Goal: Information Seeking & Learning: Learn about a topic

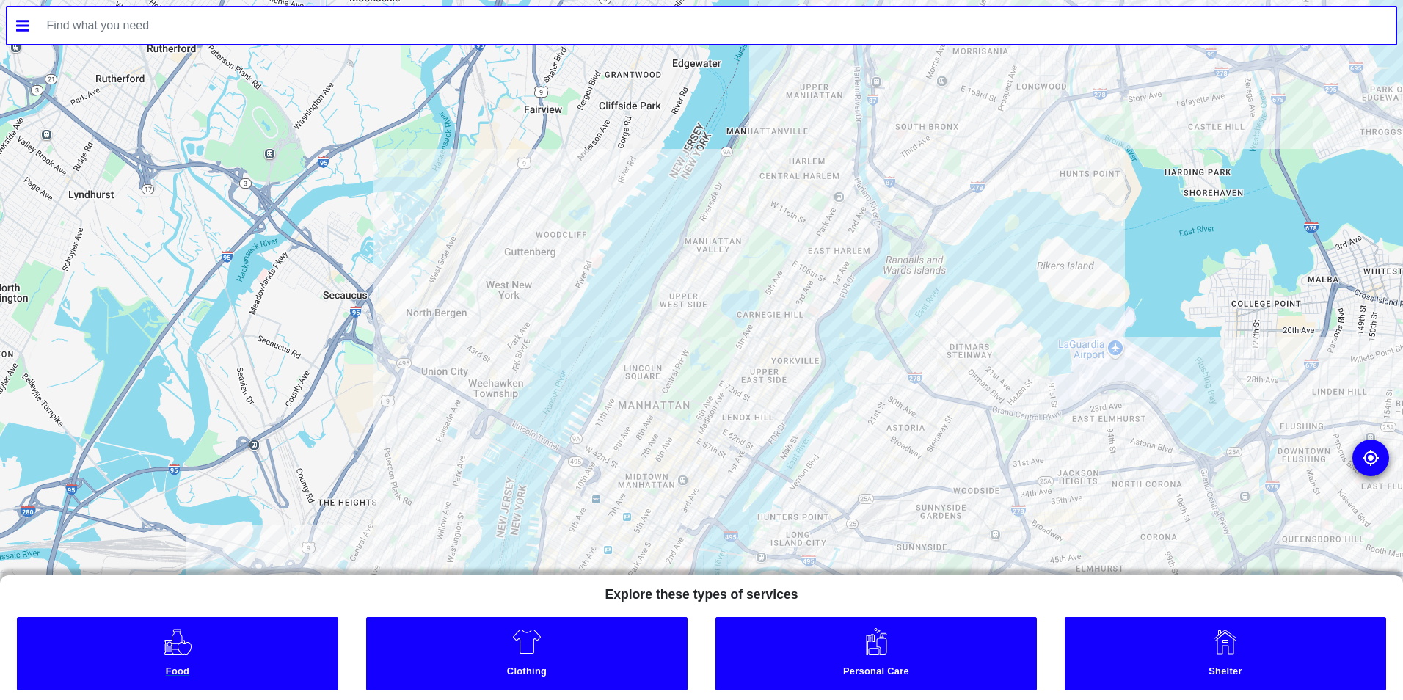
click at [253, 644] on link "Food" at bounding box center [177, 653] width 321 height 73
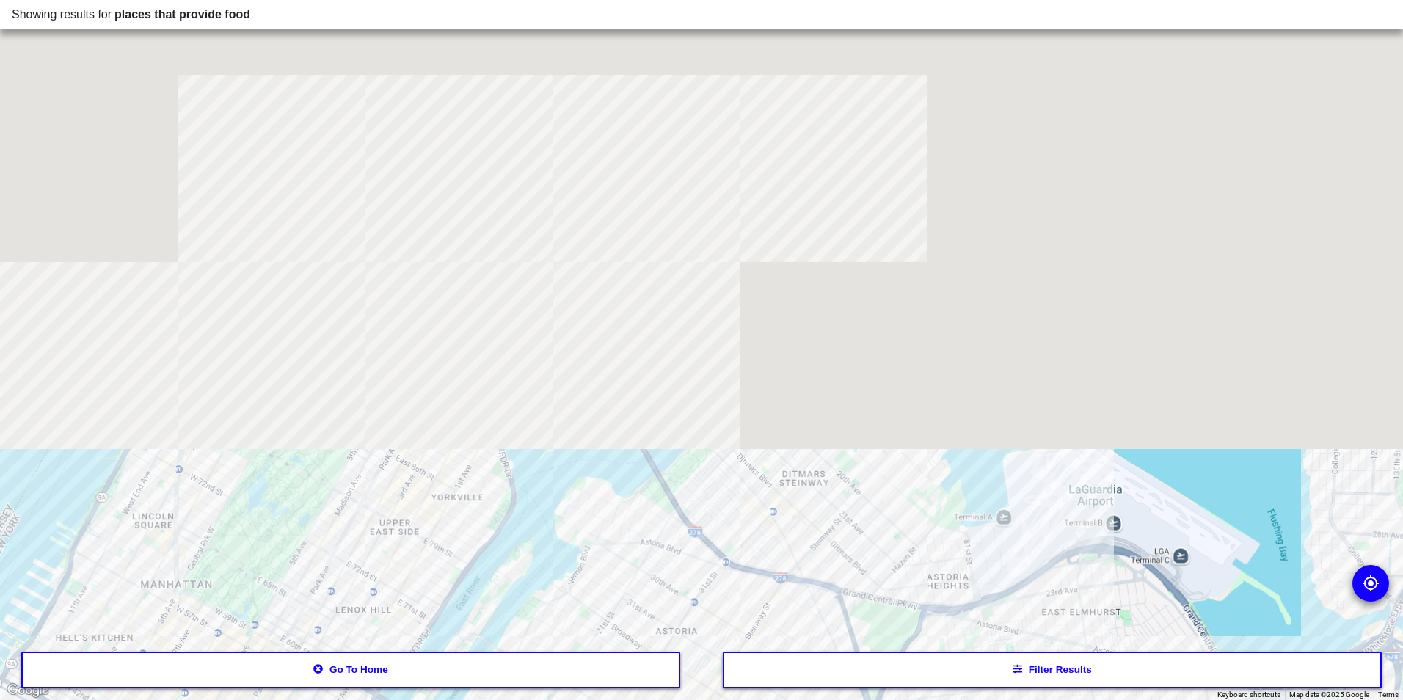
drag, startPoint x: 588, startPoint y: 549, endPoint x: 586, endPoint y: 737, distance: 188.6
click at [586, 0] on html "Showing results for places that provide food To navigate the map with touch ges…" at bounding box center [701, 0] width 1403 height 0
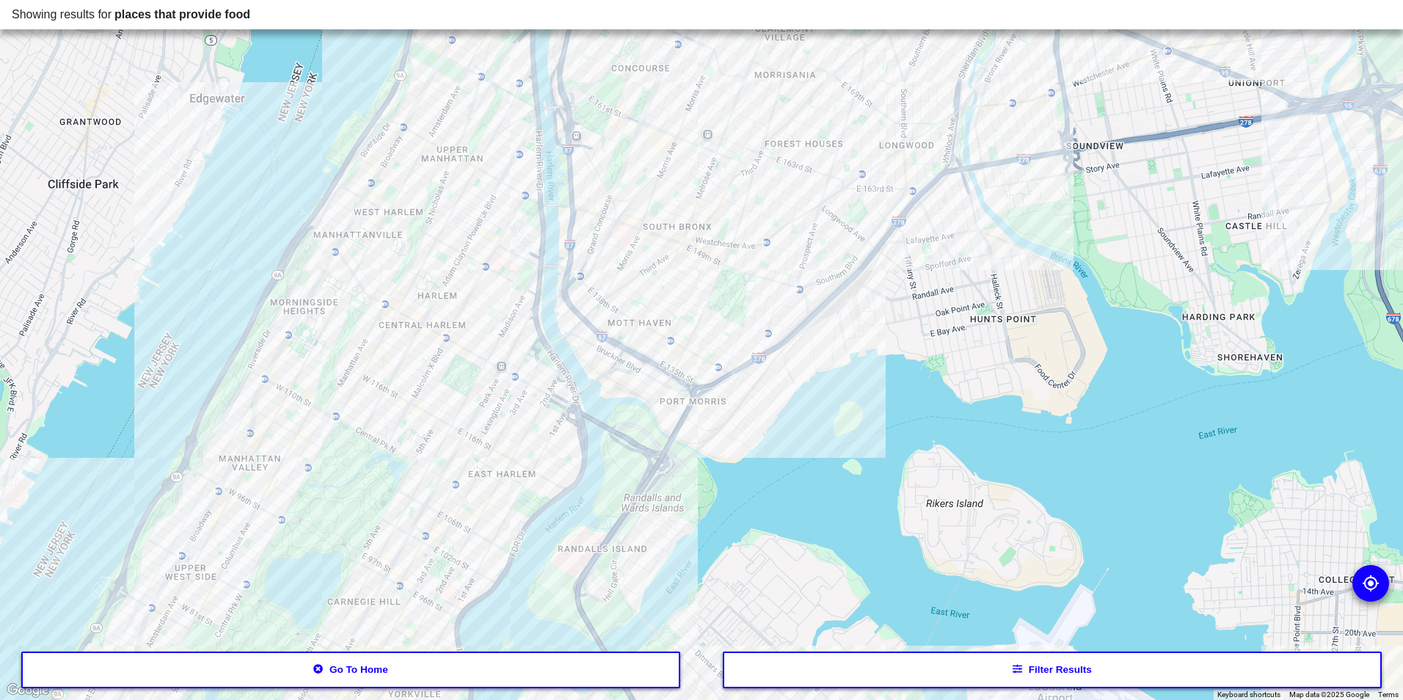
drag, startPoint x: 674, startPoint y: 284, endPoint x: 637, endPoint y: 479, distance: 198.7
click at [637, 479] on div at bounding box center [701, 350] width 1403 height 700
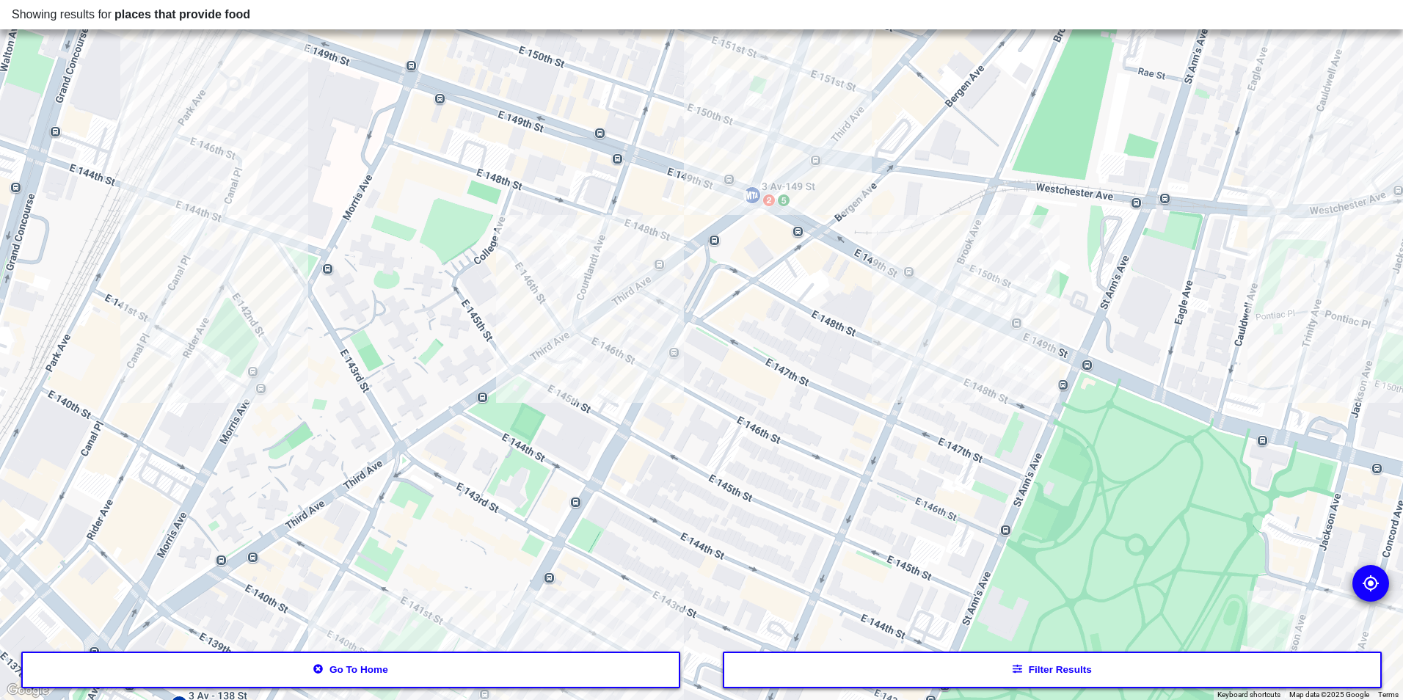
drag, startPoint x: 641, startPoint y: 457, endPoint x: 718, endPoint y: 416, distance: 88.0
click at [718, 416] on div at bounding box center [701, 350] width 1403 height 700
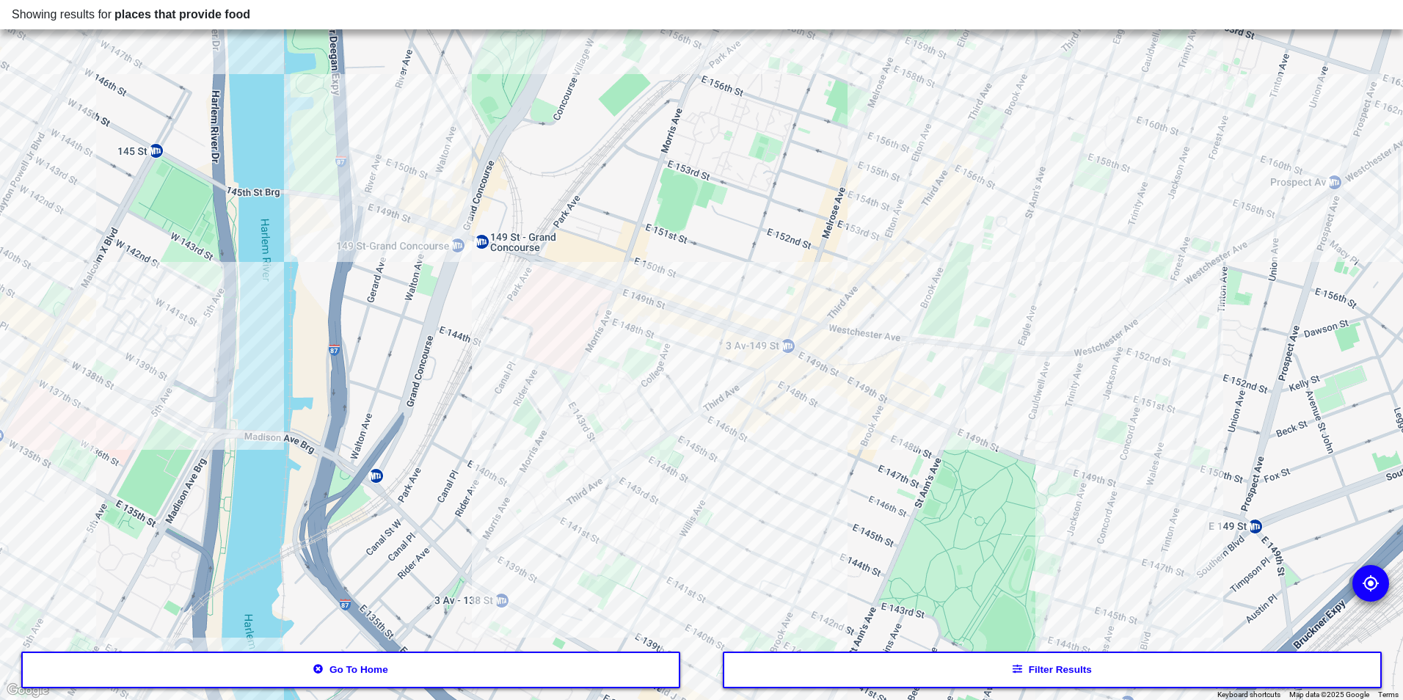
drag, startPoint x: 737, startPoint y: 414, endPoint x: 726, endPoint y: 498, distance: 85.1
click at [726, 498] on div at bounding box center [701, 350] width 1403 height 700
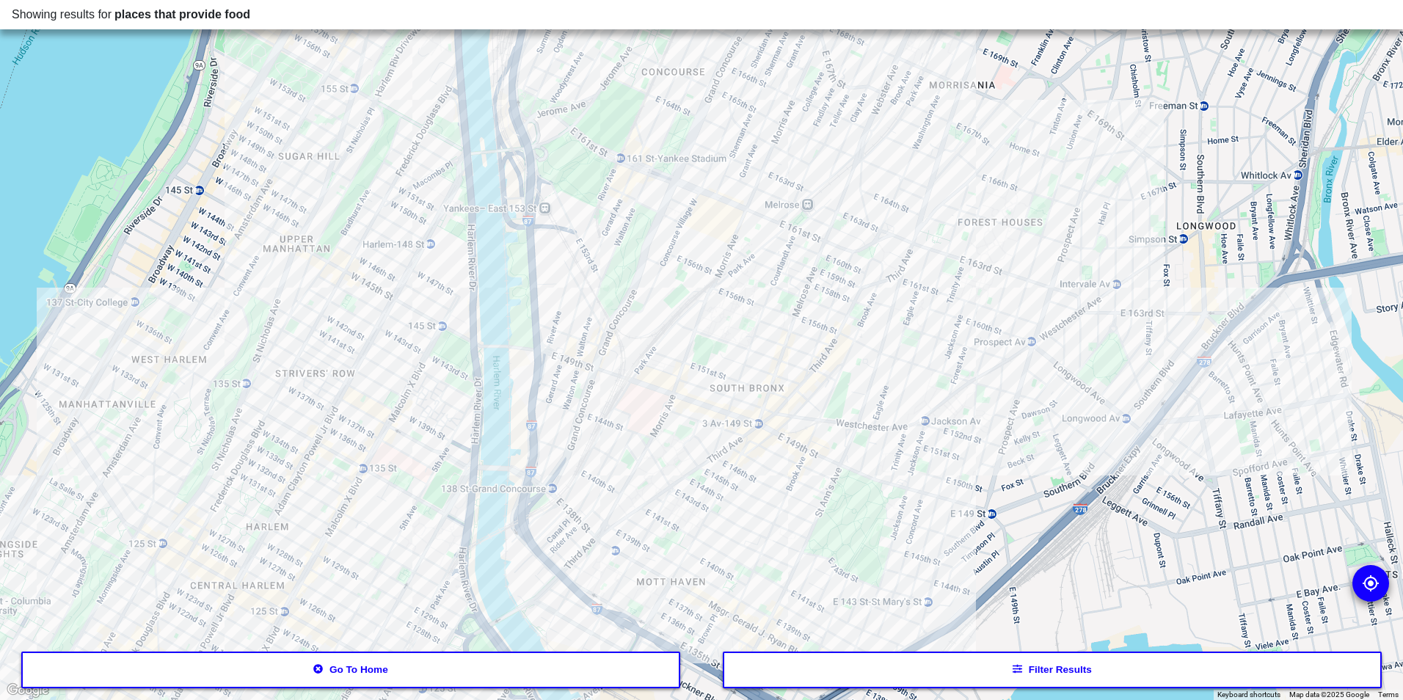
click at [823, 681] on button "Filter results" at bounding box center [1053, 670] width 660 height 37
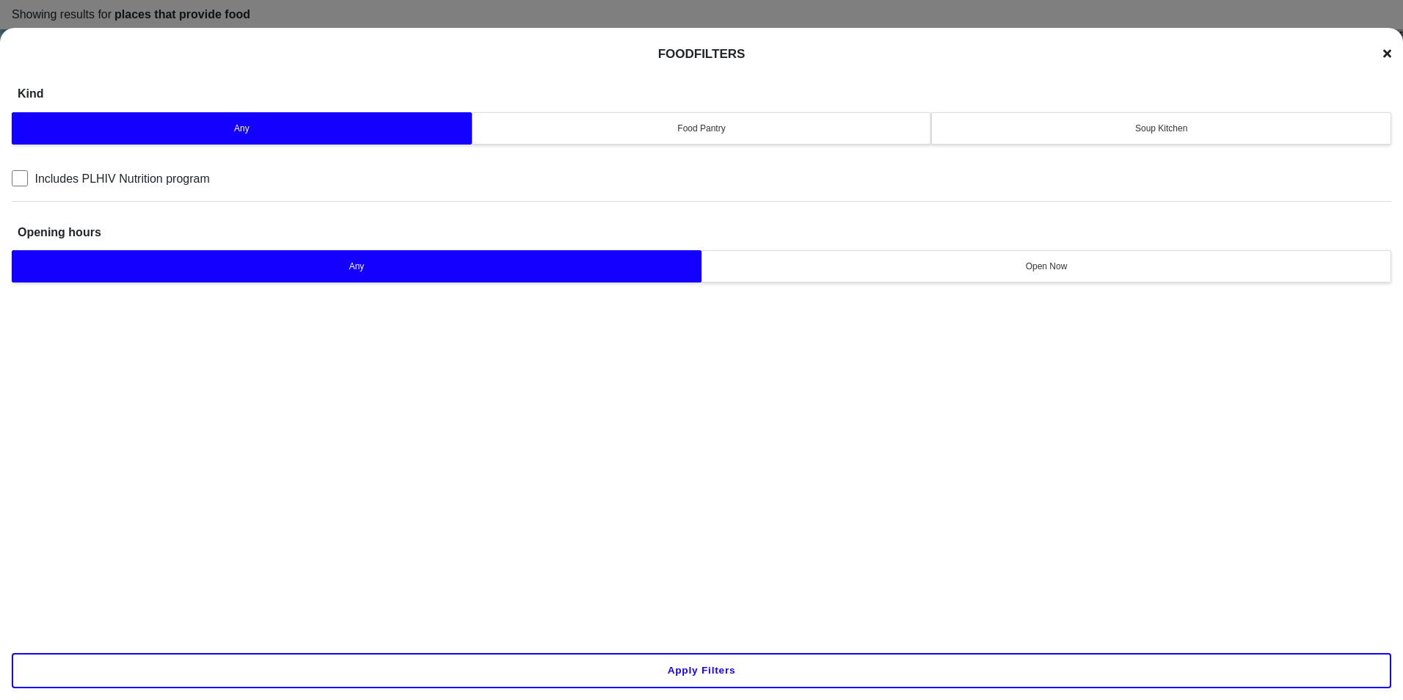
click at [823, 147] on div "Any Food Pantry Soup Kitchen" at bounding box center [701, 129] width 1379 height 40
click at [1050, 123] on div "Soup Kitchen" at bounding box center [1161, 128] width 441 height 13
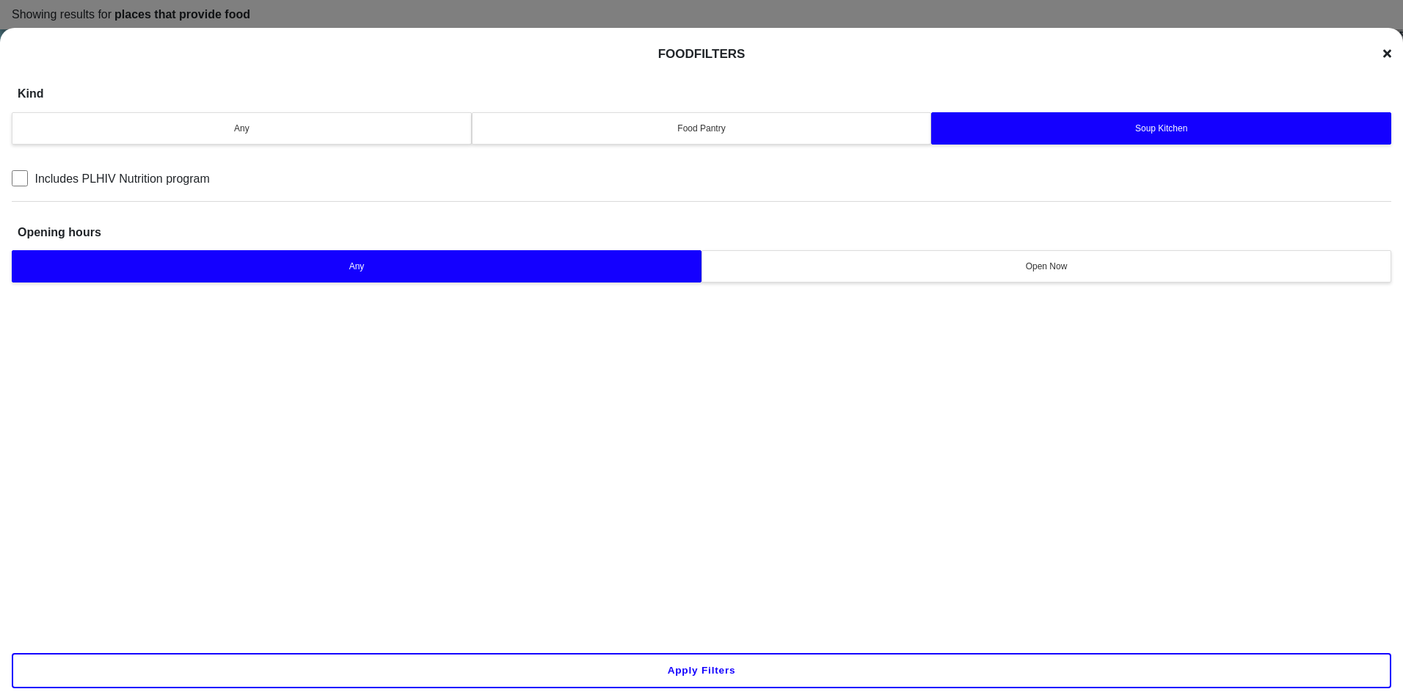
click at [881, 677] on button "Apply filters" at bounding box center [701, 670] width 1379 height 35
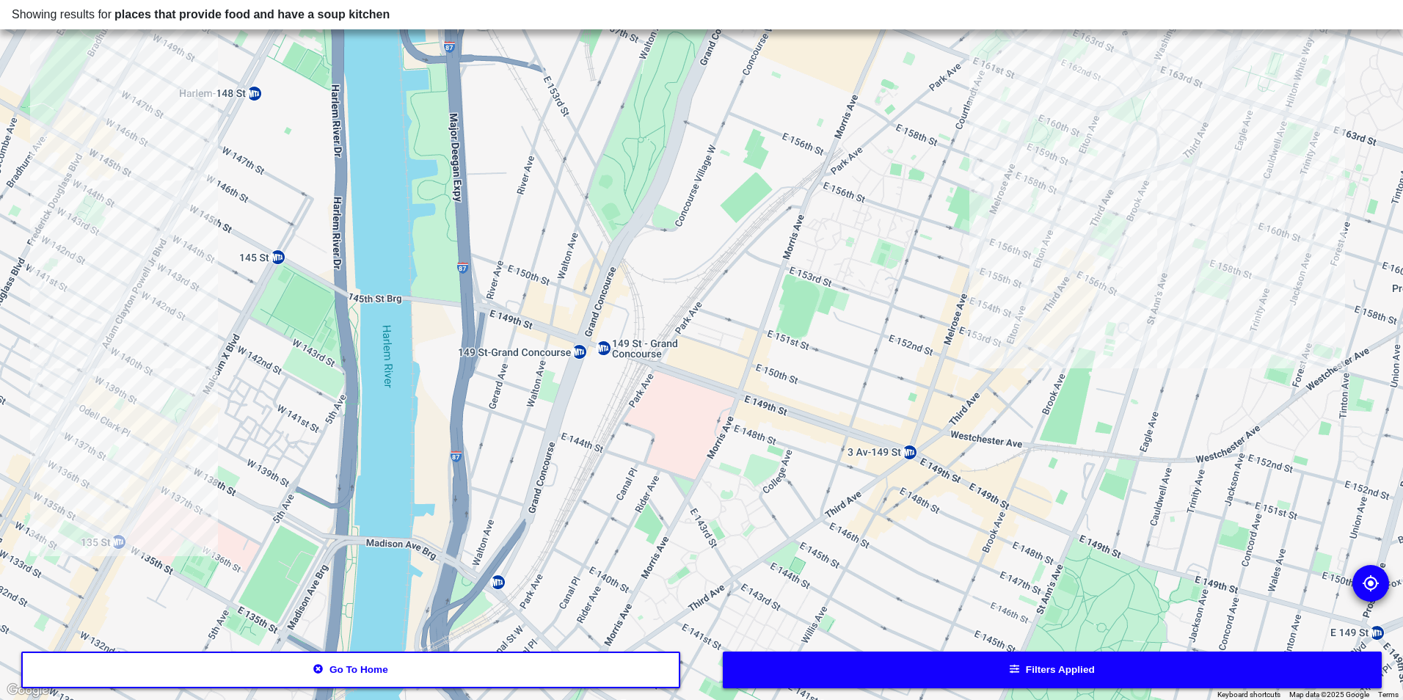
click at [1062, 136] on div at bounding box center [701, 350] width 1403 height 700
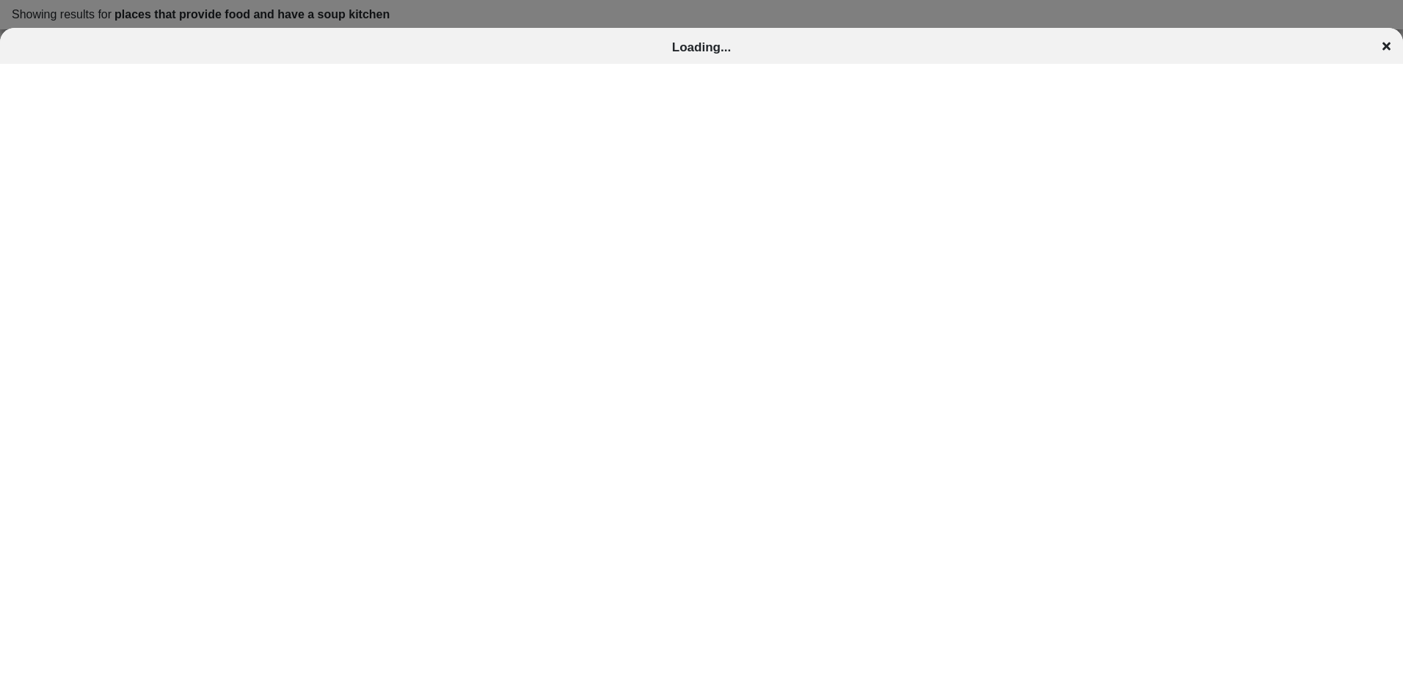
click at [1378, 46] on div "Loading..." at bounding box center [701, 47] width 1403 height 15
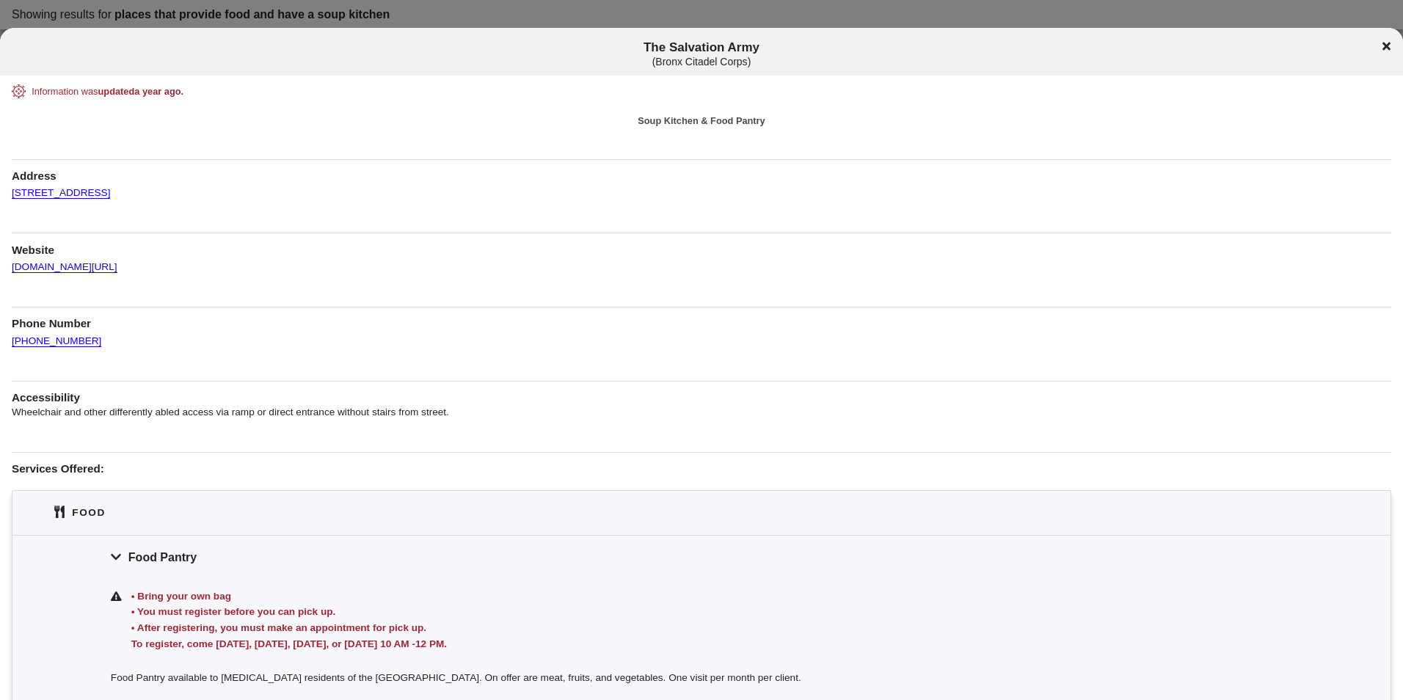
click at [1370, 37] on div "The Salvation Army ( Bronx Citadel Corps )" at bounding box center [701, 52] width 1403 height 48
click at [1387, 45] on icon at bounding box center [1386, 47] width 8 height 8
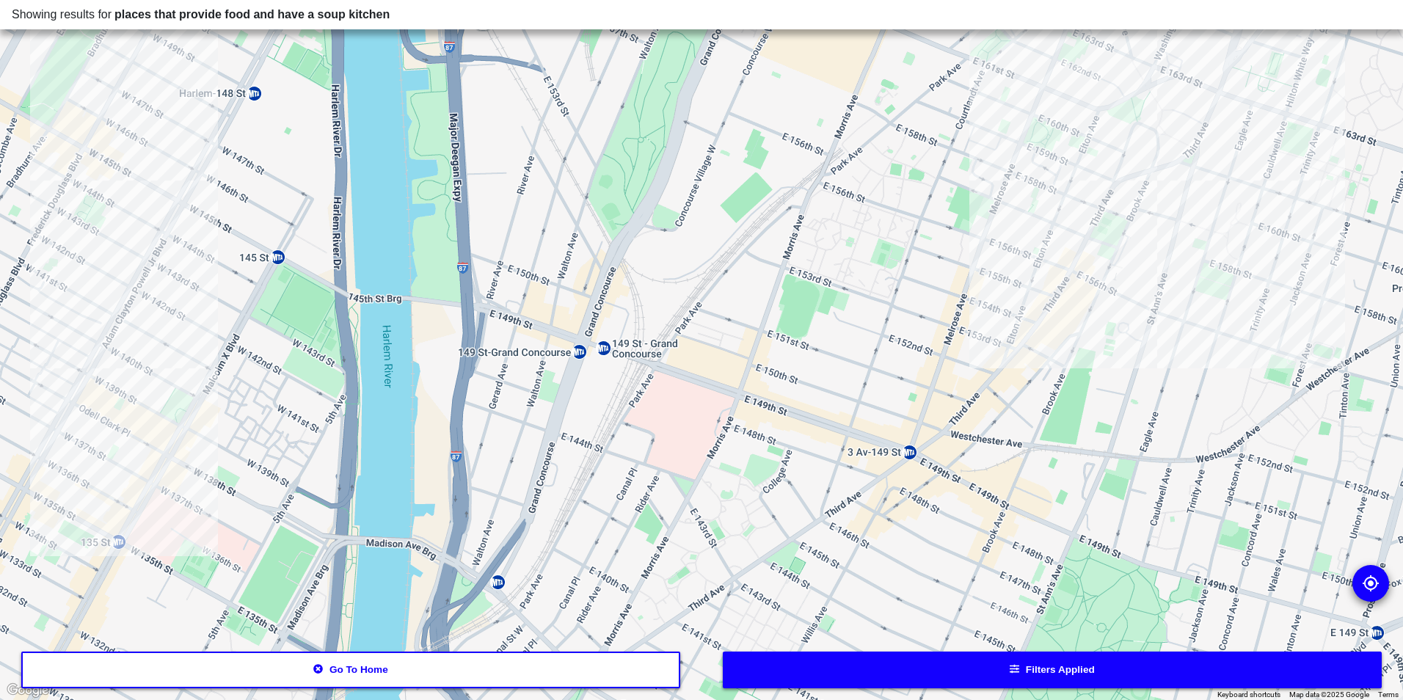
click at [816, 661] on button "Filters applied" at bounding box center [1053, 670] width 660 height 37
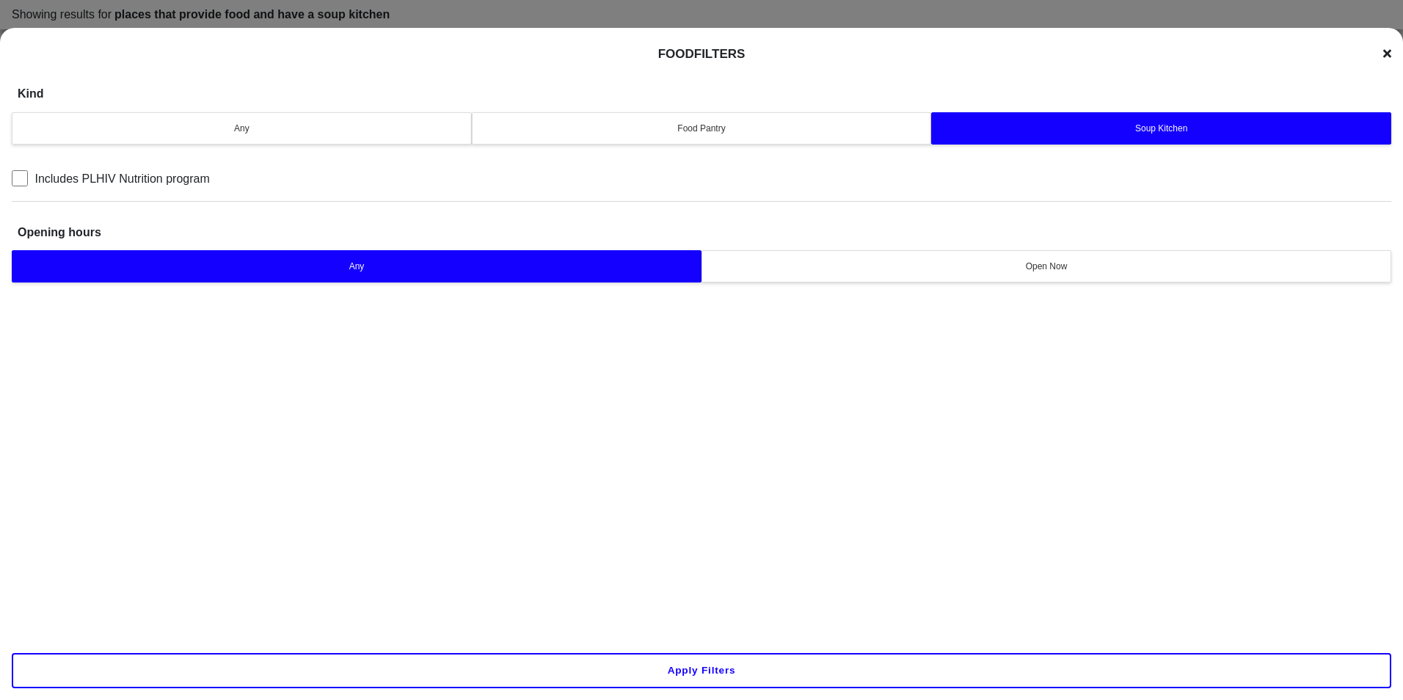
click at [577, 136] on button "Food Pantry" at bounding box center [702, 128] width 460 height 32
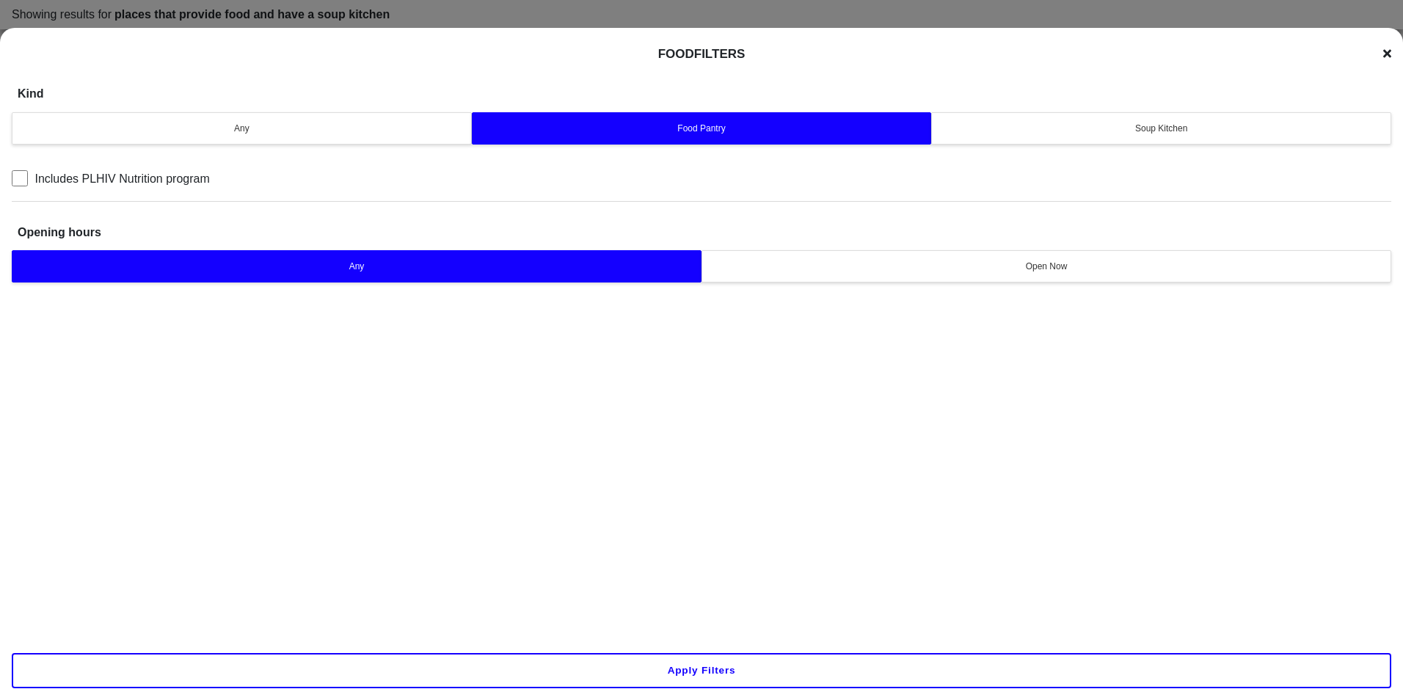
click at [790, 671] on button "Apply filters" at bounding box center [701, 670] width 1379 height 35
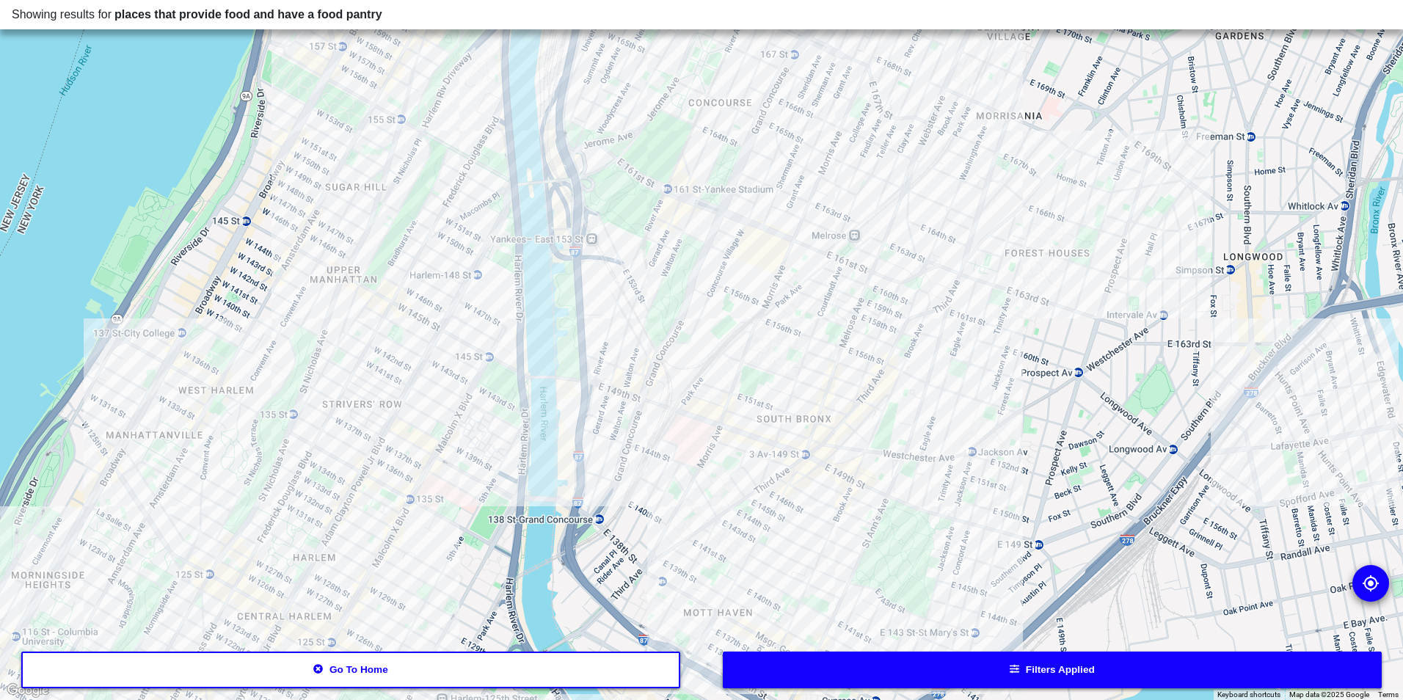
click at [610, 388] on div at bounding box center [701, 350] width 1403 height 700
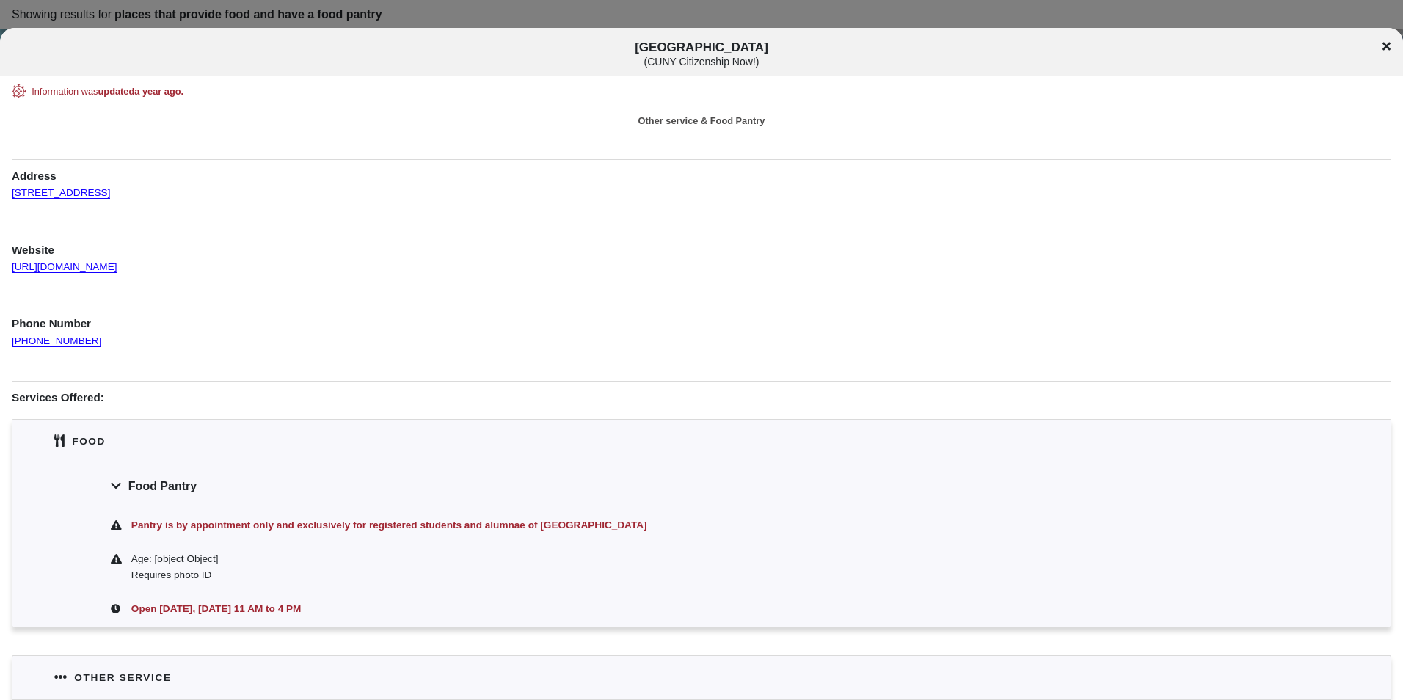
click at [1386, 51] on icon at bounding box center [1386, 46] width 8 height 12
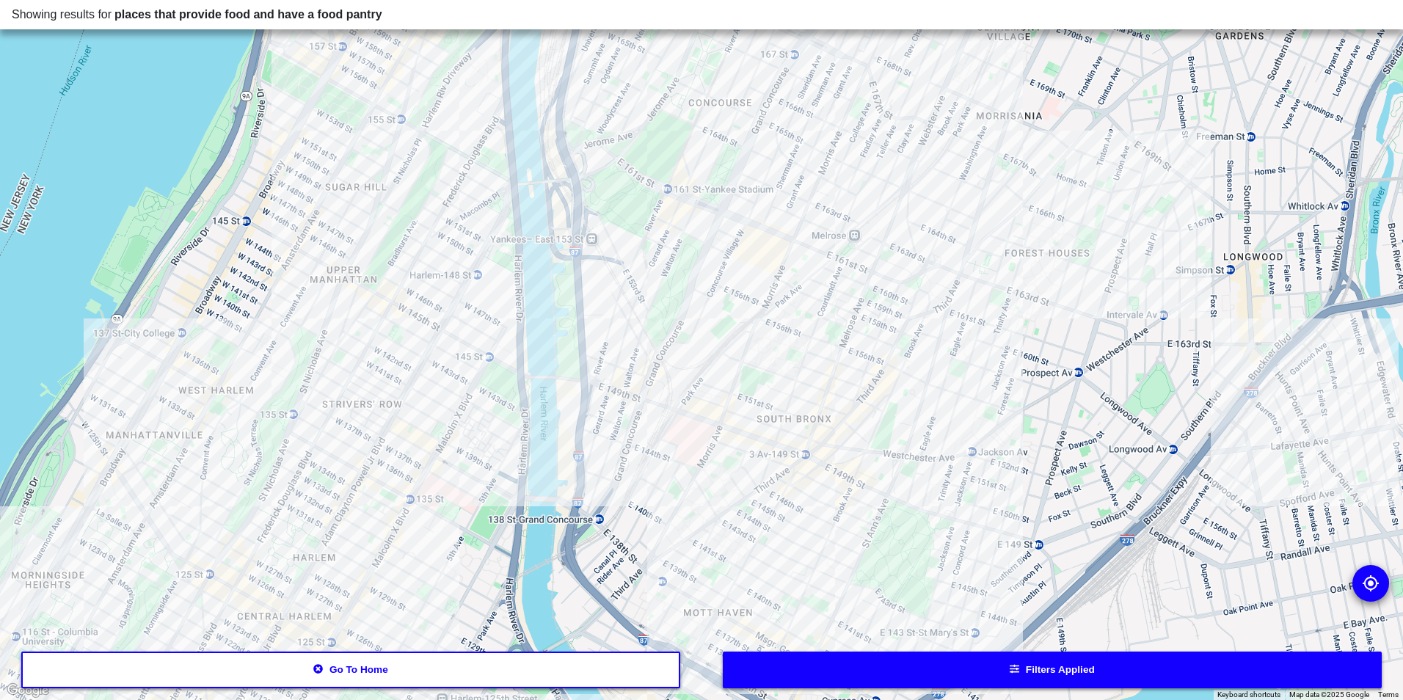
click at [678, 449] on div at bounding box center [701, 350] width 1403 height 700
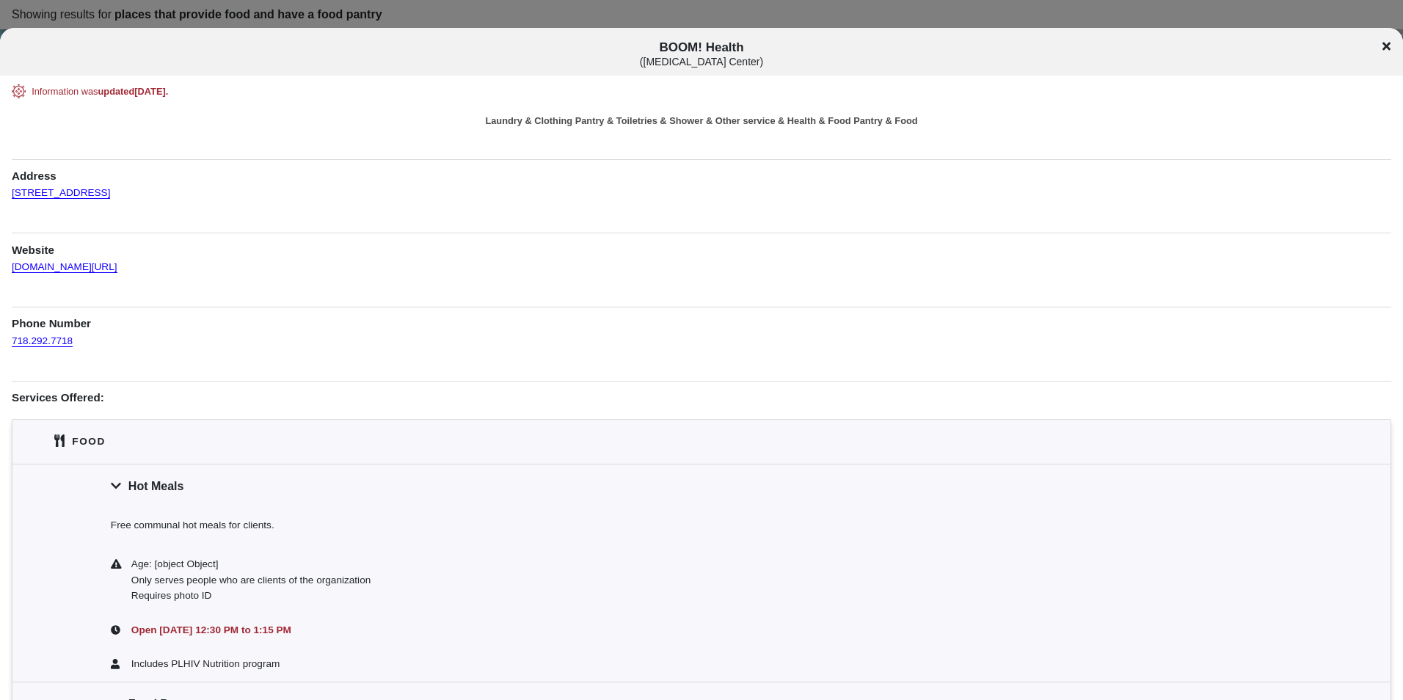
click at [1391, 49] on div "BOOM! Health ( [MEDICAL_DATA] Center )" at bounding box center [701, 53] width 1403 height 27
click at [1379, 43] on div "BOOM! Health ( [MEDICAL_DATA] Center )" at bounding box center [701, 53] width 1403 height 27
click at [1386, 45] on icon at bounding box center [1386, 47] width 8 height 8
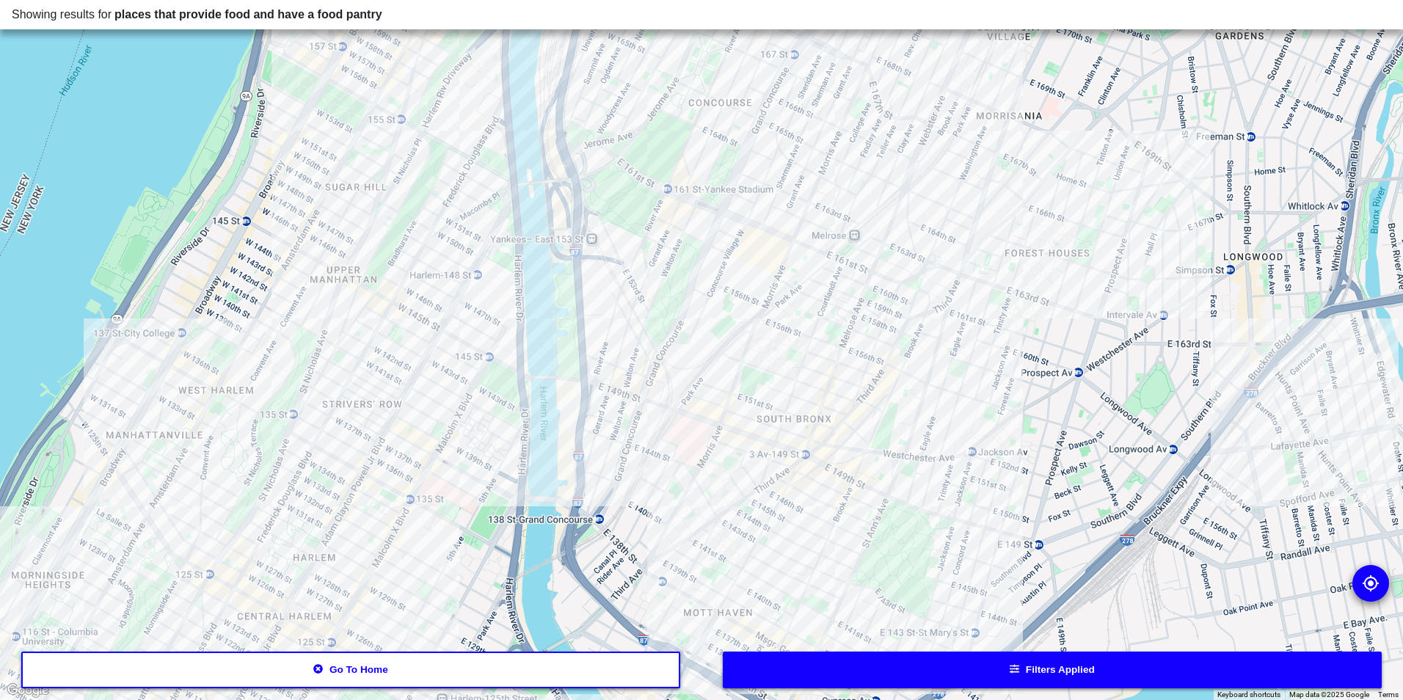
click at [765, 475] on div at bounding box center [701, 350] width 1403 height 700
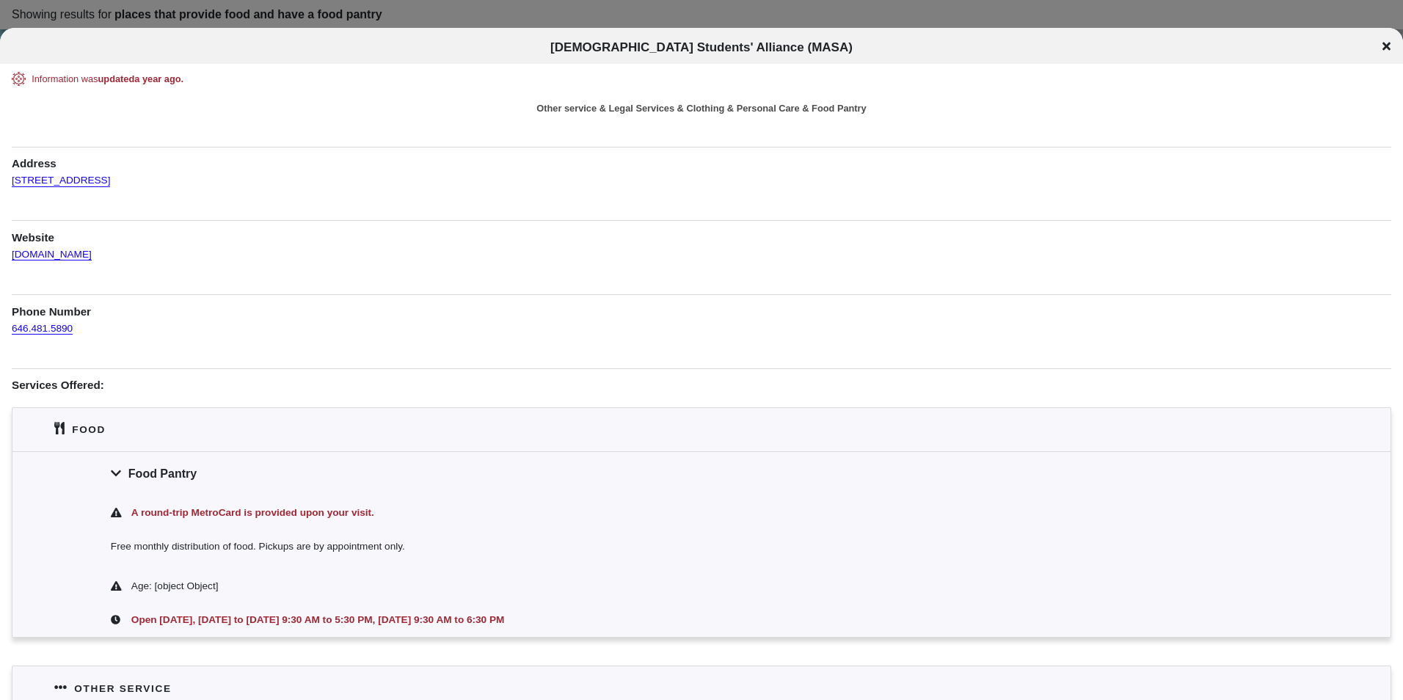
click at [318, 541] on div "Free monthly distribution of food. Pickups are by appointment only." at bounding box center [701, 549] width 1378 height 39
drag, startPoint x: 318, startPoint y: 541, endPoint x: 361, endPoint y: 590, distance: 65.0
click at [361, 590] on div "Age: [object Object]" at bounding box center [711, 586] width 1161 height 16
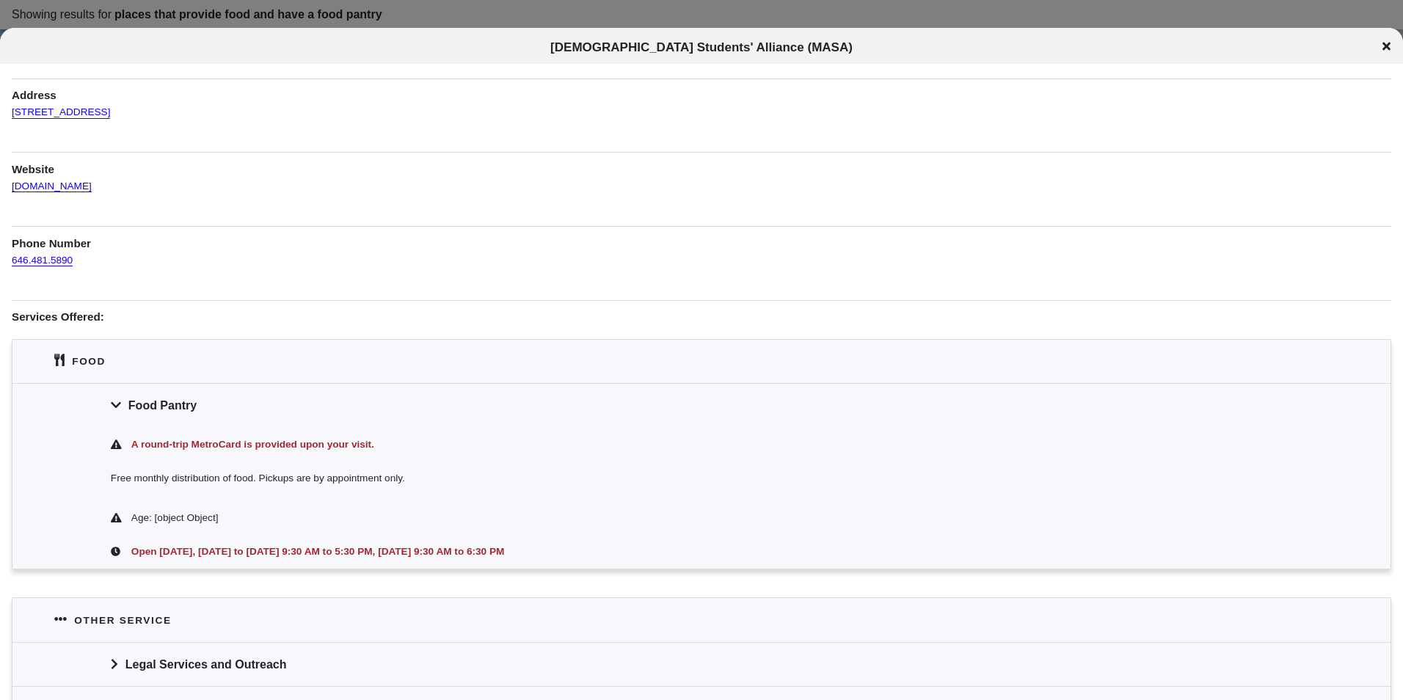
scroll to position [147, 0]
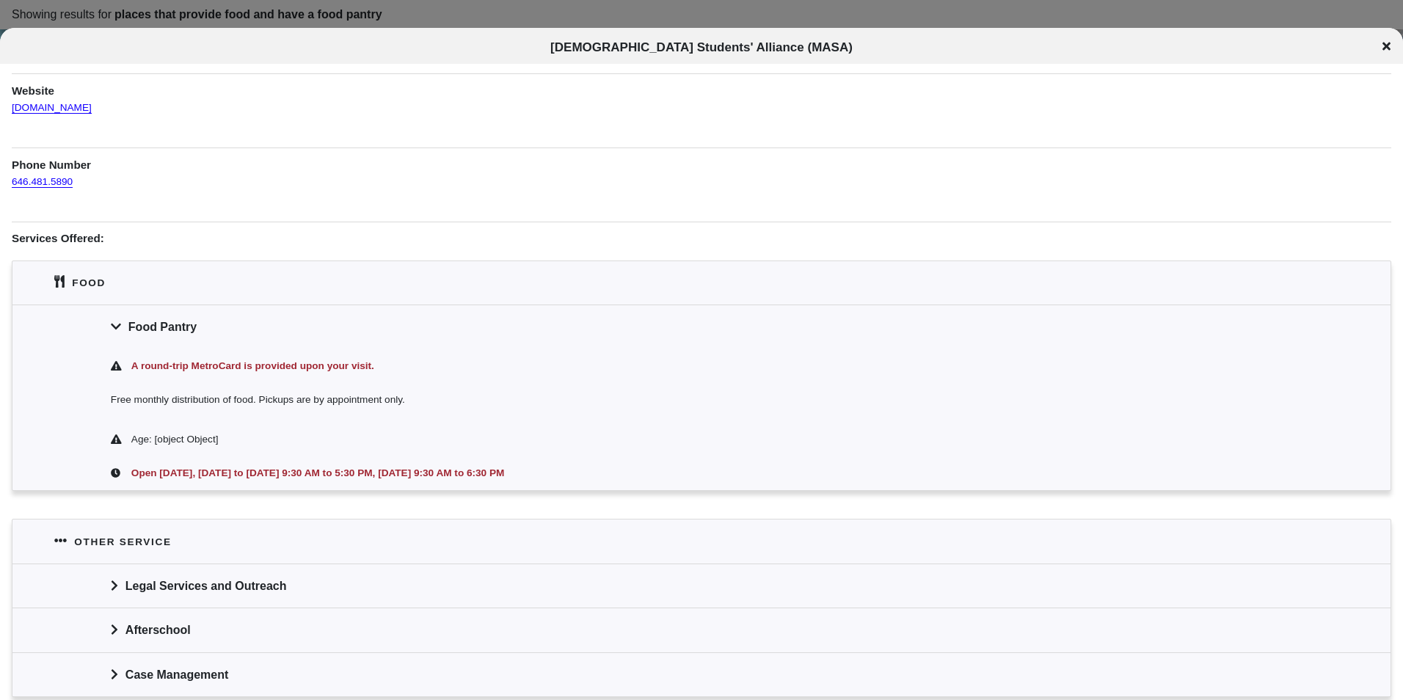
click at [277, 471] on div "Open [DATE], [DATE] to [DATE] 9:30 AM to 5:30 PM, [DATE] 9:30 AM to 6:30 PM" at bounding box center [710, 473] width 1164 height 16
drag, startPoint x: 277, startPoint y: 471, endPoint x: 287, endPoint y: 504, distance: 34.4
click at [287, 504] on div "Information was updated a year ago . Other service & Legal Services & Clothing …" at bounding box center [701, 428] width 1379 height 1007
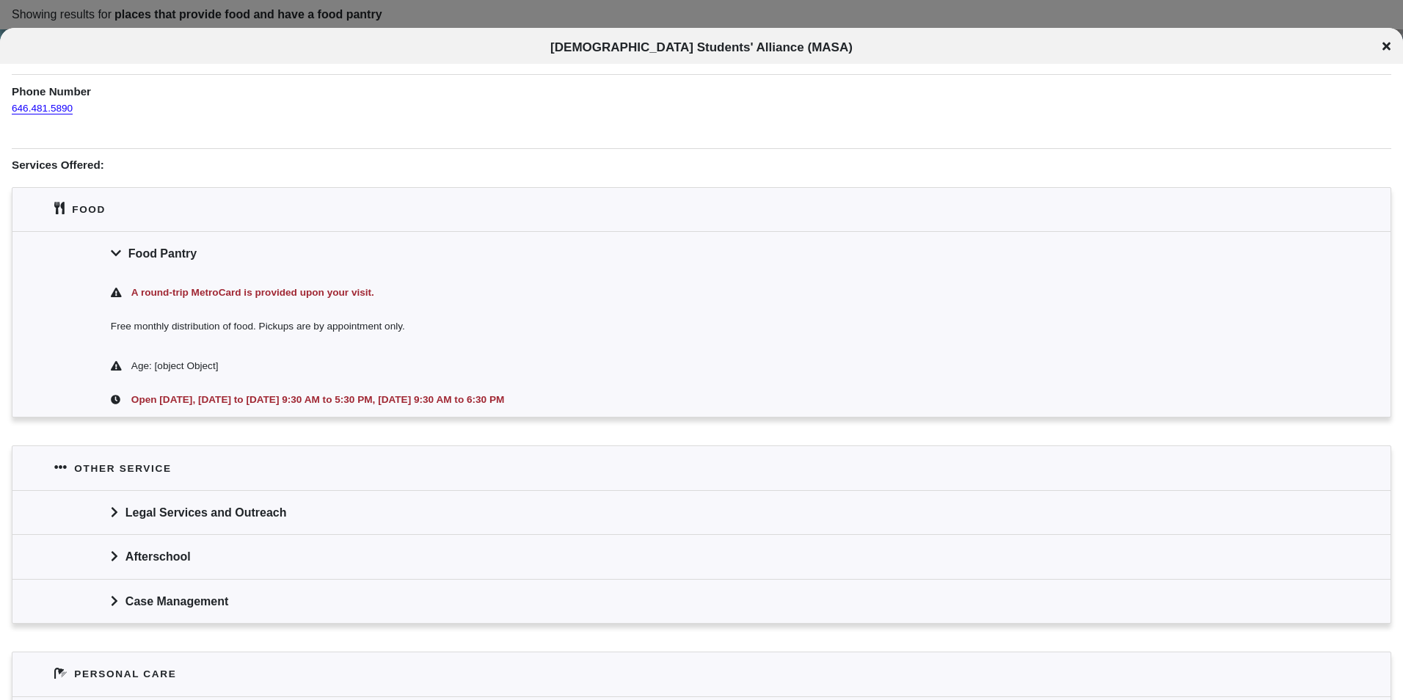
click at [286, 599] on div "Case Management" at bounding box center [701, 601] width 1378 height 44
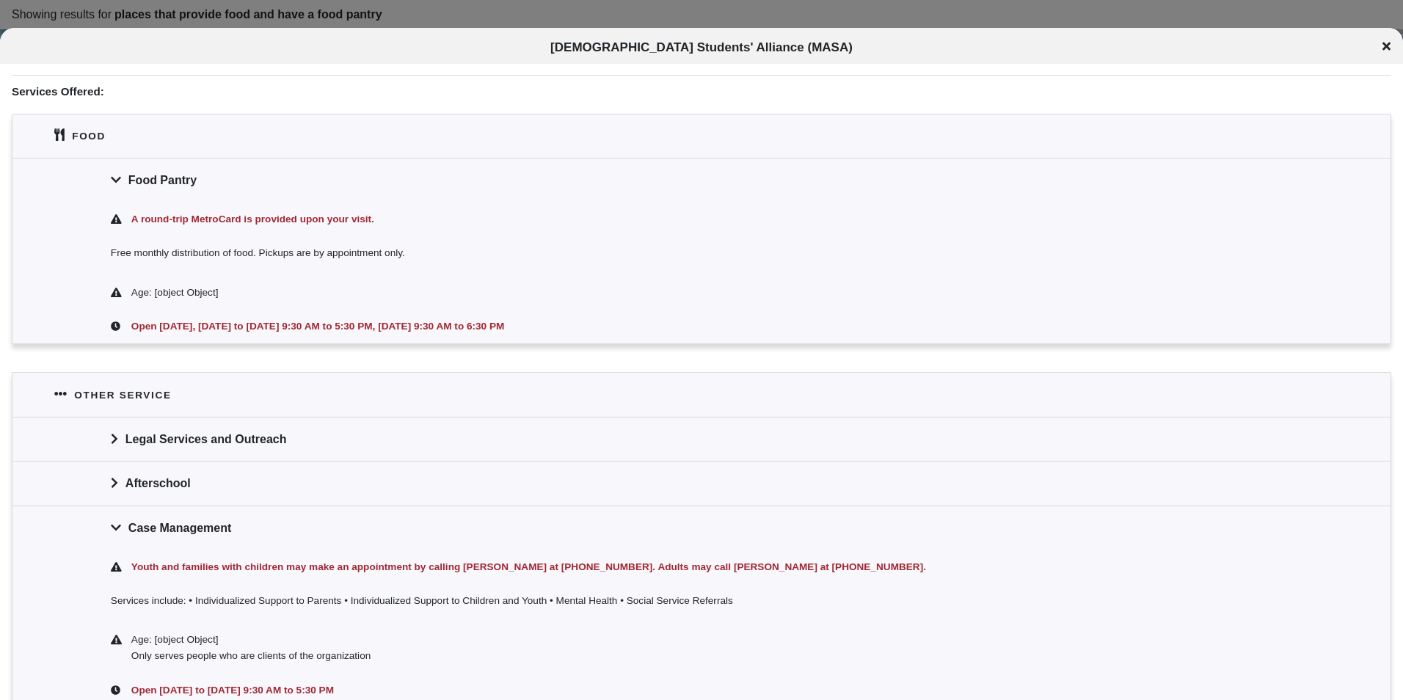
click at [292, 533] on div "Case Management" at bounding box center [701, 528] width 1378 height 44
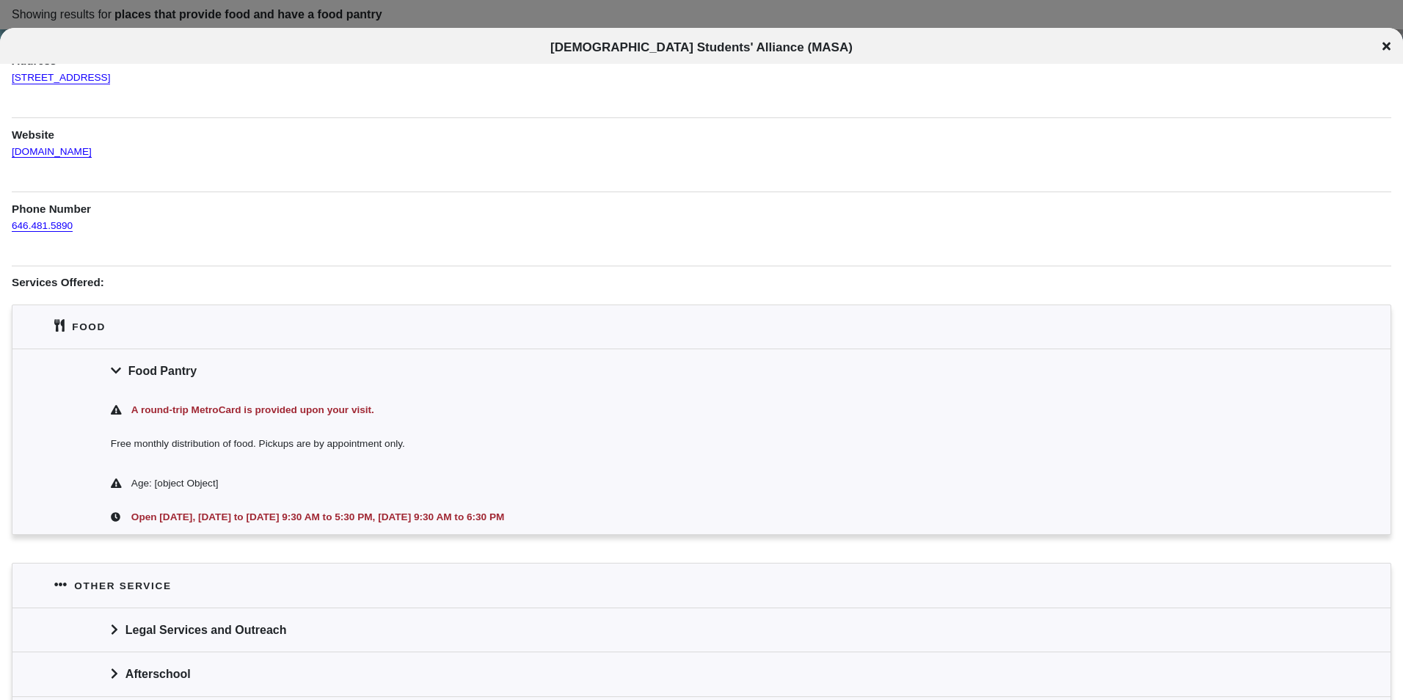
scroll to position [0, 0]
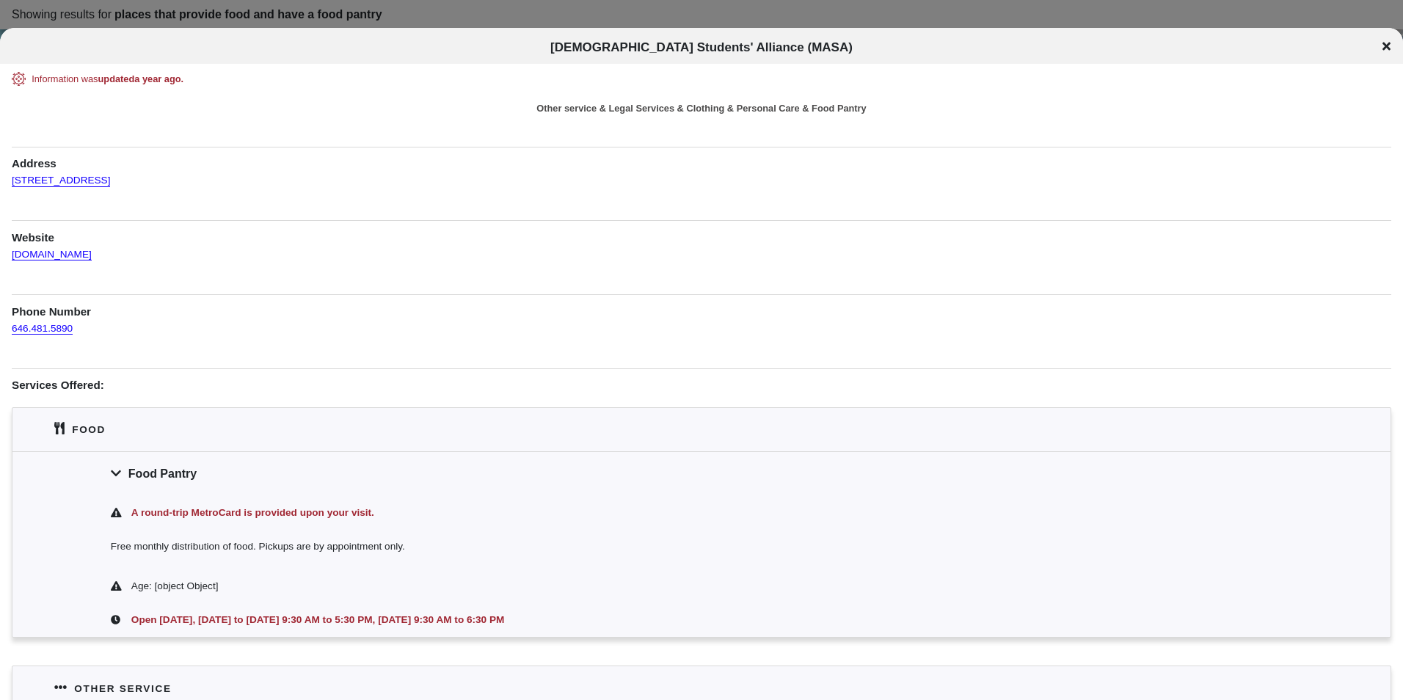
click at [1377, 42] on div "[DEMOGRAPHIC_DATA] Students' Alliance (MASA)" at bounding box center [701, 47] width 1403 height 15
click at [1380, 50] on div "[DEMOGRAPHIC_DATA] Students' Alliance (MASA)" at bounding box center [701, 47] width 1403 height 15
click at [1384, 50] on icon at bounding box center [1386, 46] width 8 height 12
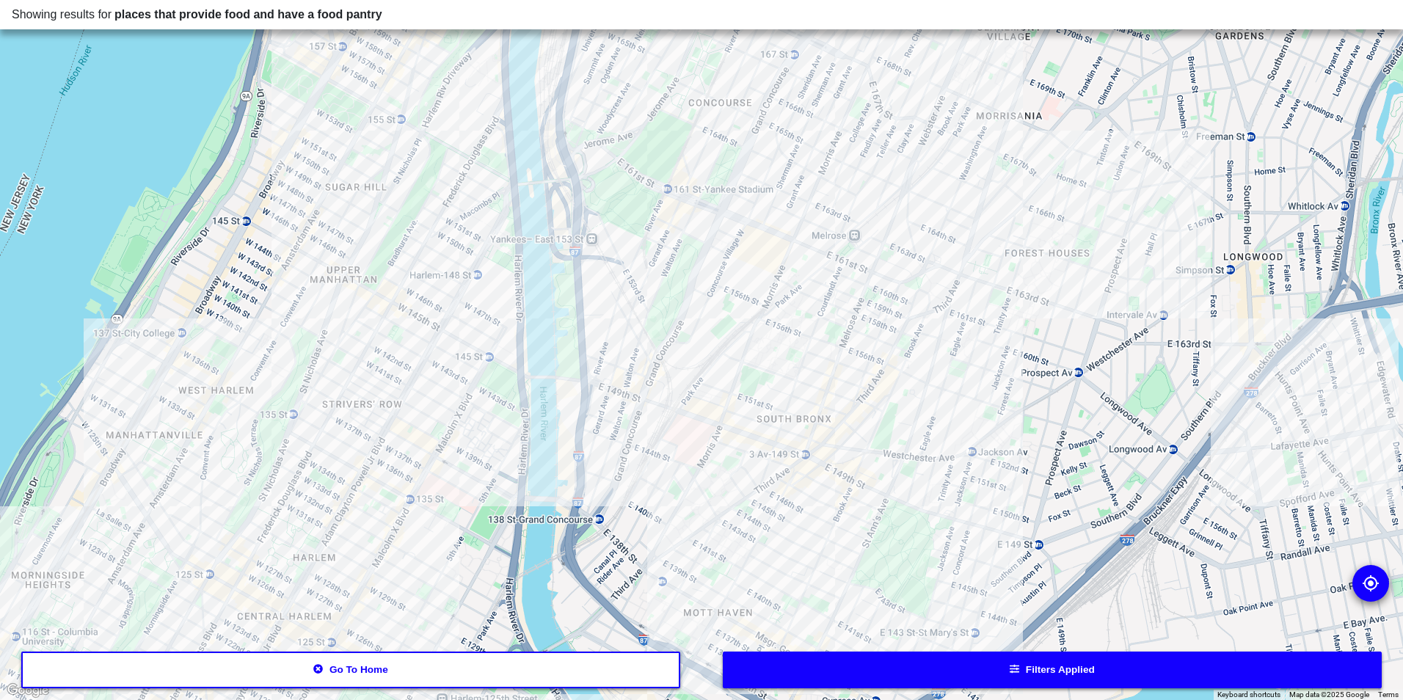
click at [821, 613] on div at bounding box center [701, 350] width 1403 height 700
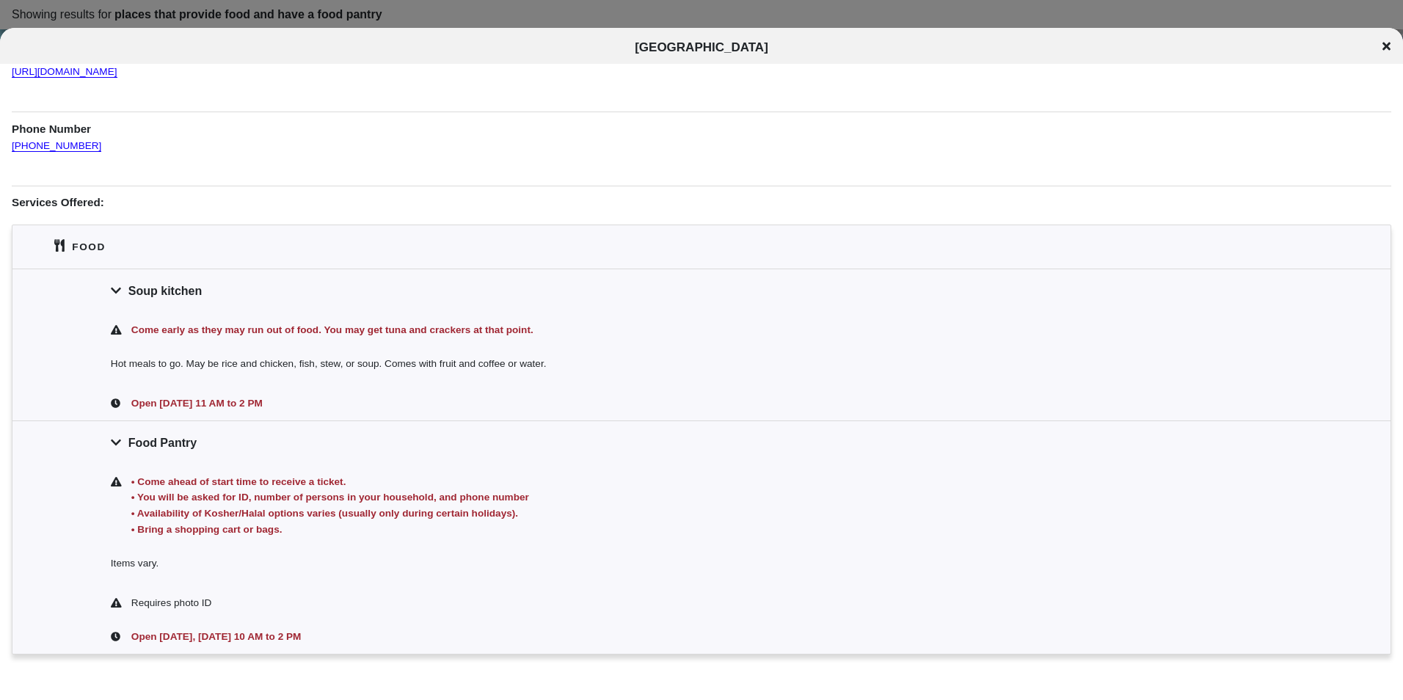
scroll to position [256, 0]
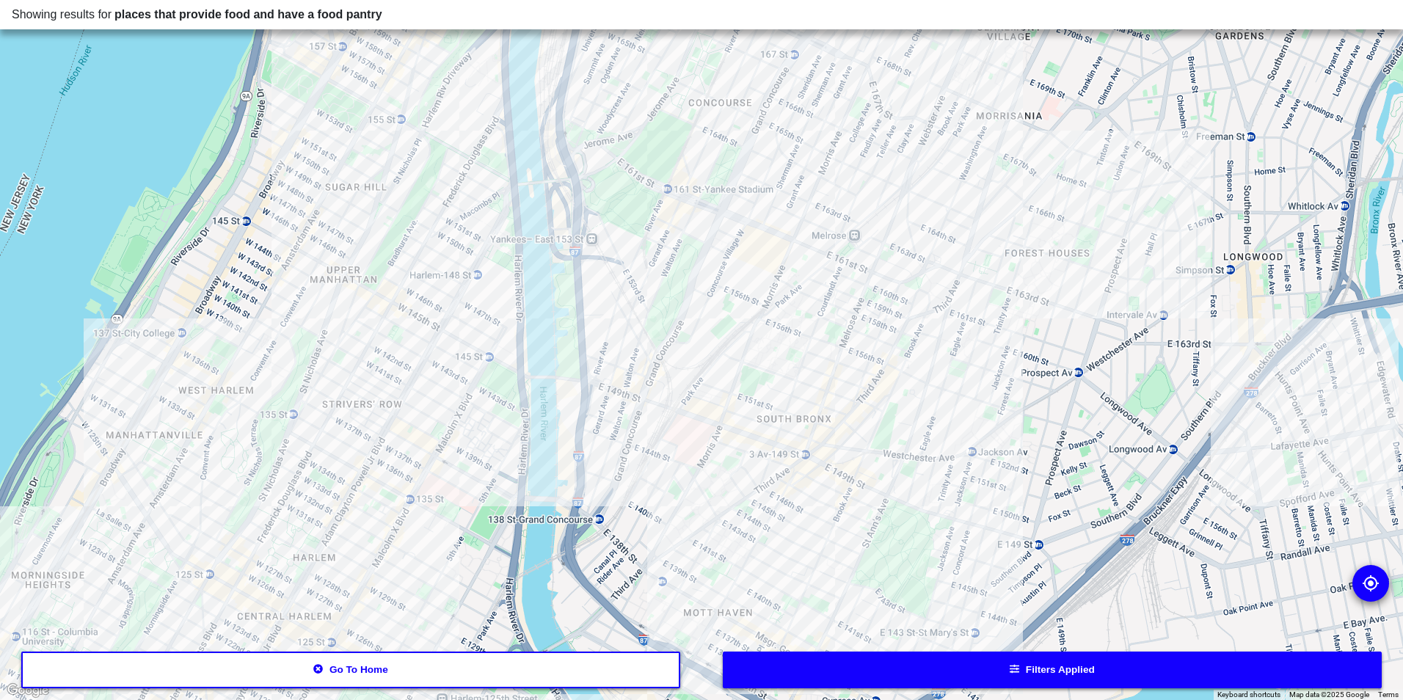
click at [749, 550] on div at bounding box center [701, 350] width 1403 height 700
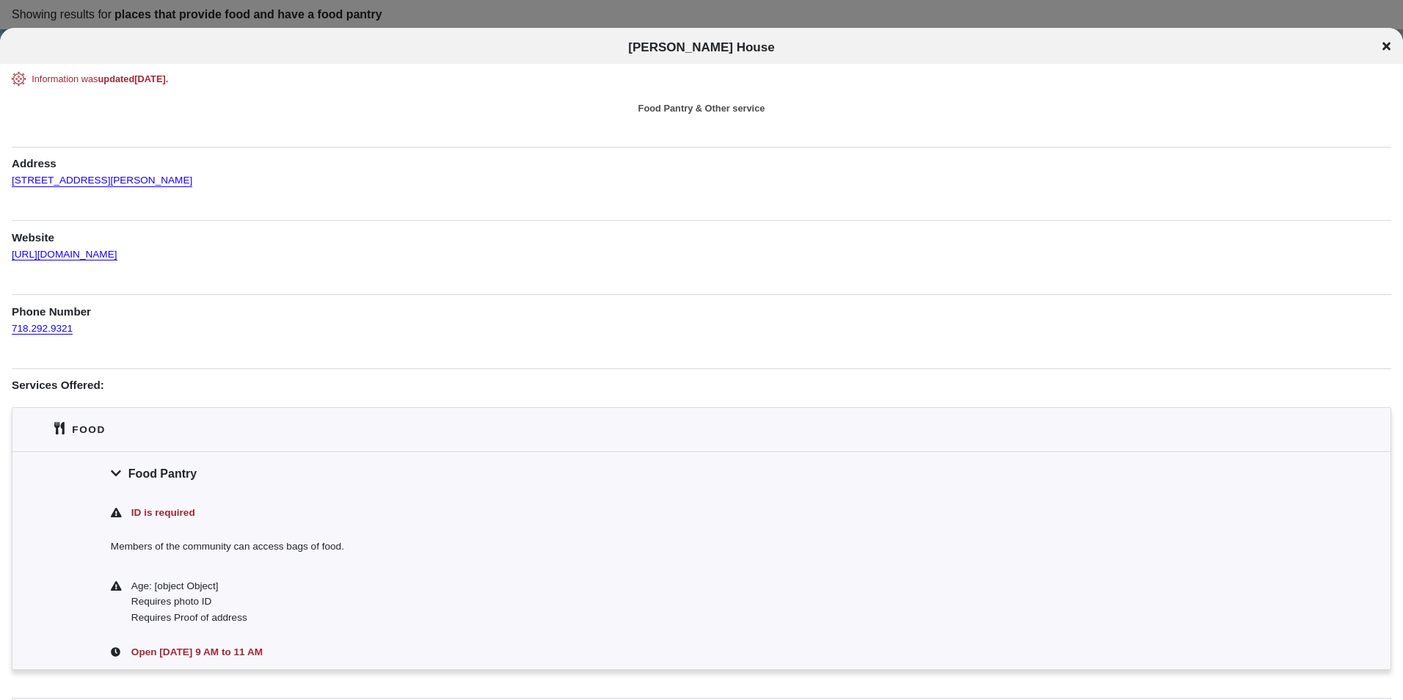
click at [737, 48] on span "[PERSON_NAME] House" at bounding box center [701, 47] width 146 height 14
copy div "[PERSON_NAME][GEOGRAPHIC_DATA][PERSON_NAME]"
drag, startPoint x: 167, startPoint y: 185, endPoint x: 2, endPoint y: 184, distance: 164.4
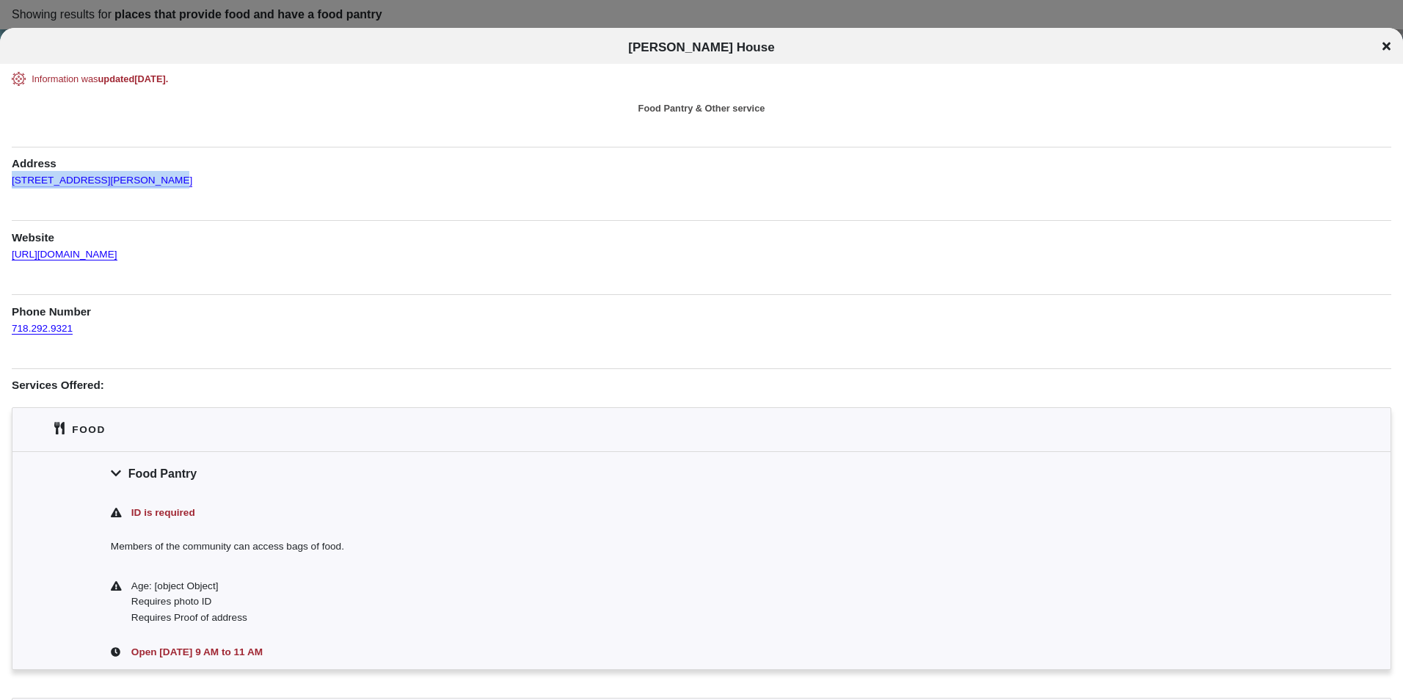
click at [2, 184] on div "Information was updated [DATE] . Food Pantry & Other service Address [STREET_AD…" at bounding box center [701, 459] width 1403 height 774
copy link "[STREET_ADDRESS][PERSON_NAME]"
click at [1387, 43] on icon at bounding box center [1386, 46] width 8 height 12
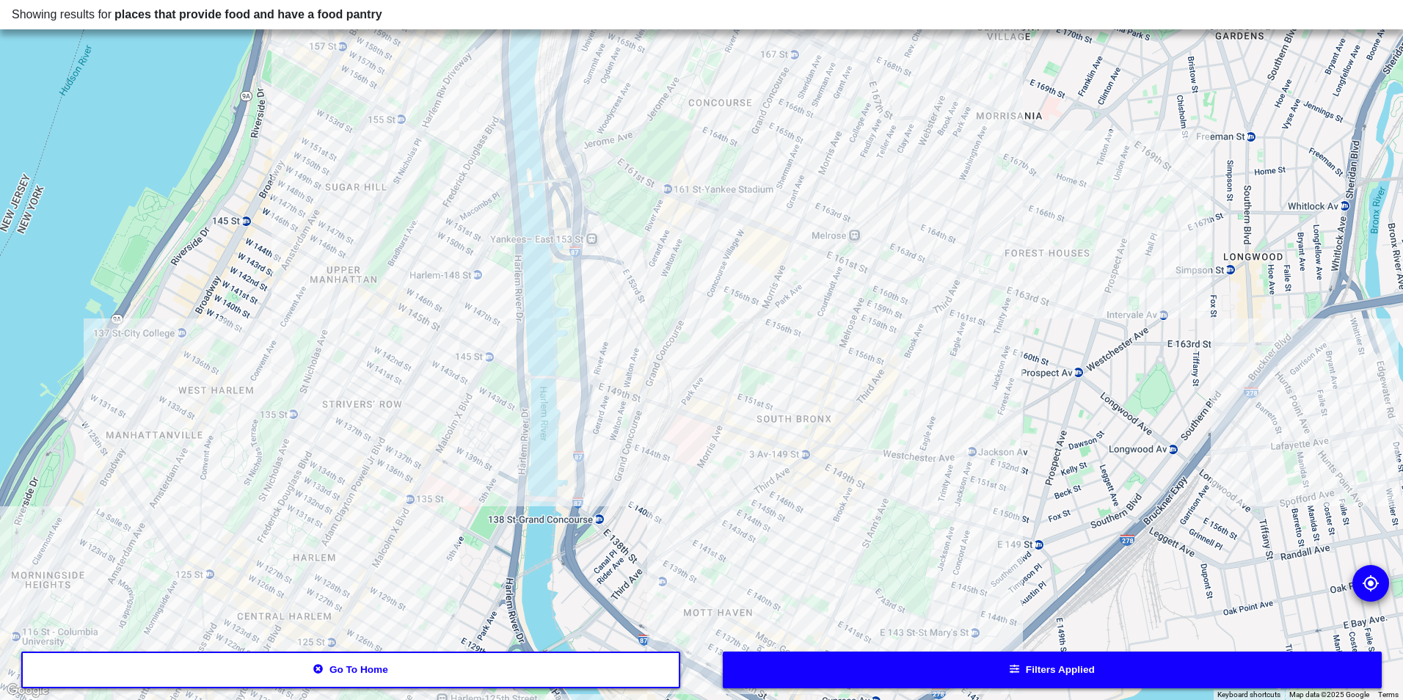
click at [816, 610] on div at bounding box center [701, 350] width 1403 height 700
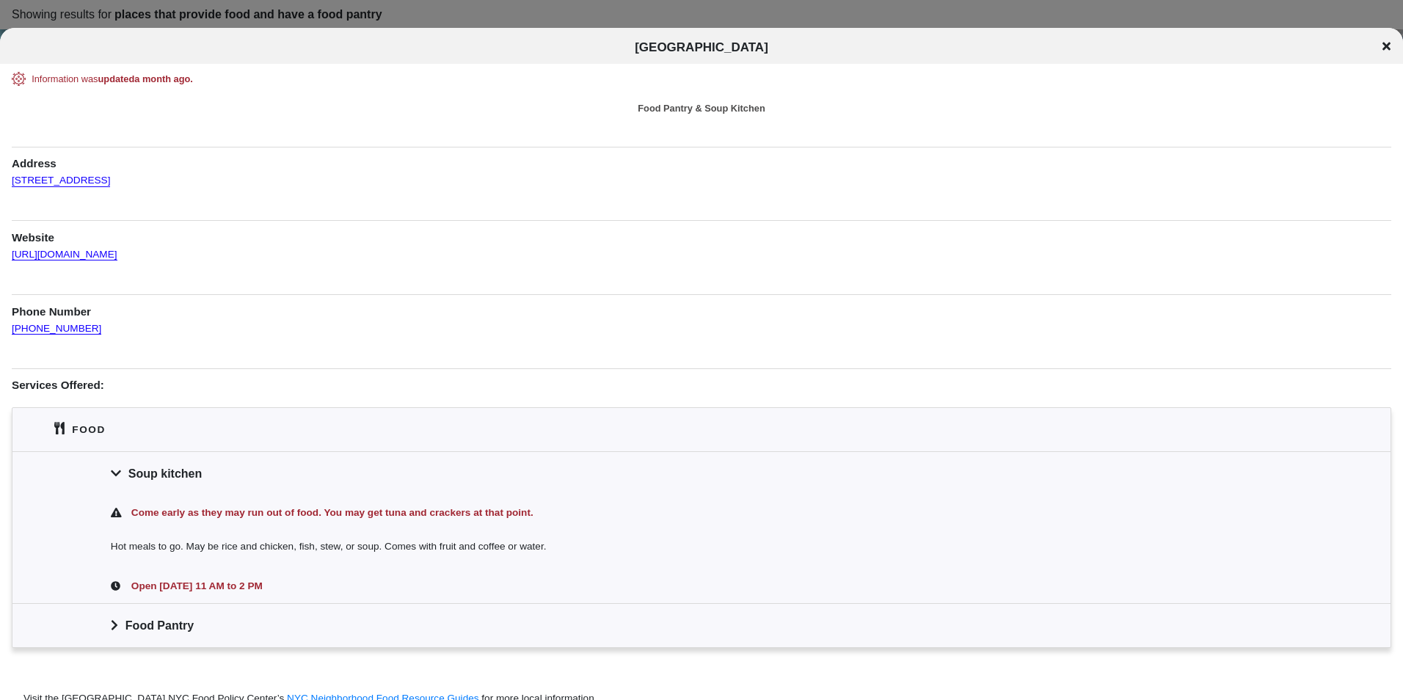
scroll to position [67, 0]
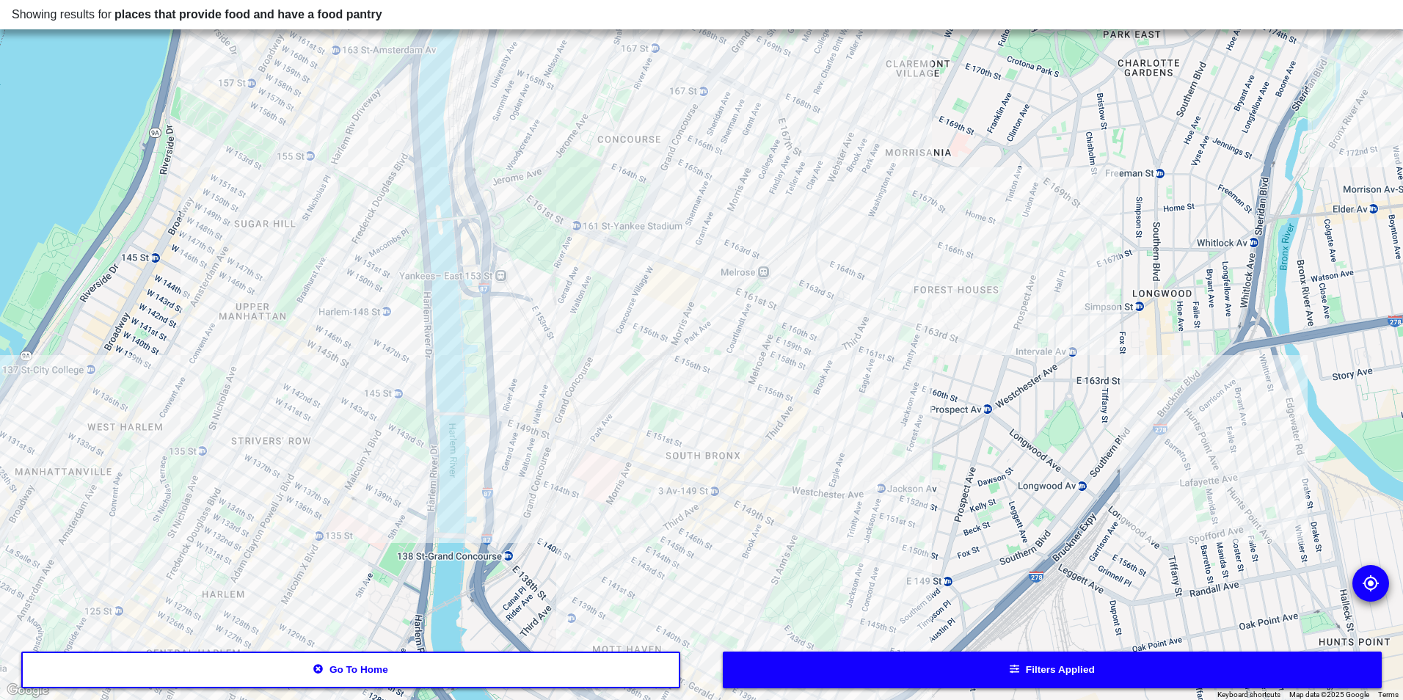
click at [655, 256] on div at bounding box center [701, 350] width 1403 height 700
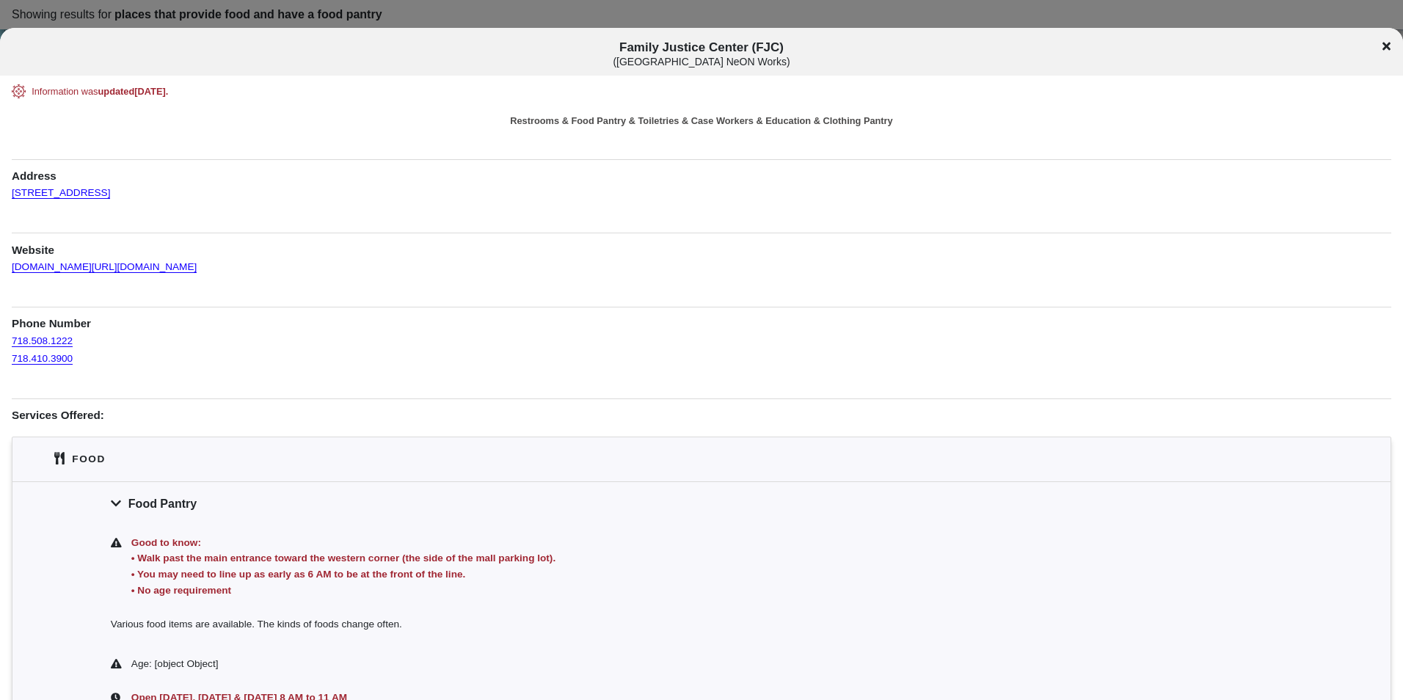
scroll to position [73, 0]
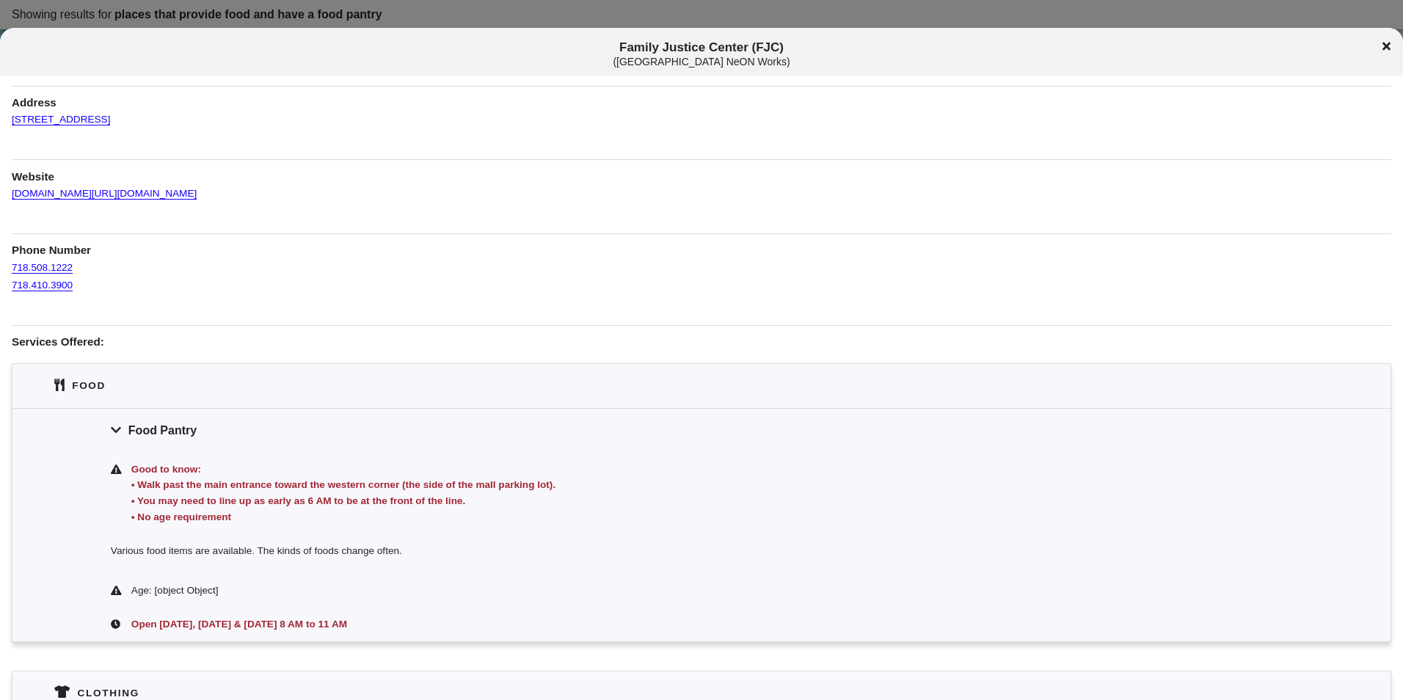
click at [751, 48] on span "Family Justice Center (FJC) ( [GEOGRAPHIC_DATA] NeON Works )" at bounding box center [702, 53] width 1164 height 27
copy span "Family Justice Center (FJC)"
drag, startPoint x: 147, startPoint y: 128, endPoint x: 11, endPoint y: 121, distance: 135.9
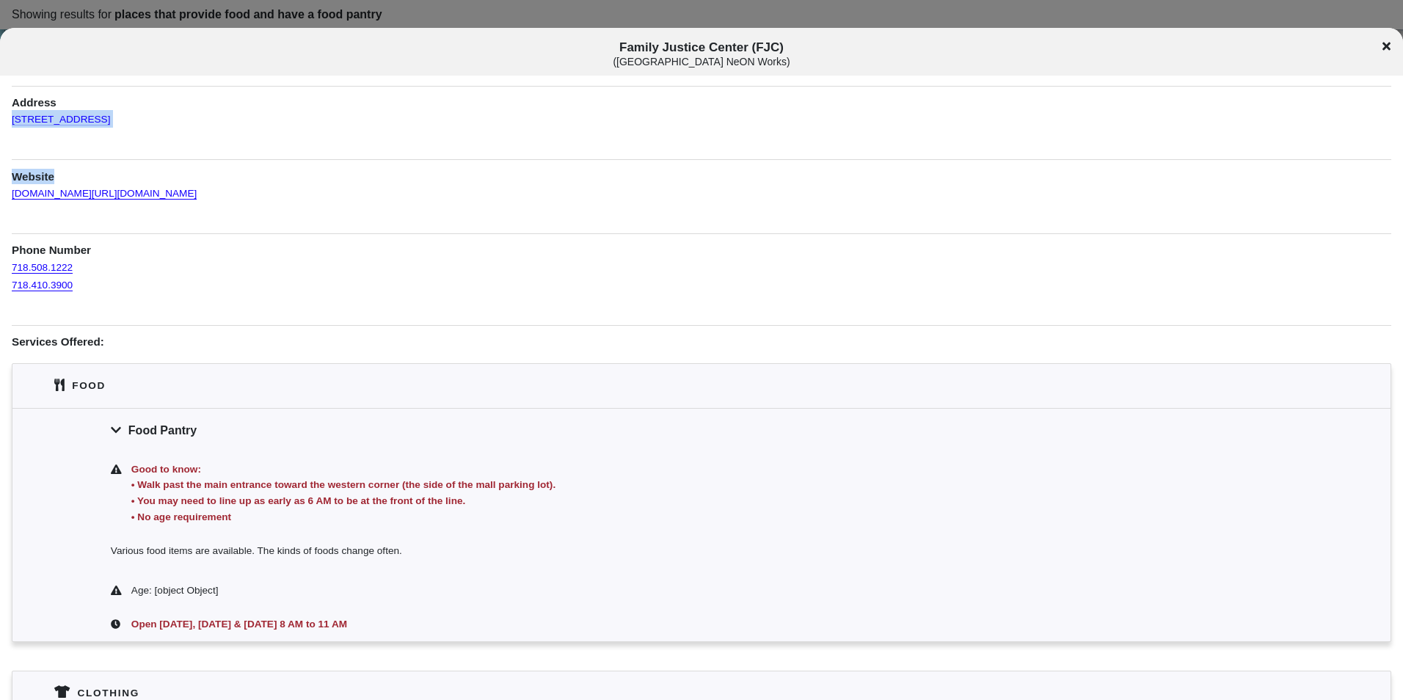
click at [11, 121] on div "Information was updated [DATE] . Restrooms & Food Pantry & Toiletries & Case Wo…" at bounding box center [701, 547] width 1403 height 1073
drag, startPoint x: 11, startPoint y: 121, endPoint x: 140, endPoint y: 158, distance: 134.3
click at [140, 158] on div "Information was updated [DATE] . Restrooms & Food Pantry & Toiletries & Case Wo…" at bounding box center [701, 547] width 1379 height 1073
click at [156, 118] on div "Information was updated [DATE] . Restrooms & Food Pantry & Toiletries & Case Wo…" at bounding box center [701, 547] width 1379 height 1073
click at [154, 117] on div "Information was updated [DATE] . Restrooms & Food Pantry & Toiletries & Case Wo…" at bounding box center [701, 547] width 1379 height 1073
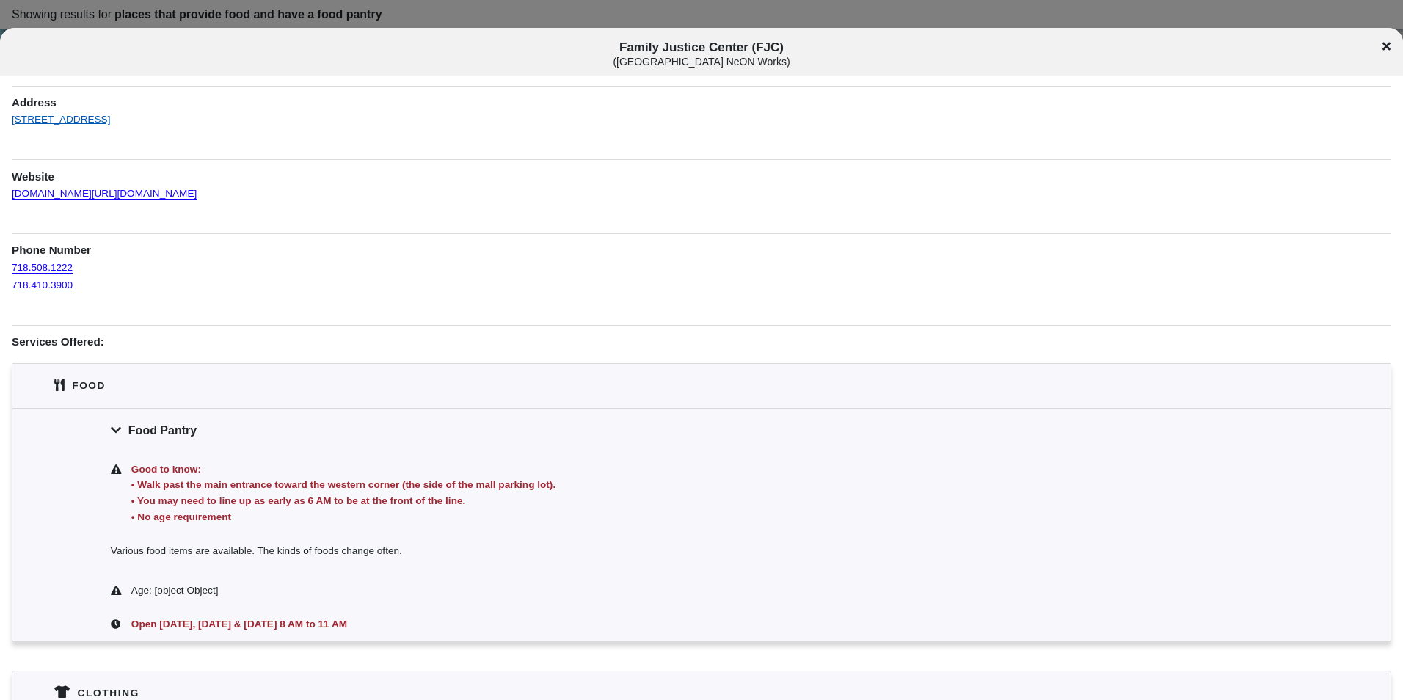
drag, startPoint x: 142, startPoint y: 122, endPoint x: 12, endPoint y: 114, distance: 129.4
click at [12, 114] on div "Information was updated [DATE] . Restrooms & Food Pantry & Toiletries & Case Wo…" at bounding box center [701, 547] width 1379 height 1073
copy link "[STREET_ADDRESS]"
click at [501, 329] on h1 "Services Offered:" at bounding box center [701, 337] width 1379 height 25
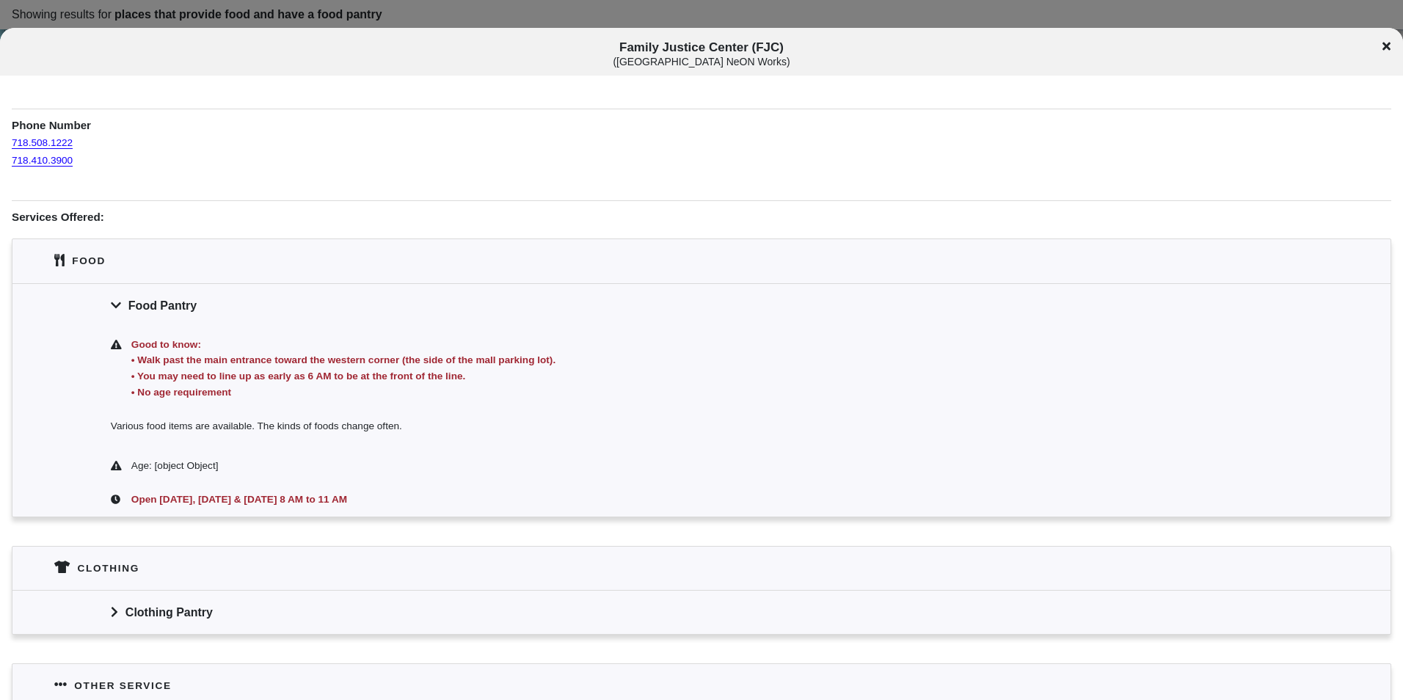
scroll to position [220, 0]
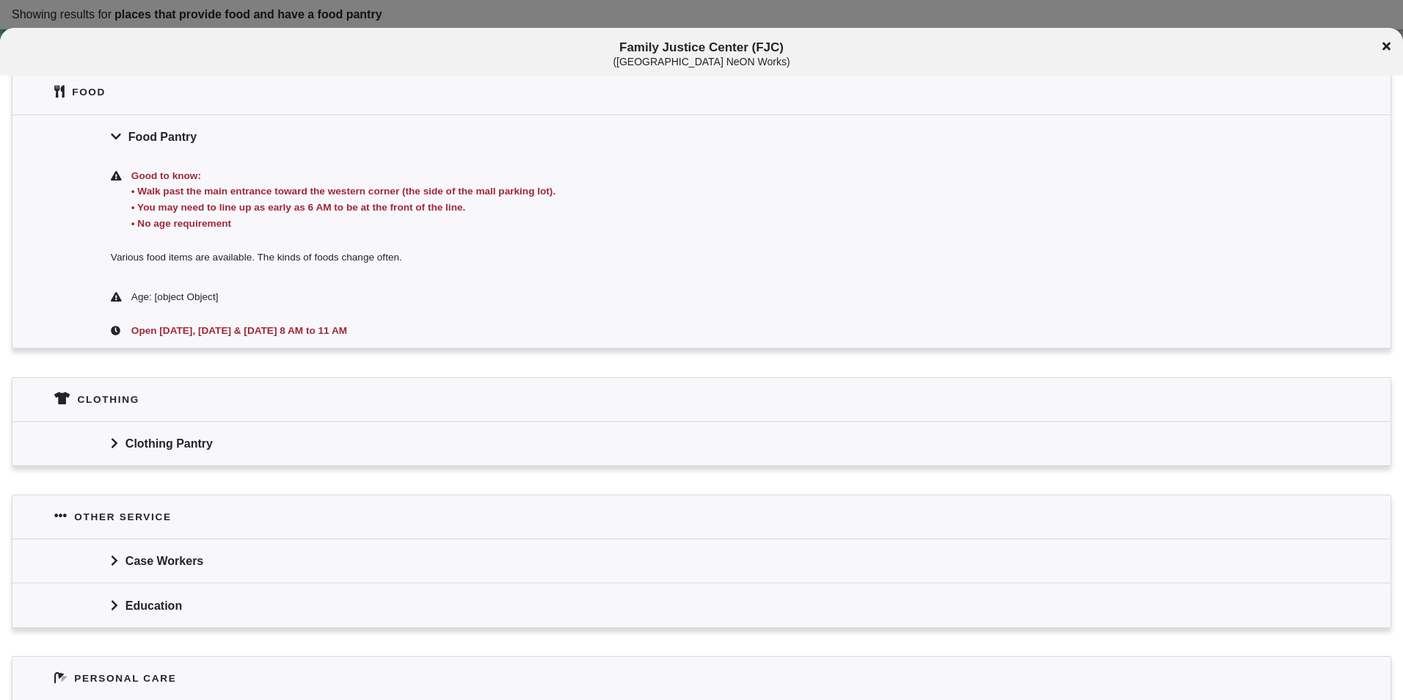
click at [355, 449] on div "Clothing Pantry" at bounding box center [701, 443] width 1378 height 44
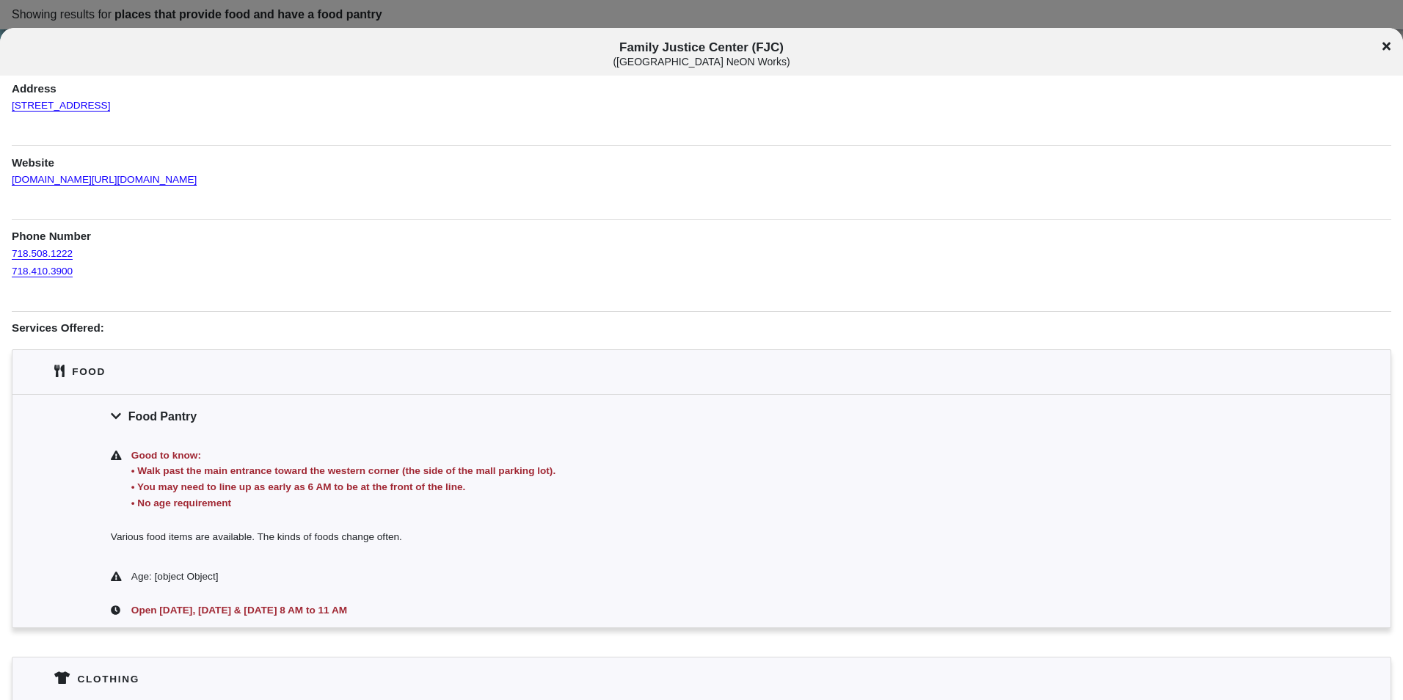
scroll to position [0, 0]
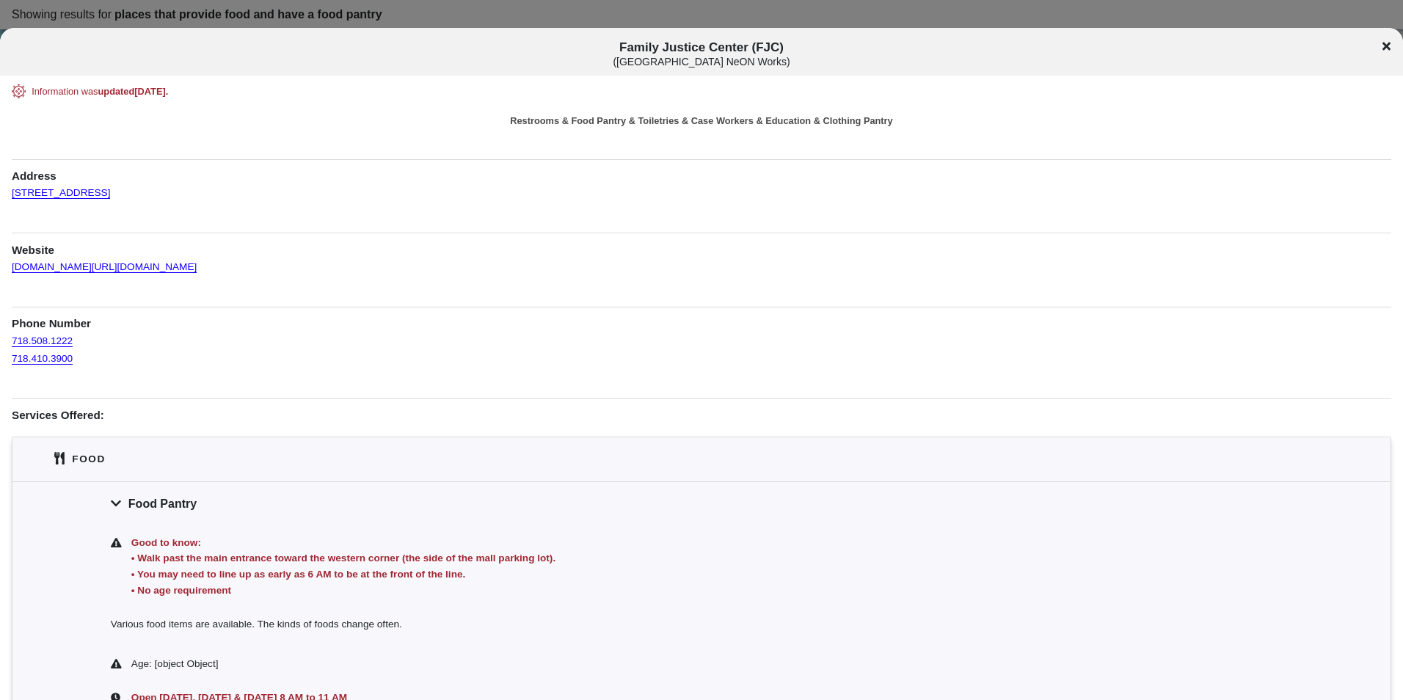
click at [1388, 43] on icon at bounding box center [1386, 47] width 8 height 8
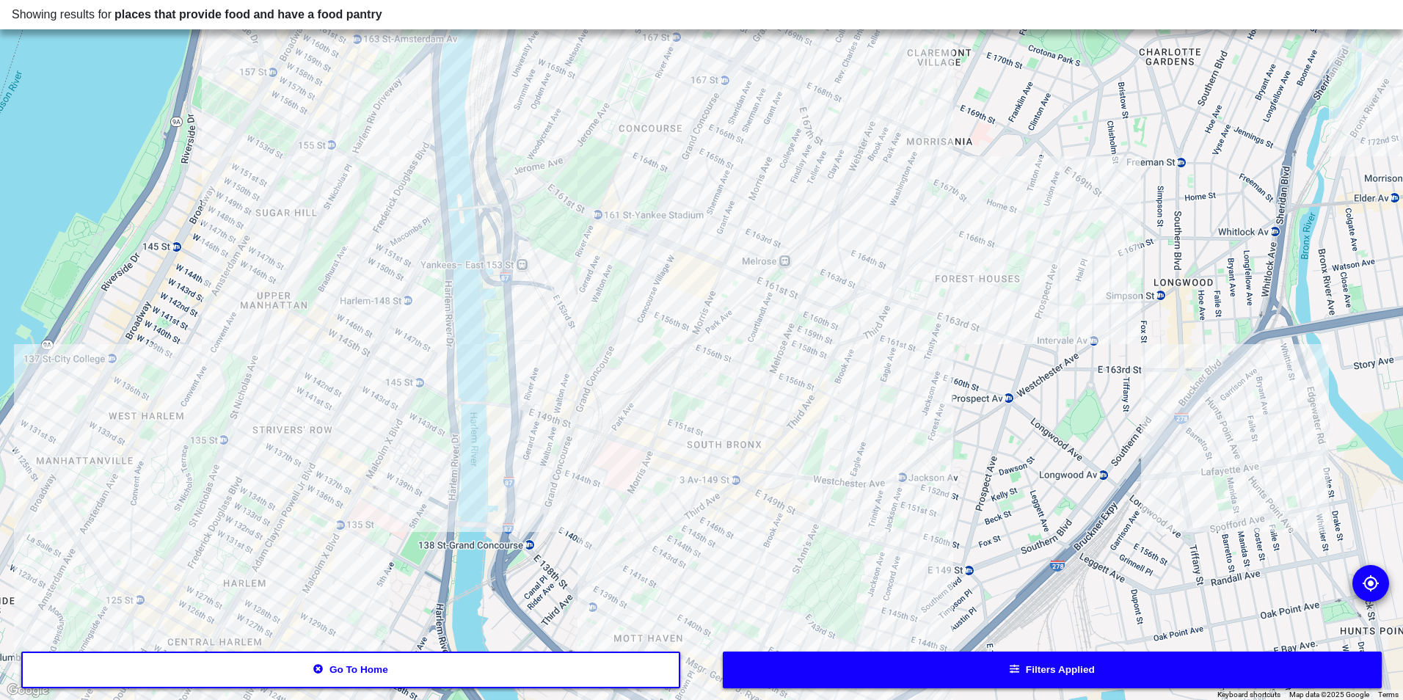
click at [827, 680] on button "Filters applied" at bounding box center [1053, 670] width 660 height 37
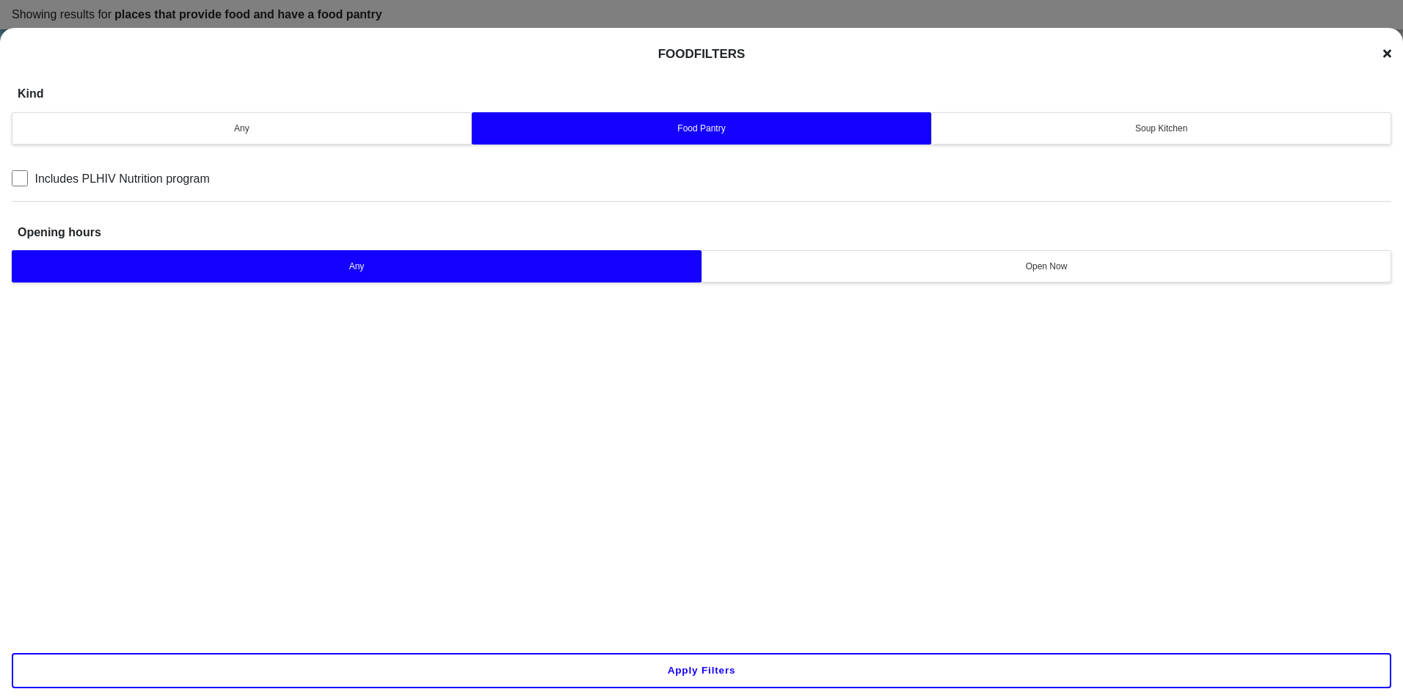
click at [395, 150] on div "Kind Any Food Pantry Soup Kitchen Includes PLHIV Nutrition program Opening hour…" at bounding box center [701, 174] width 1379 height 223
click at [431, 141] on button "Any" at bounding box center [242, 128] width 460 height 32
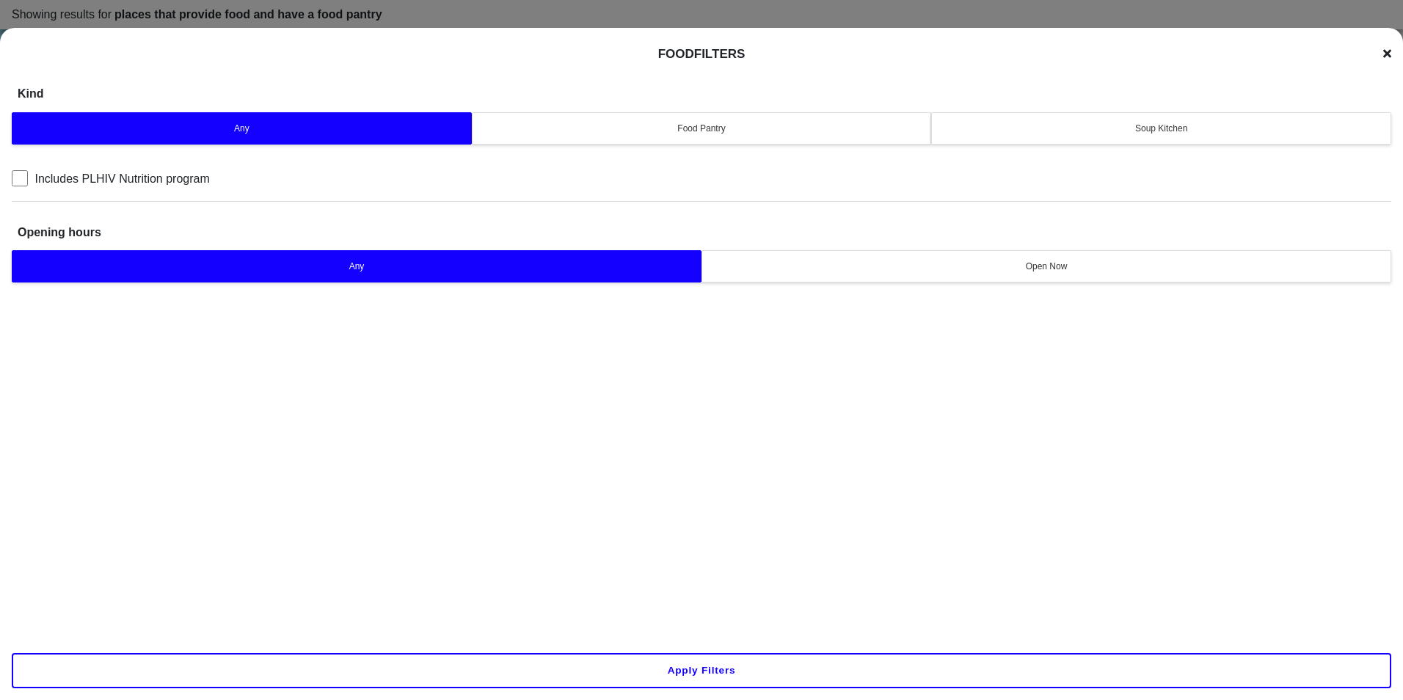
click at [707, 677] on button "Apply filters" at bounding box center [701, 670] width 1379 height 35
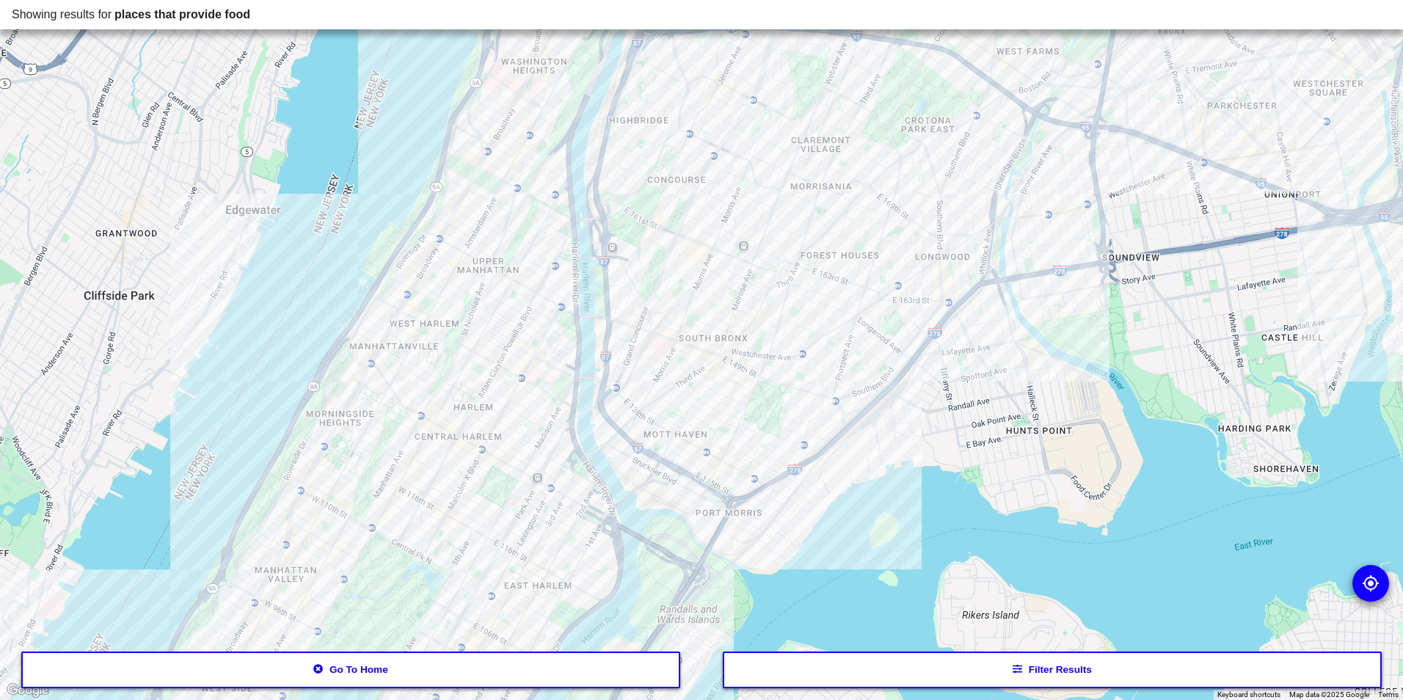
click at [723, 430] on div at bounding box center [701, 350] width 1403 height 700
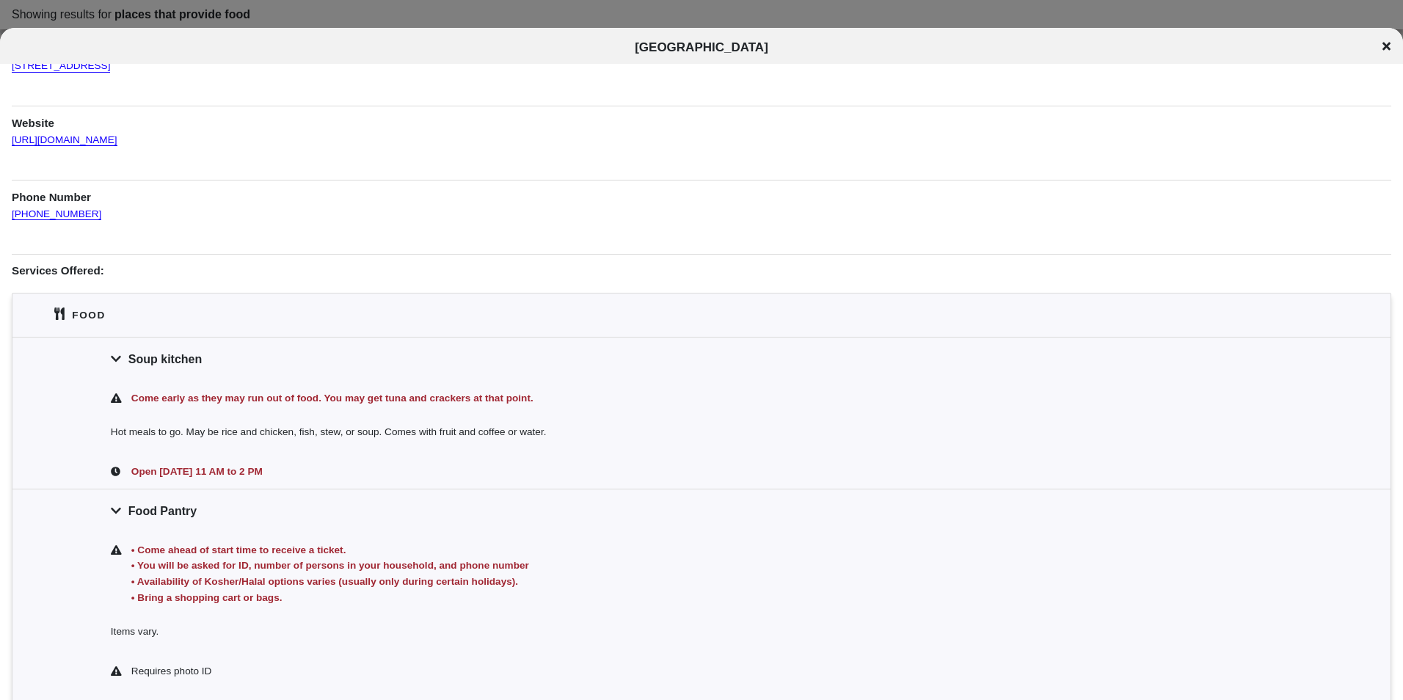
scroll to position [147, 0]
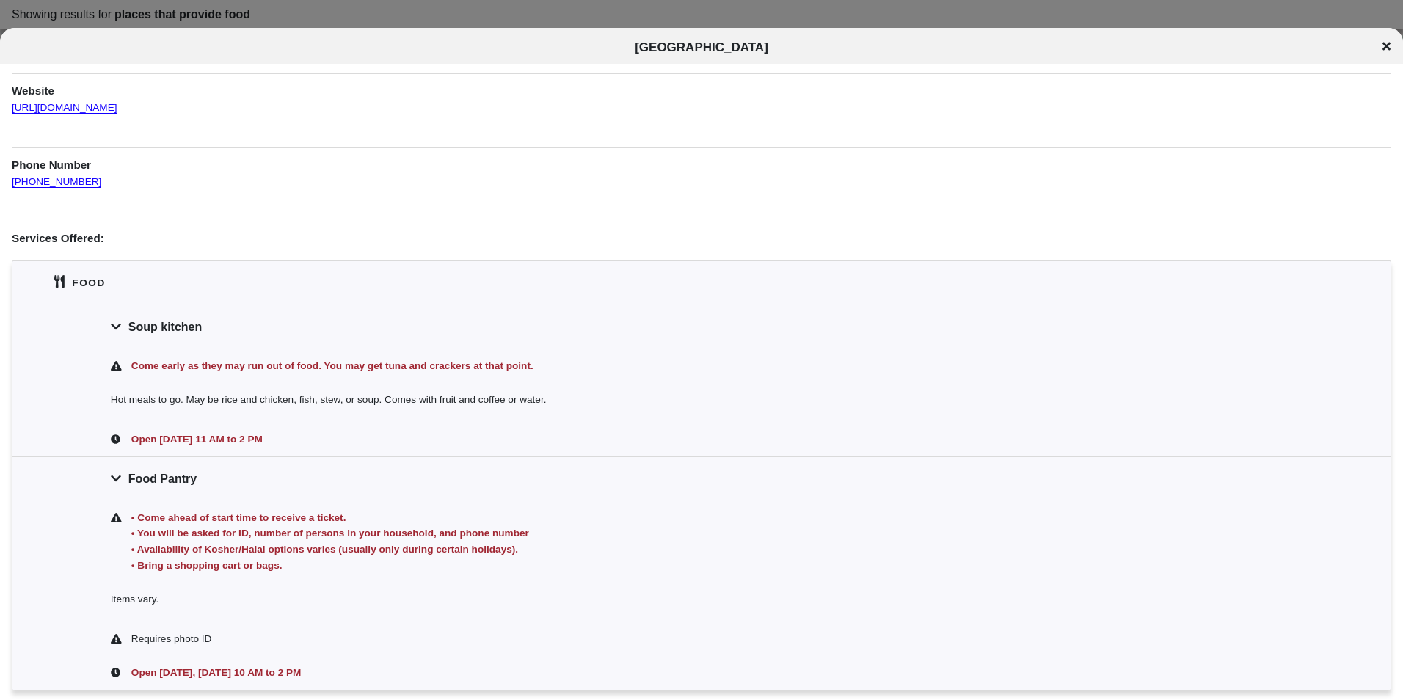
click at [1385, 43] on icon at bounding box center [1386, 47] width 8 height 8
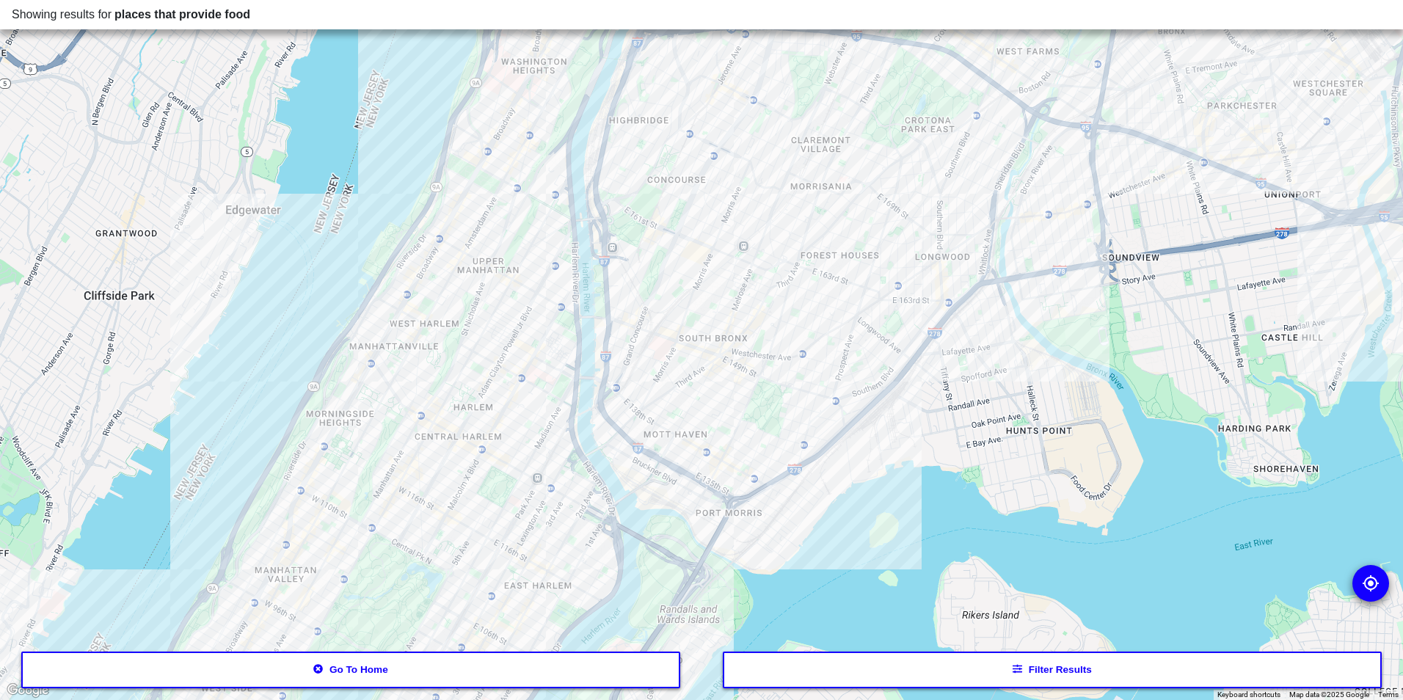
click at [1054, 677] on button "Filter results" at bounding box center [1053, 670] width 660 height 37
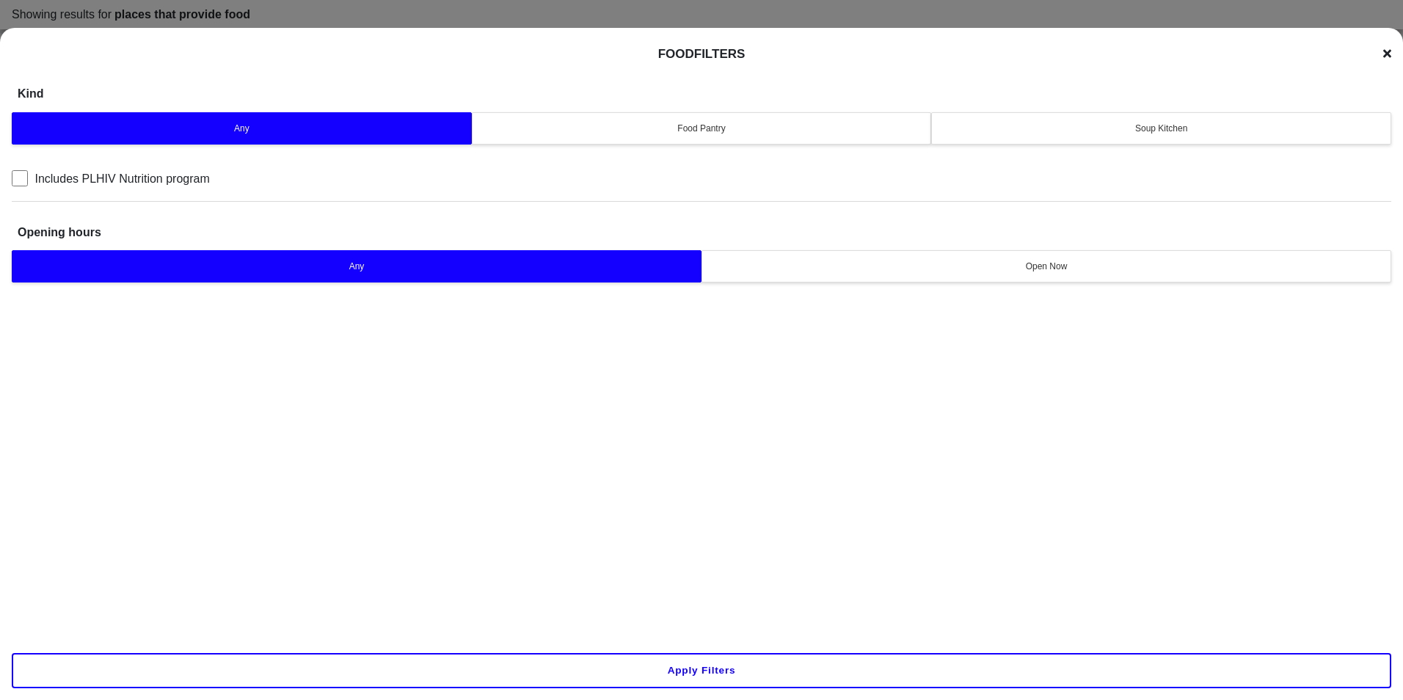
click at [646, 666] on button "Apply filters" at bounding box center [701, 670] width 1379 height 35
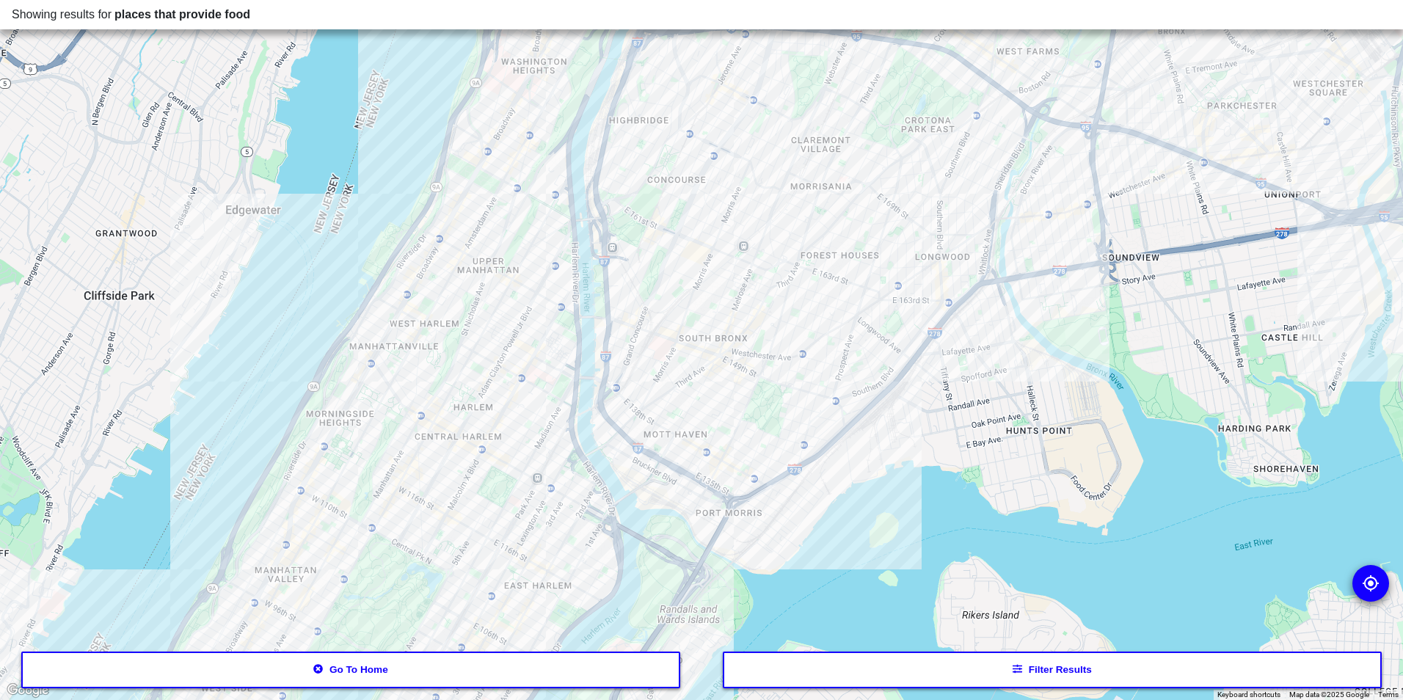
click at [520, 663] on button "Go to home" at bounding box center [351, 670] width 660 height 37
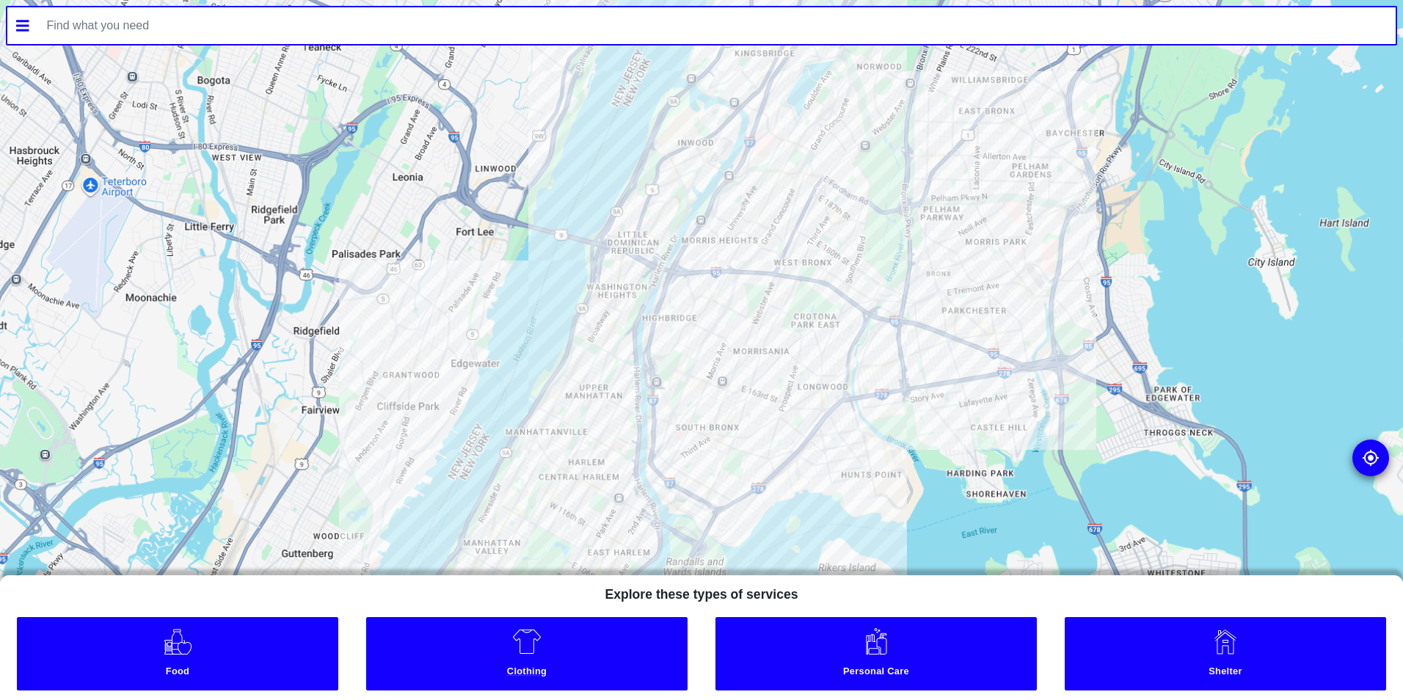
click at [588, 663] on link "Clothing" at bounding box center [526, 653] width 321 height 73
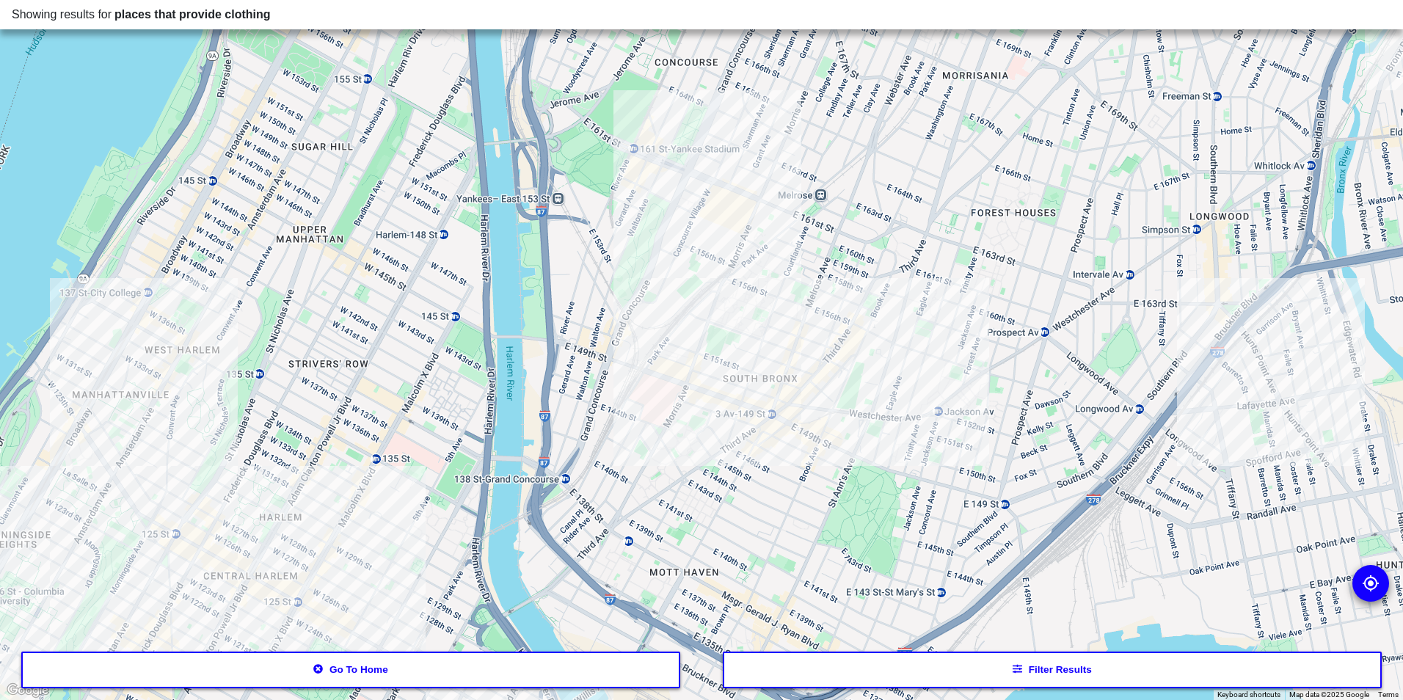
click at [632, 410] on div at bounding box center [701, 350] width 1403 height 700
click at [730, 424] on div at bounding box center [701, 350] width 1403 height 700
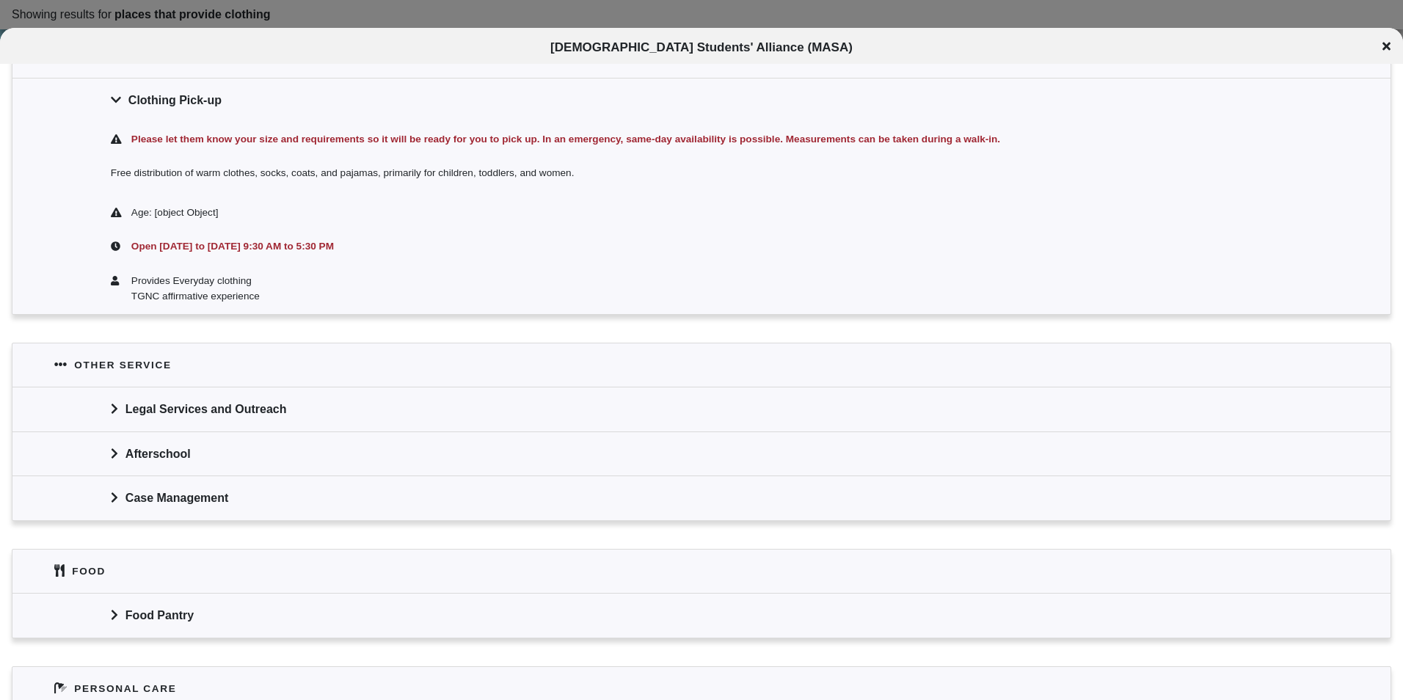
scroll to position [500, 0]
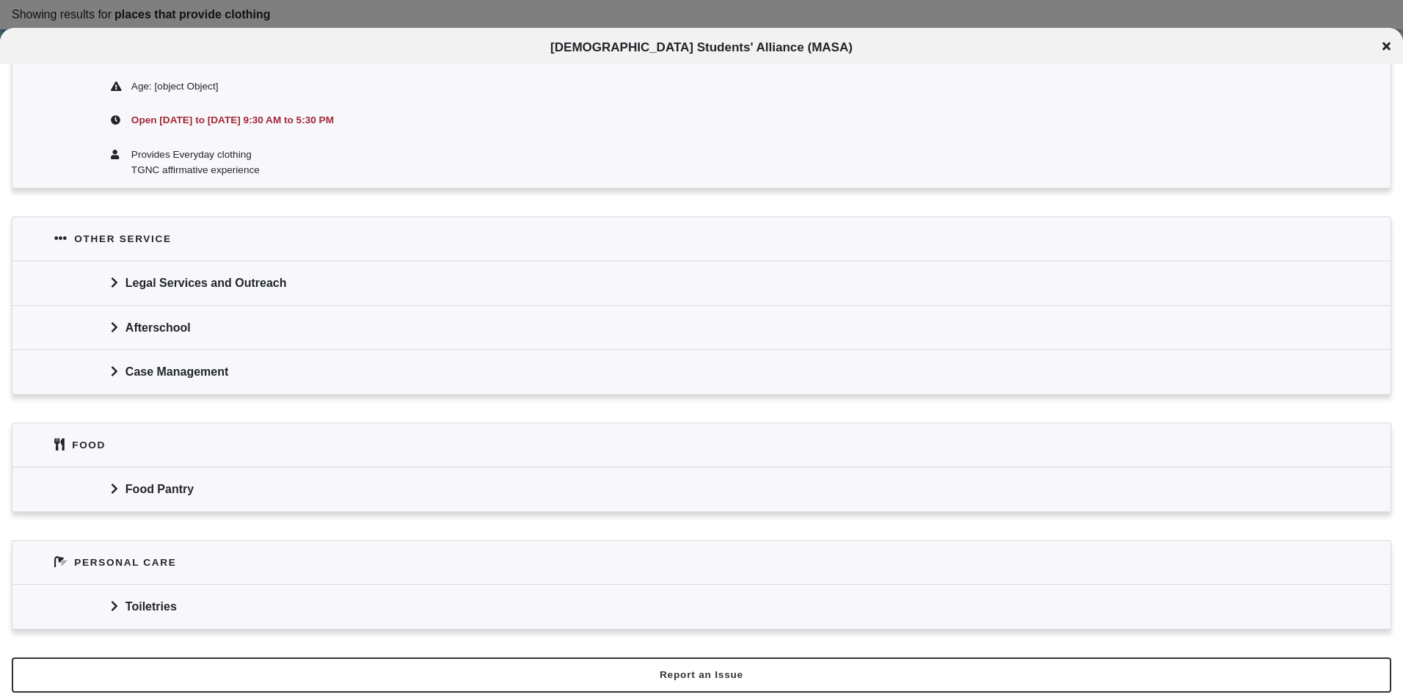
click at [1385, 45] on icon at bounding box center [1386, 47] width 8 height 8
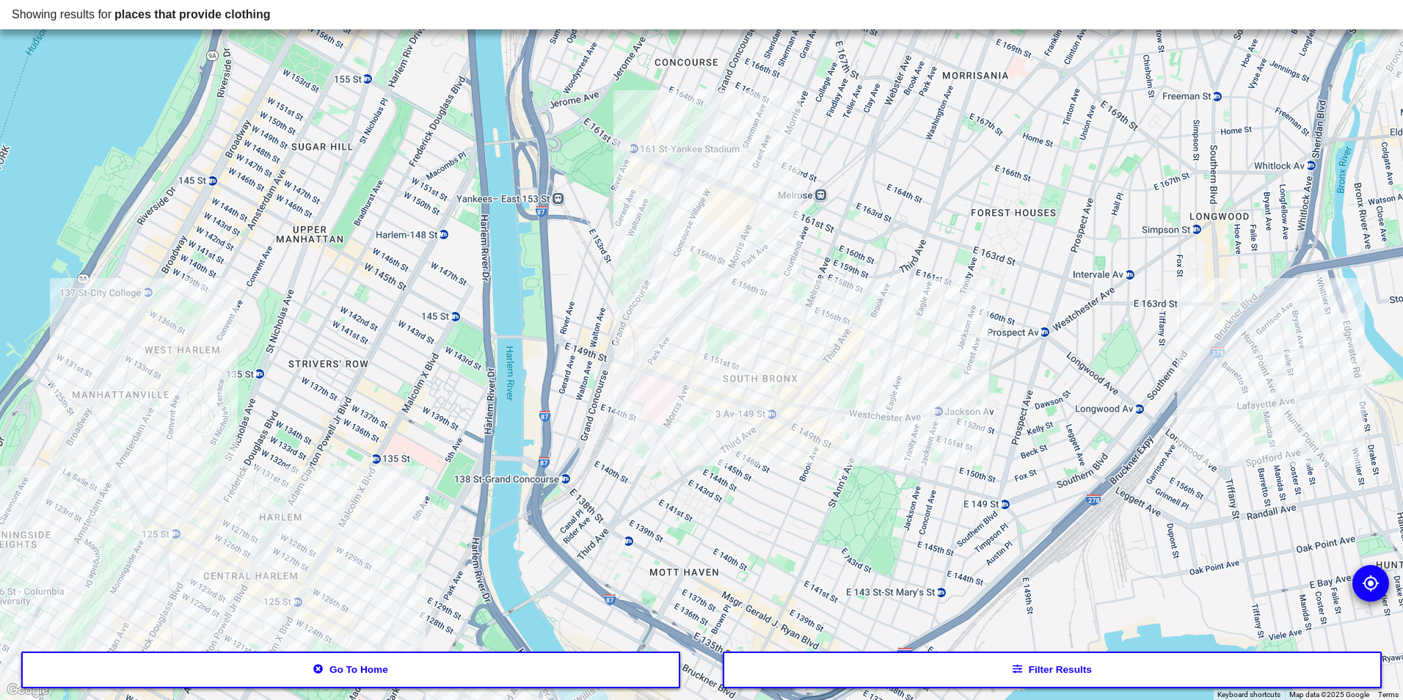
click at [811, 420] on div at bounding box center [701, 350] width 1403 height 700
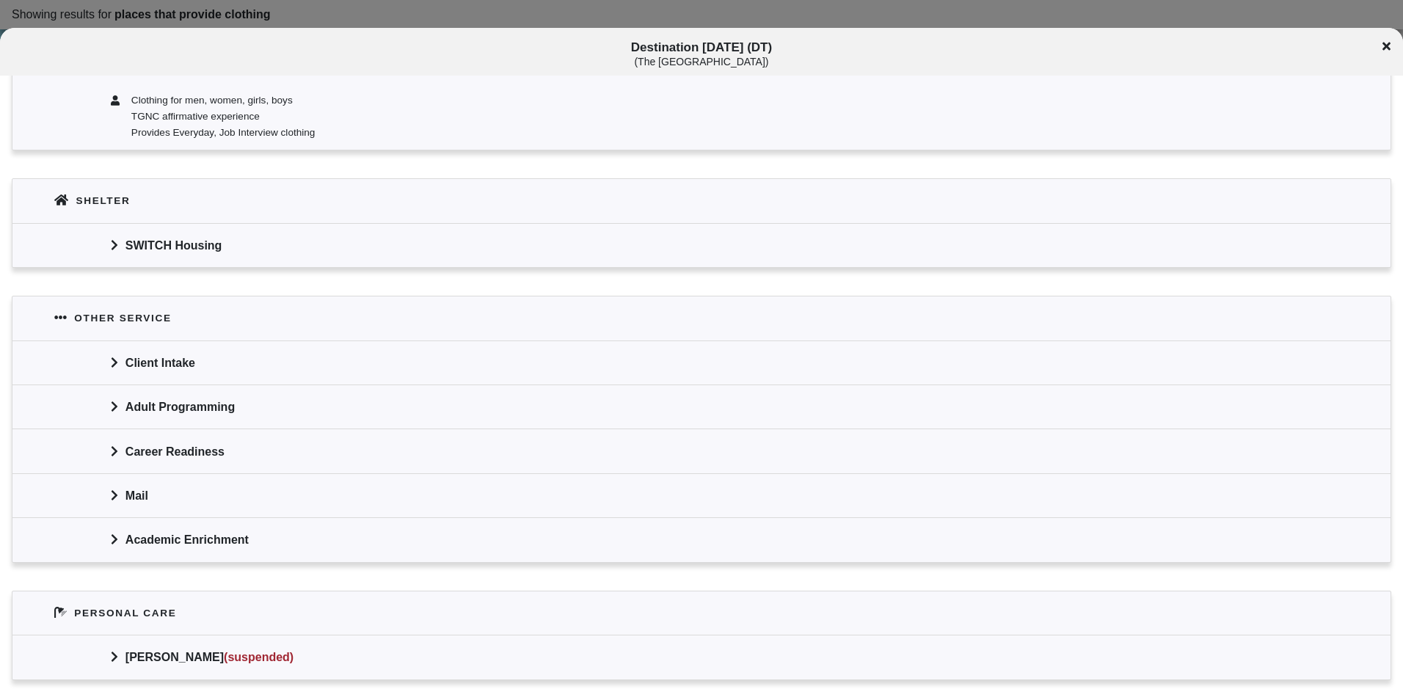
scroll to position [660, 0]
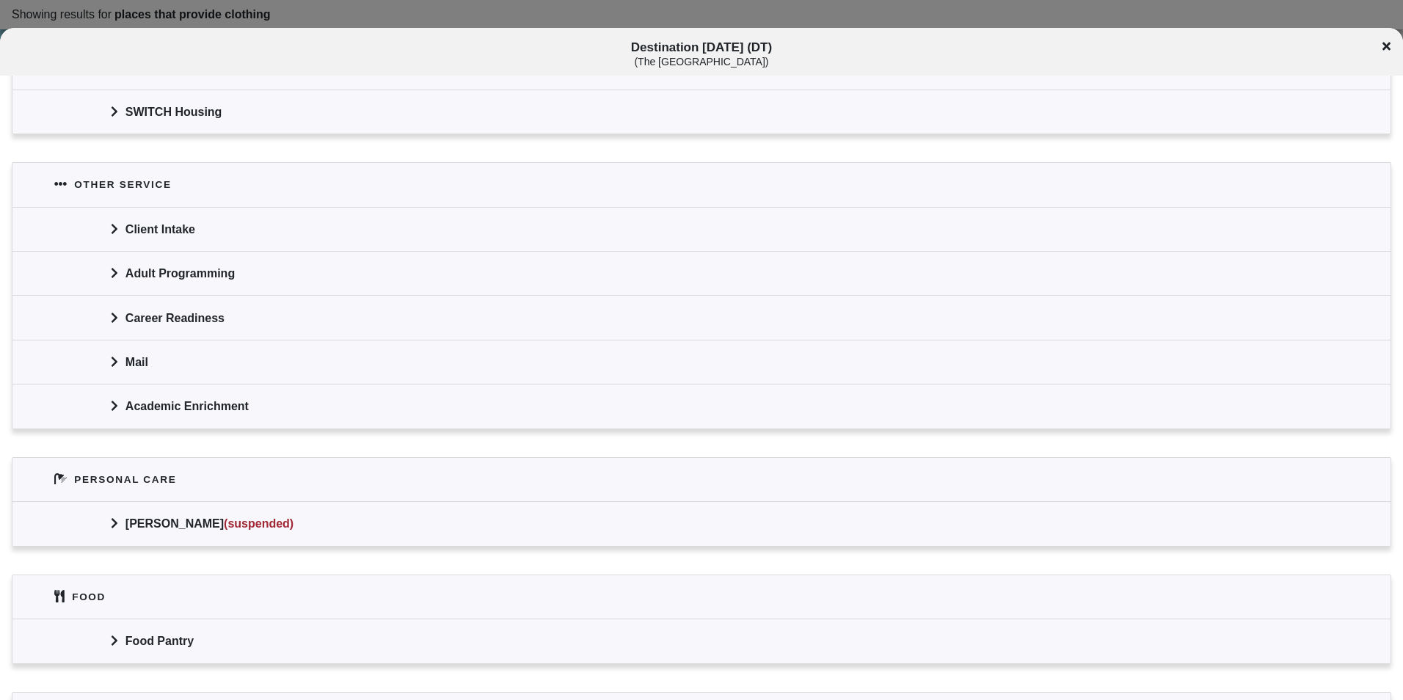
click at [217, 531] on div "[PERSON_NAME] (suspended)" at bounding box center [701, 523] width 1378 height 44
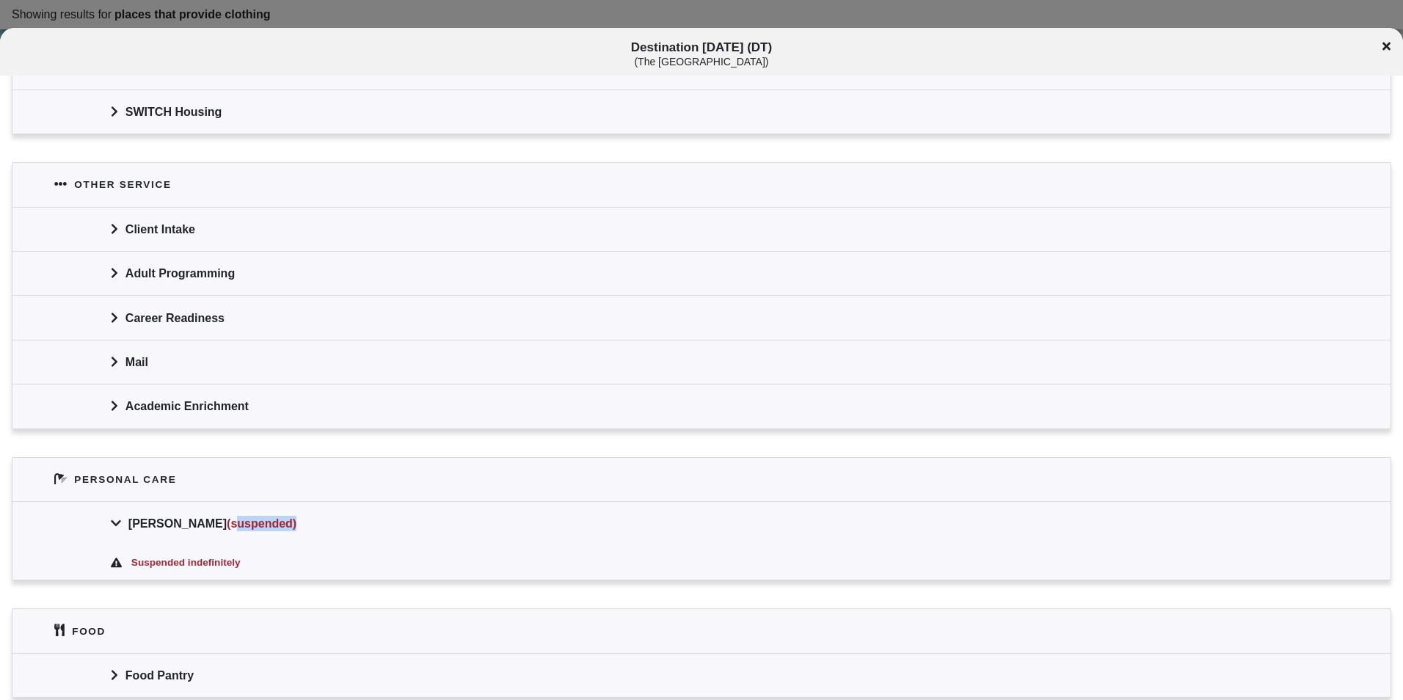
click at [217, 531] on div "[PERSON_NAME] (suspended)" at bounding box center [701, 523] width 1378 height 44
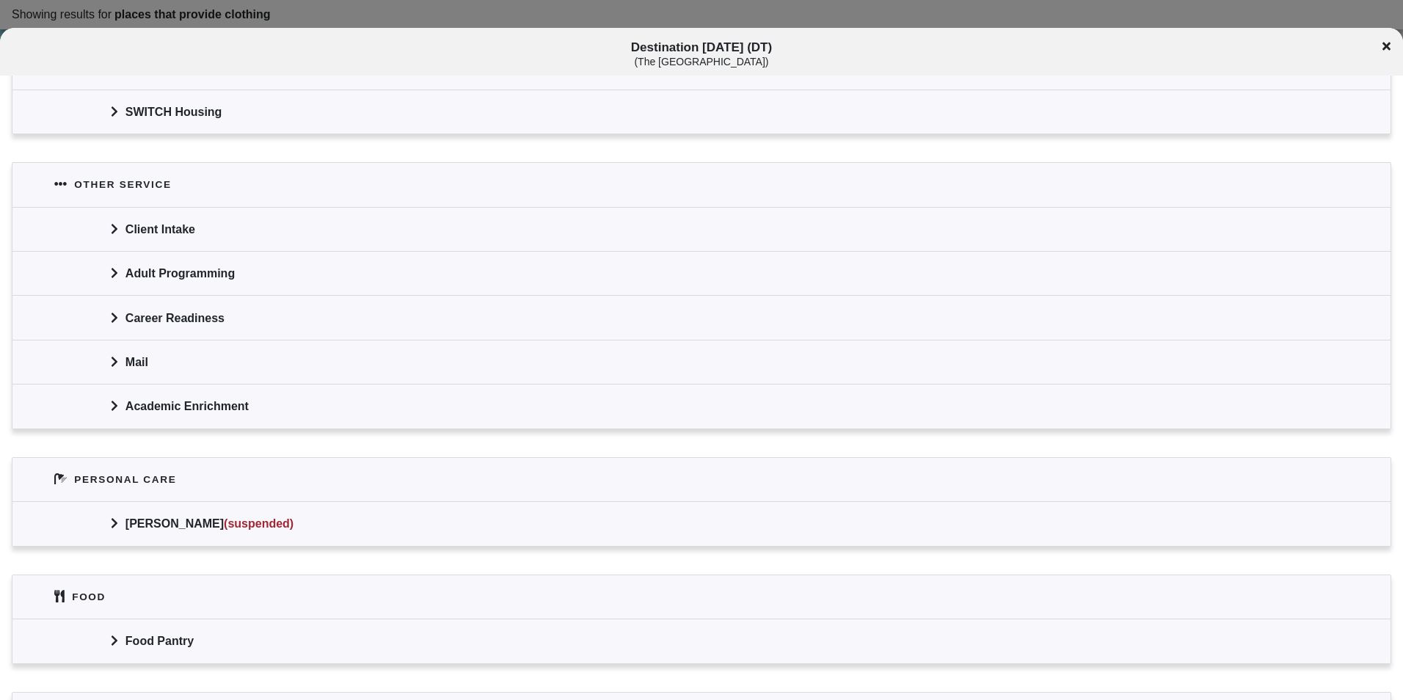
drag, startPoint x: 217, startPoint y: 531, endPoint x: 178, endPoint y: 627, distance: 104.6
click at [178, 629] on div "Food Pantry" at bounding box center [701, 641] width 1378 height 44
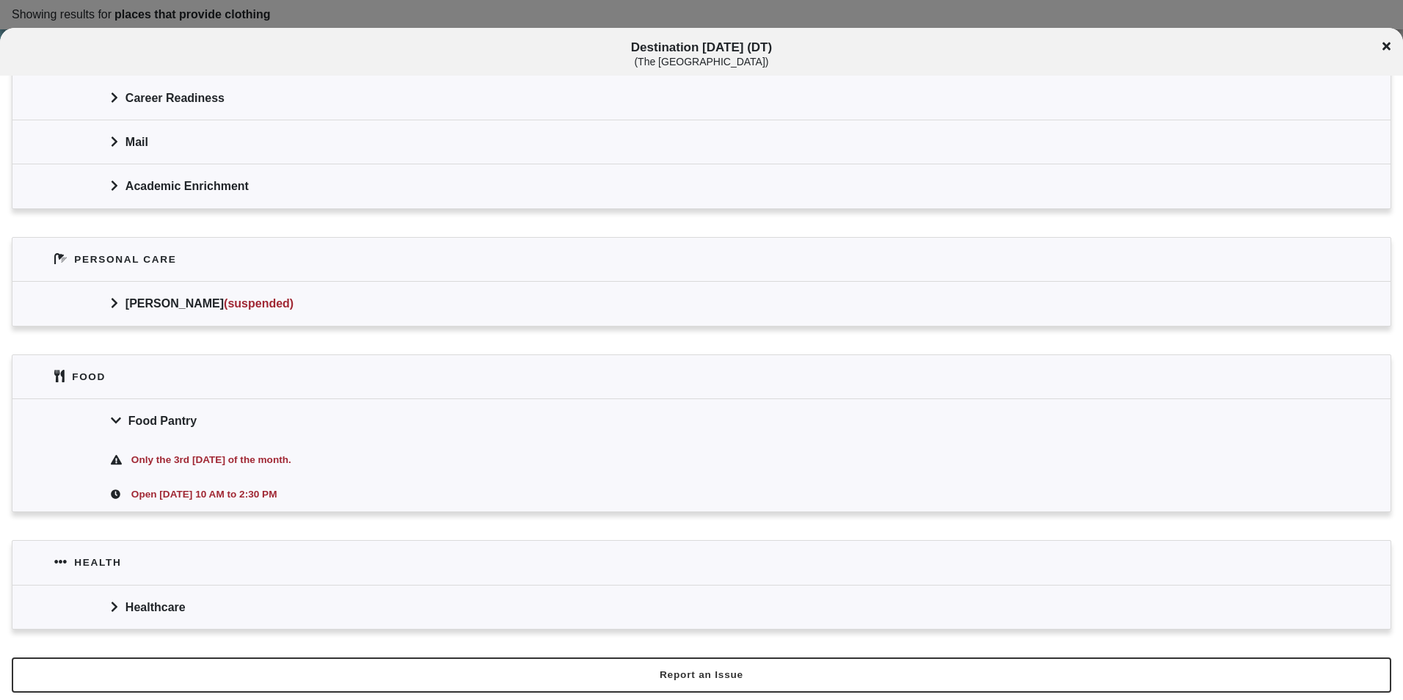
click at [223, 430] on div "Food Pantry" at bounding box center [701, 420] width 1378 height 44
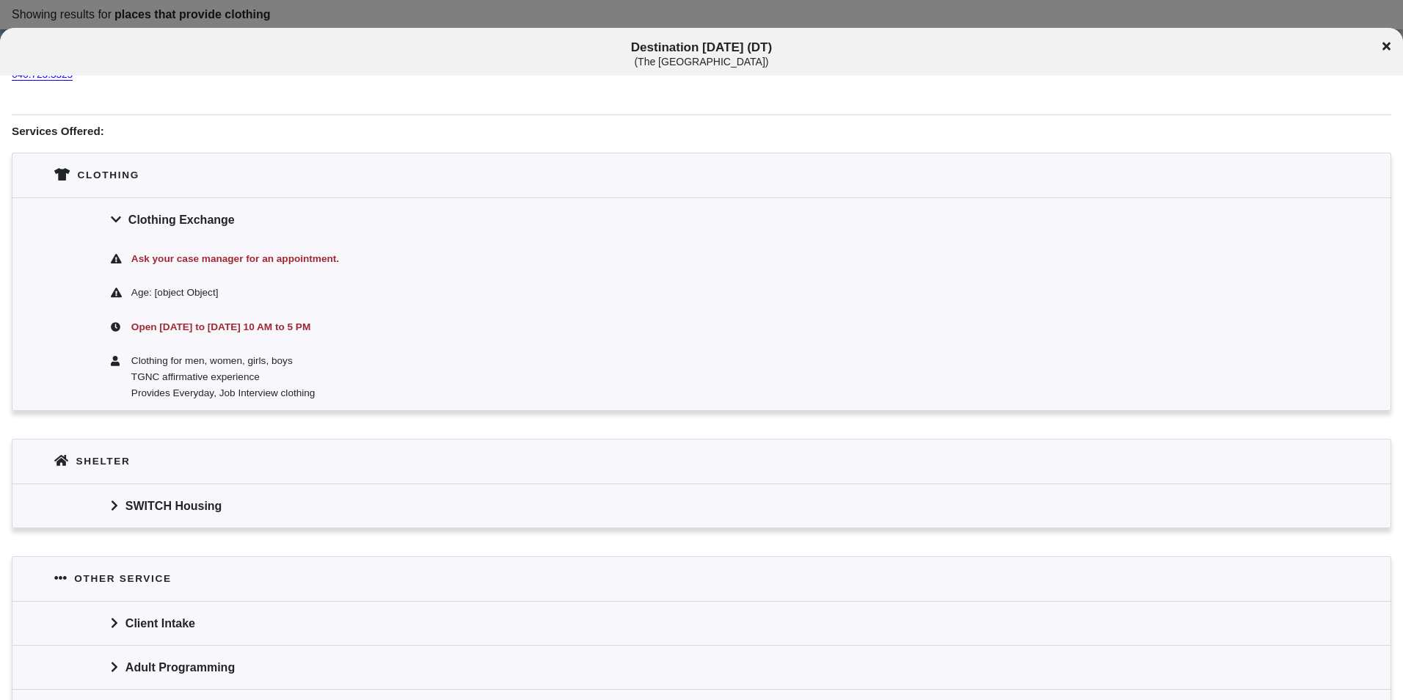
scroll to position [0, 0]
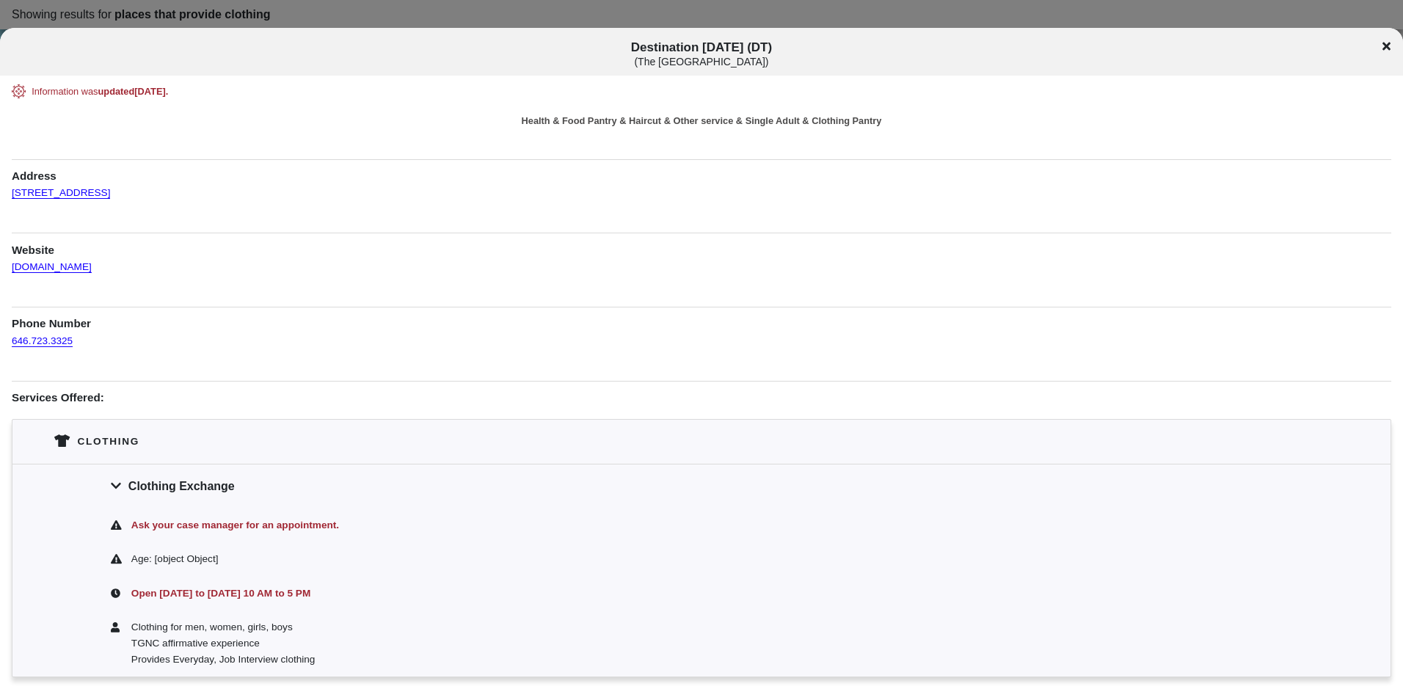
click at [715, 48] on span "Destination [DATE] (DT) ( The [GEOGRAPHIC_DATA] )" at bounding box center [702, 53] width 1164 height 27
copy span "Destination [DATE] (DT)"
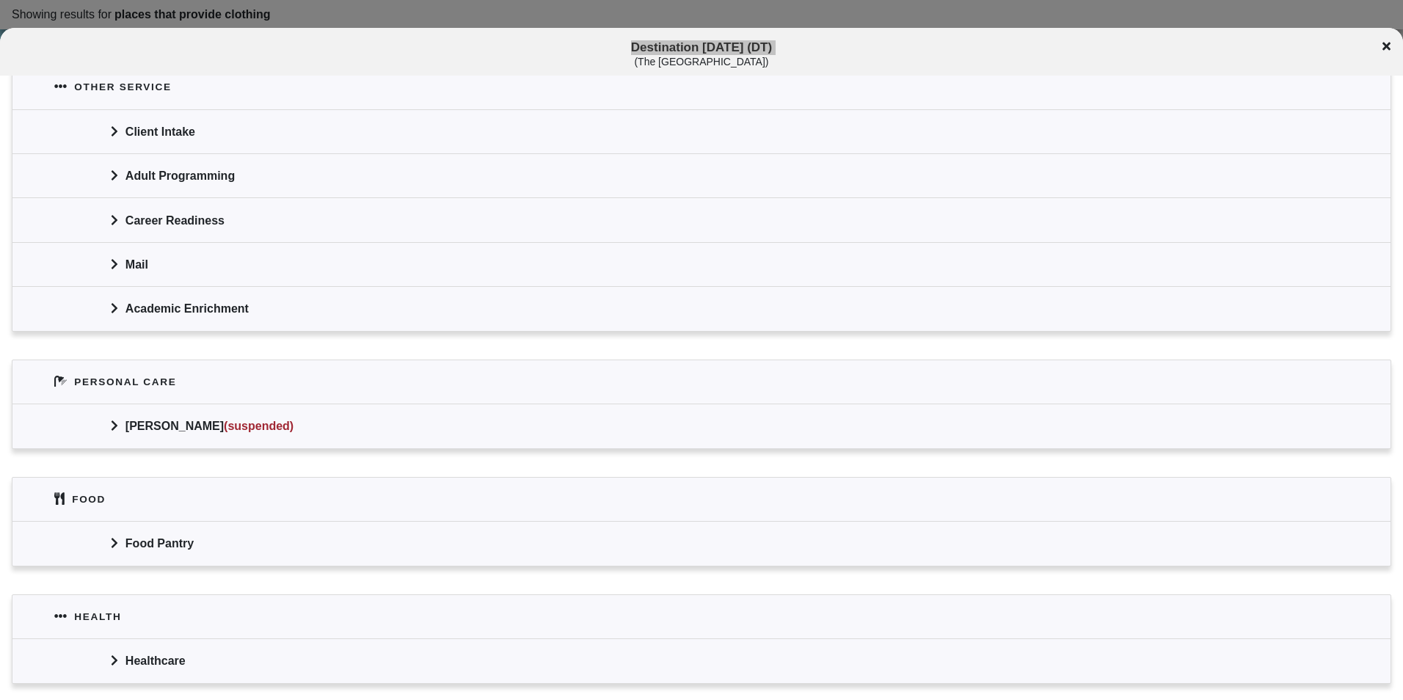
scroll to position [812, 0]
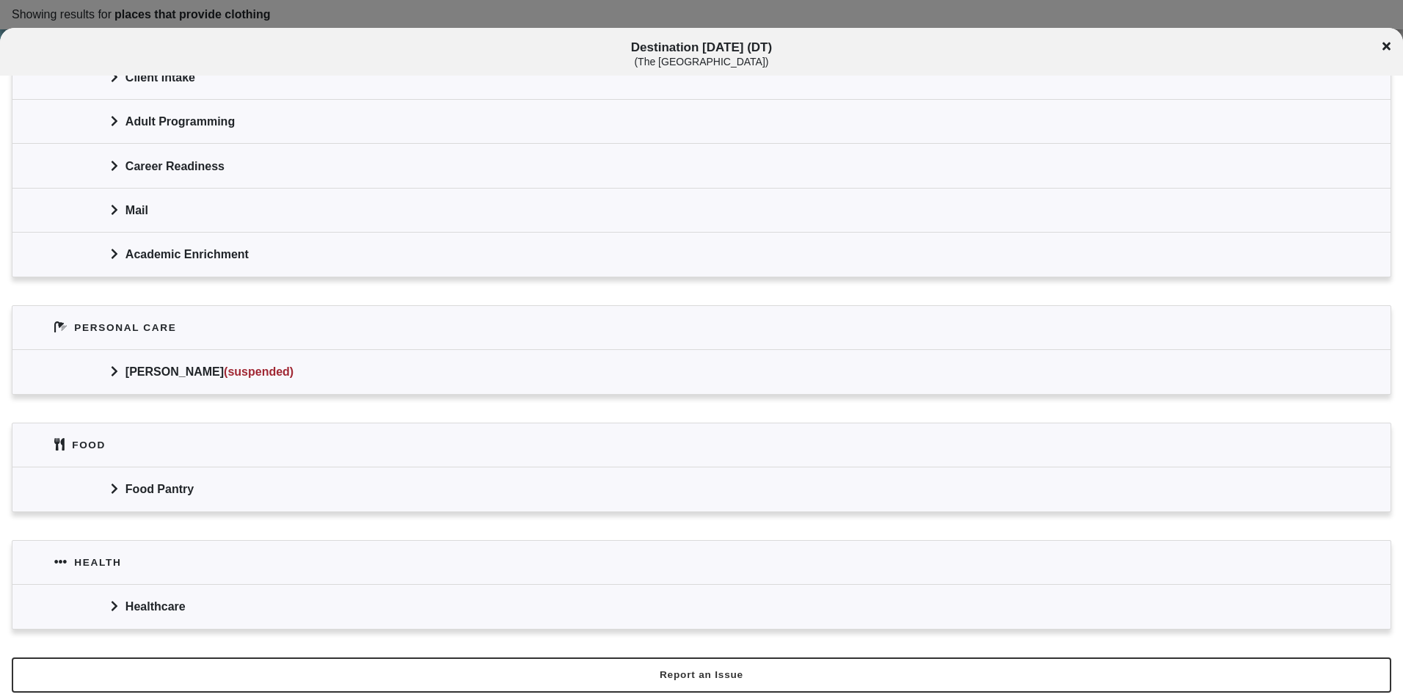
click at [1388, 43] on icon at bounding box center [1386, 47] width 8 height 8
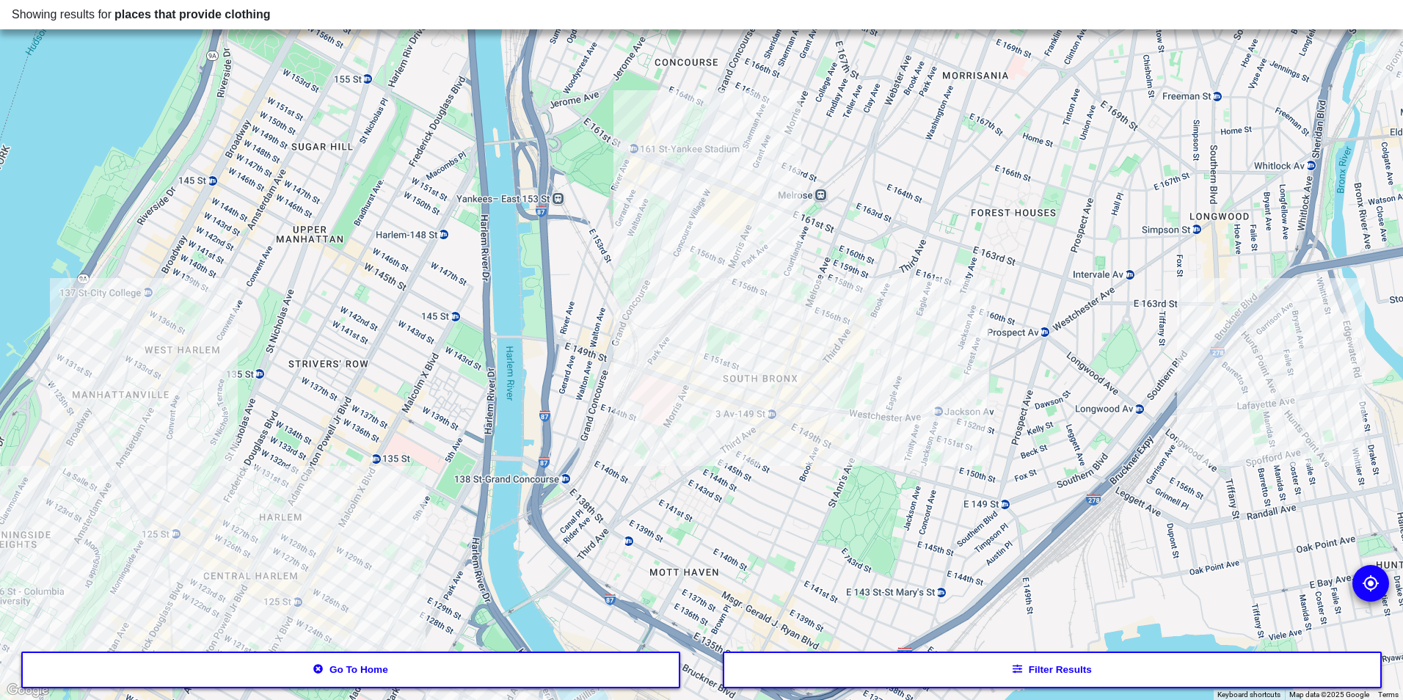
click at [764, 370] on div at bounding box center [701, 350] width 1403 height 700
click at [834, 326] on div at bounding box center [701, 350] width 1403 height 700
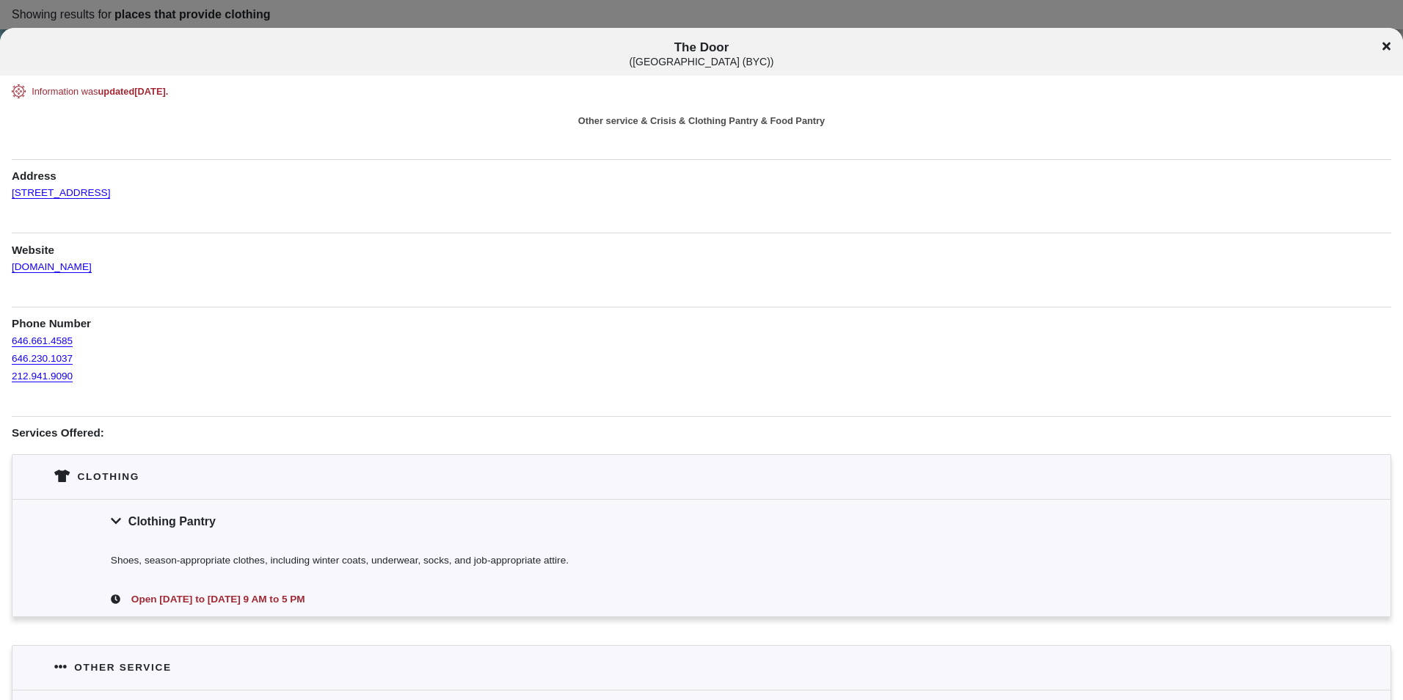
click at [1389, 51] on icon at bounding box center [1386, 46] width 8 height 12
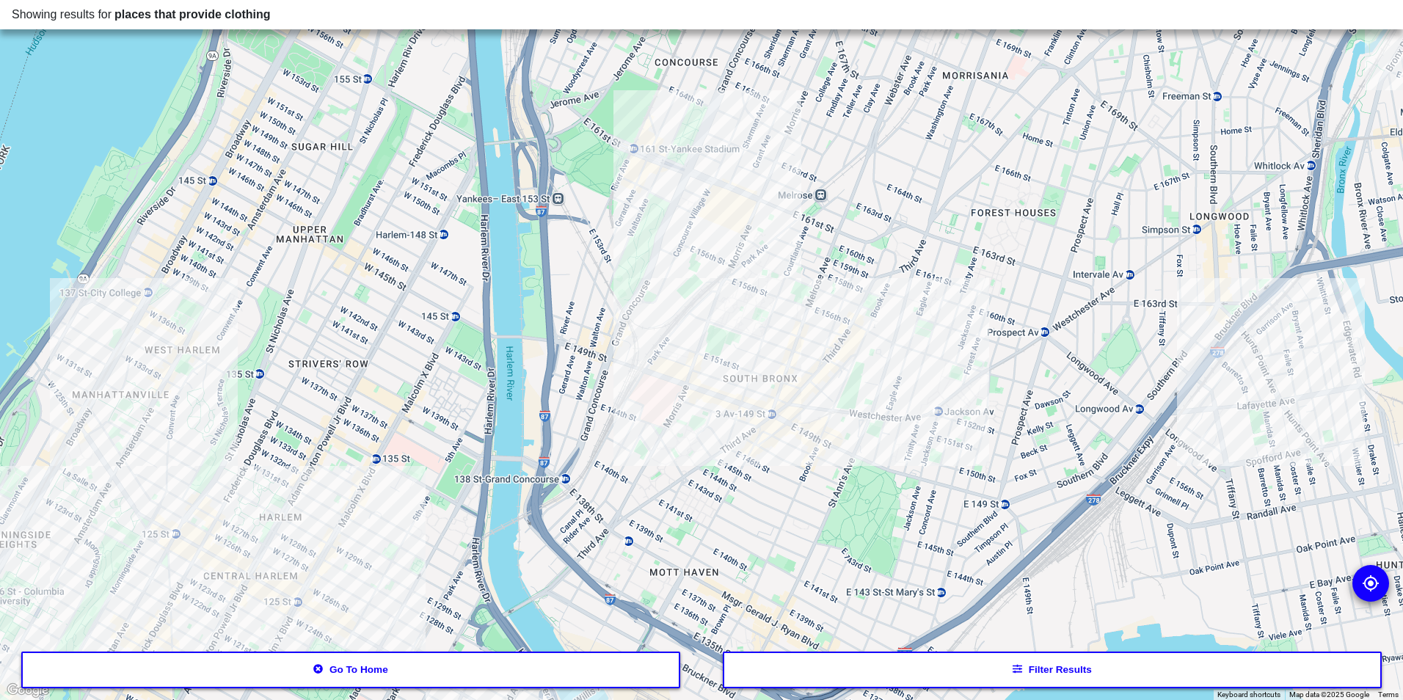
click at [715, 178] on div at bounding box center [701, 350] width 1403 height 700
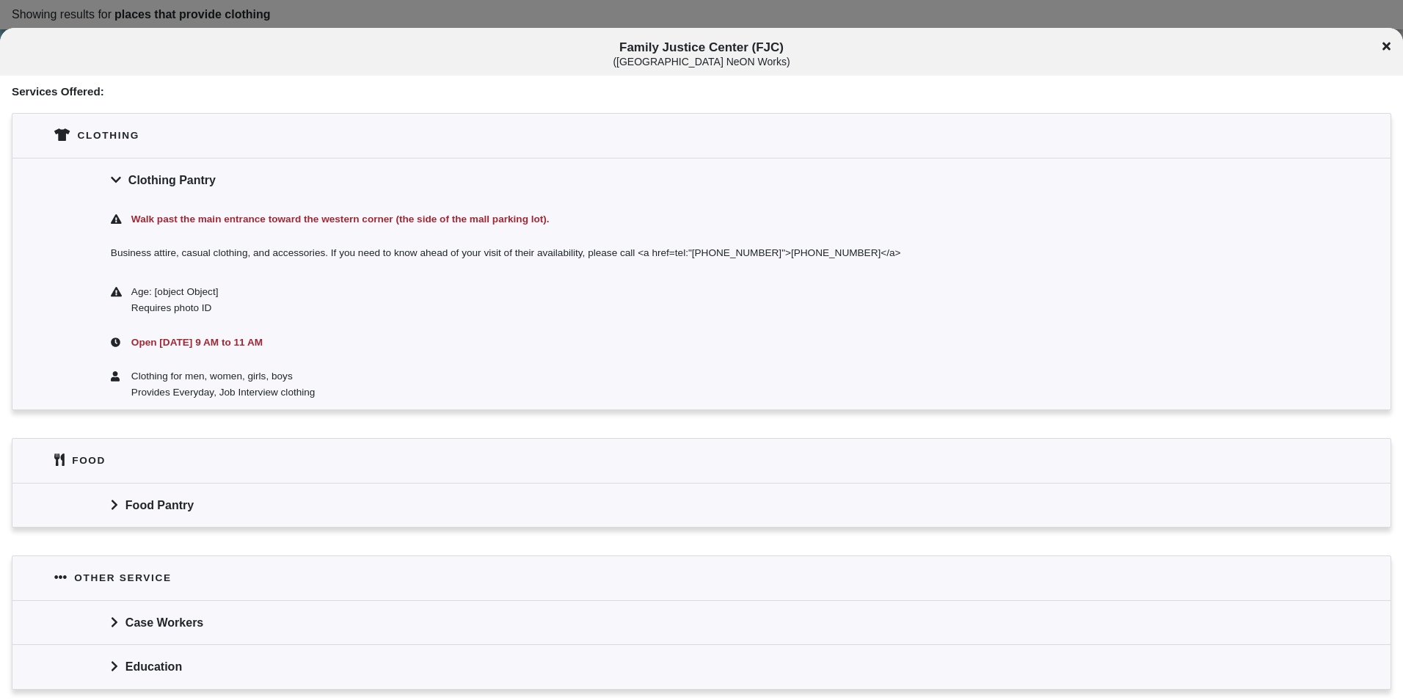
scroll to position [178, 0]
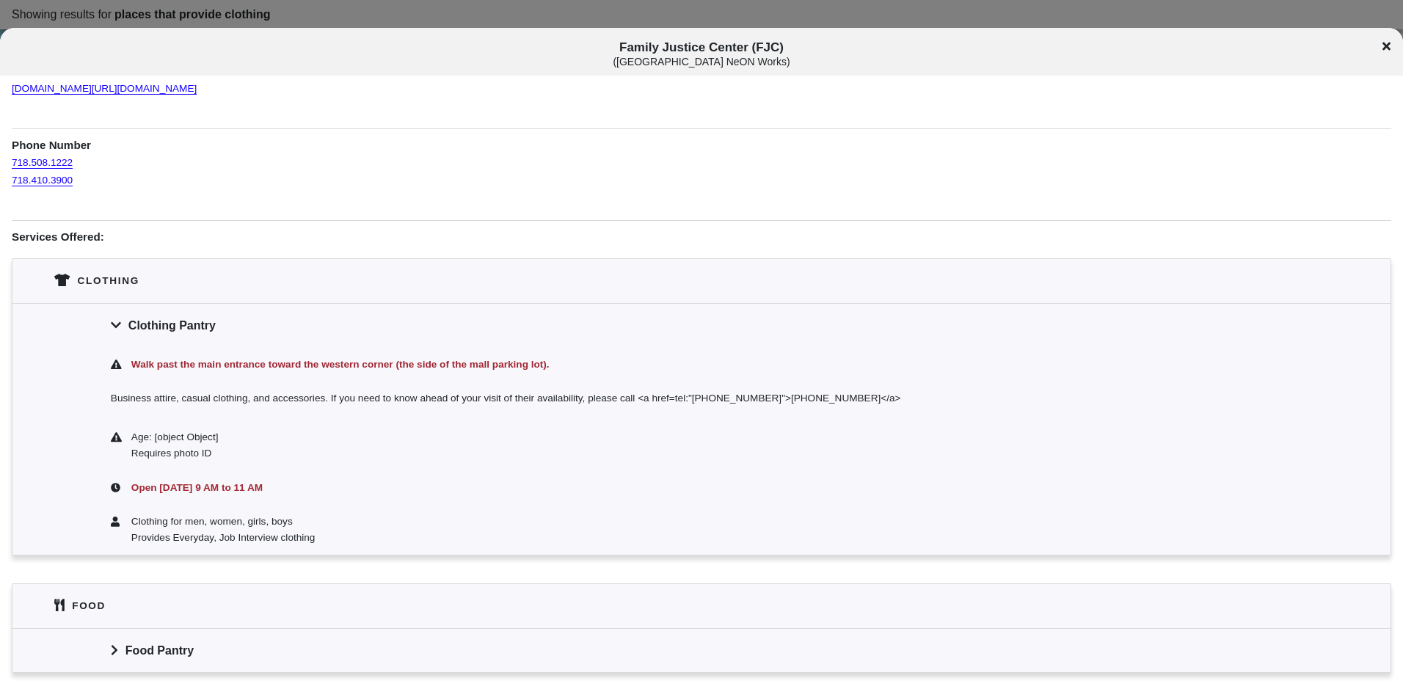
click at [1389, 44] on icon at bounding box center [1386, 47] width 8 height 8
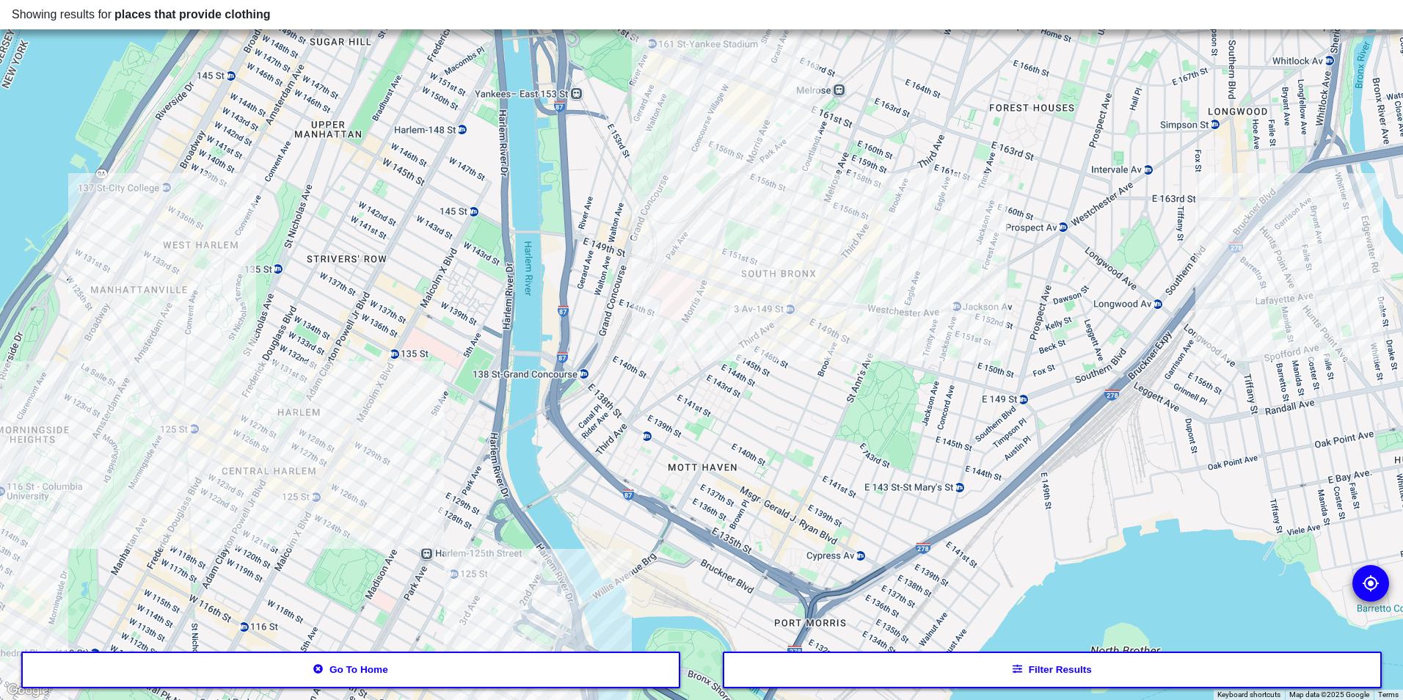
click at [865, 224] on div at bounding box center [701, 350] width 1403 height 700
click at [859, 222] on div at bounding box center [701, 350] width 1403 height 700
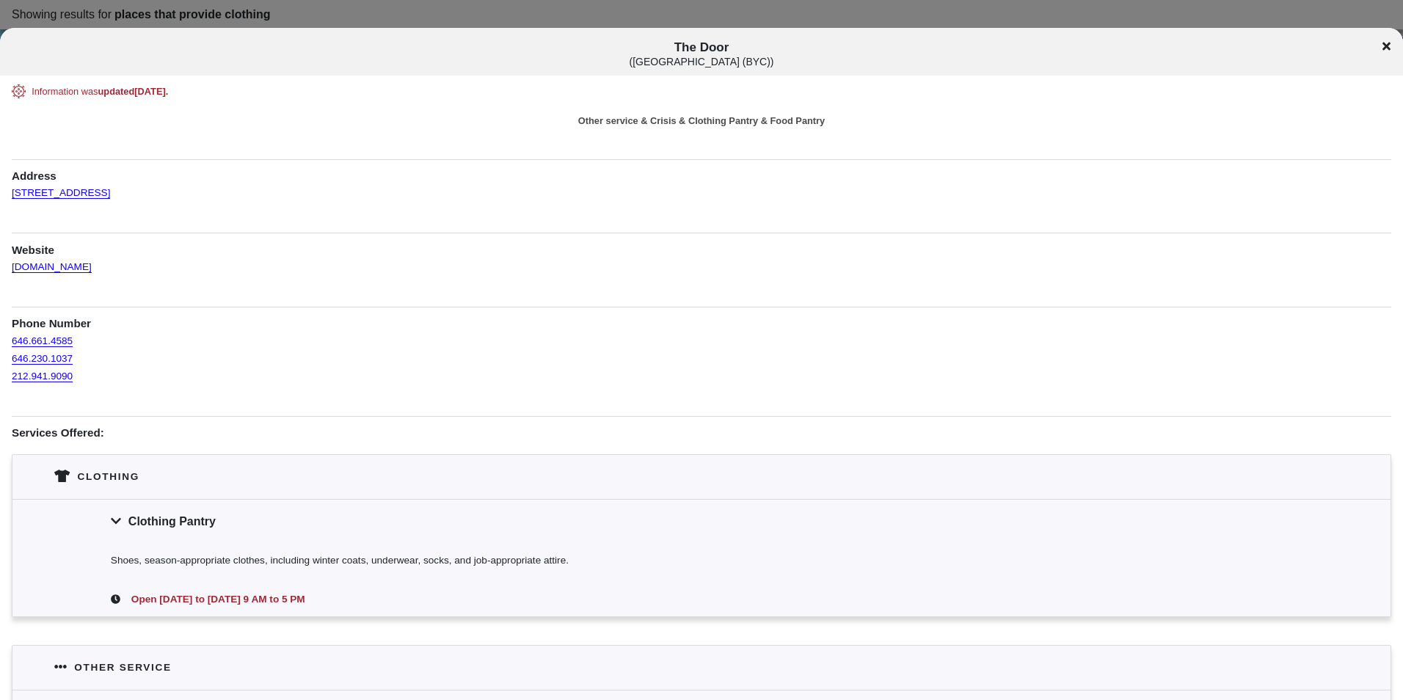
click at [1390, 42] on div "The Door ( [GEOGRAPHIC_DATA] (BYC) )" at bounding box center [701, 53] width 1403 height 27
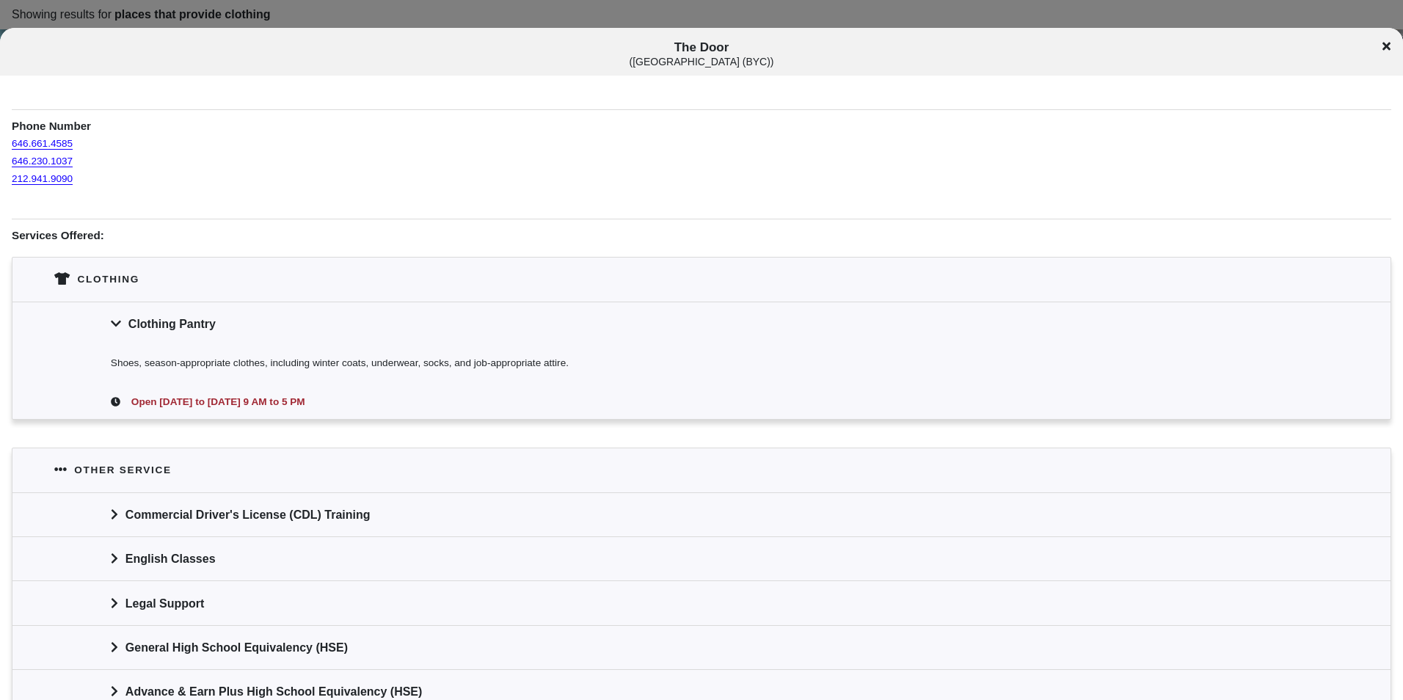
scroll to position [147, 0]
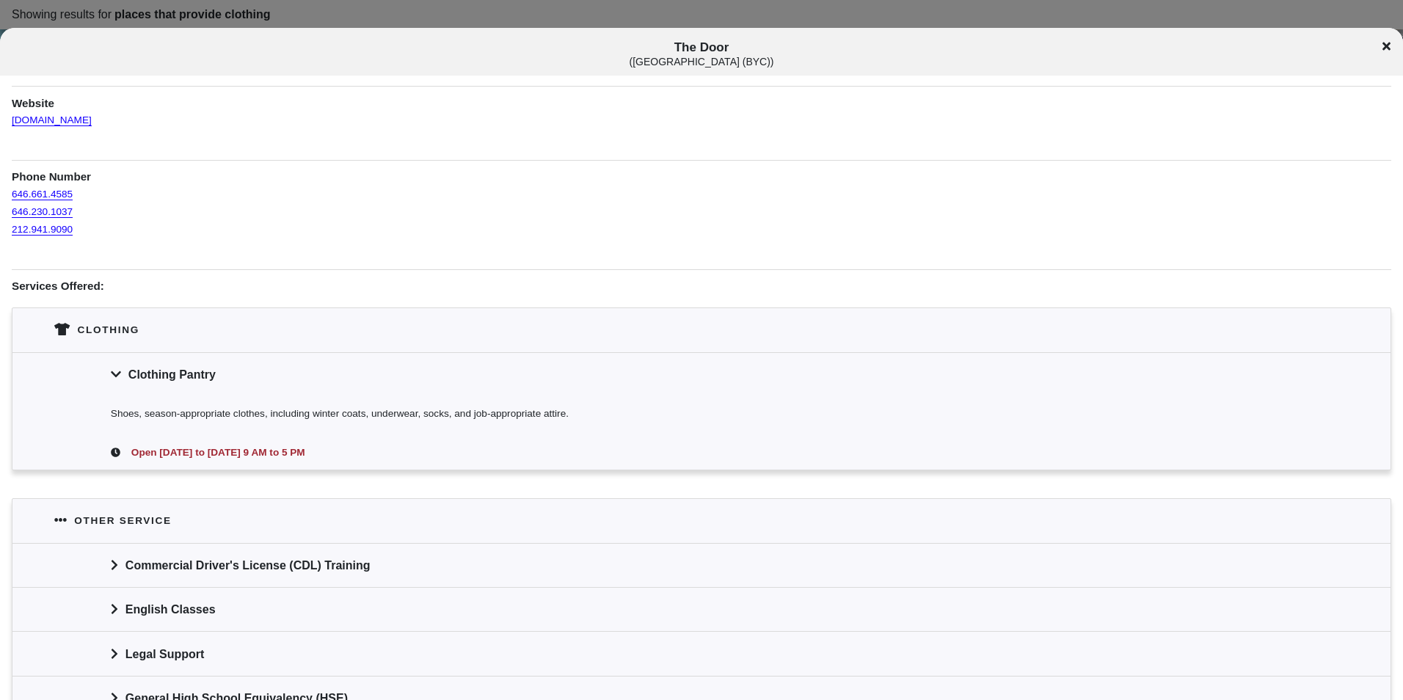
click at [1388, 41] on icon at bounding box center [1386, 46] width 8 height 12
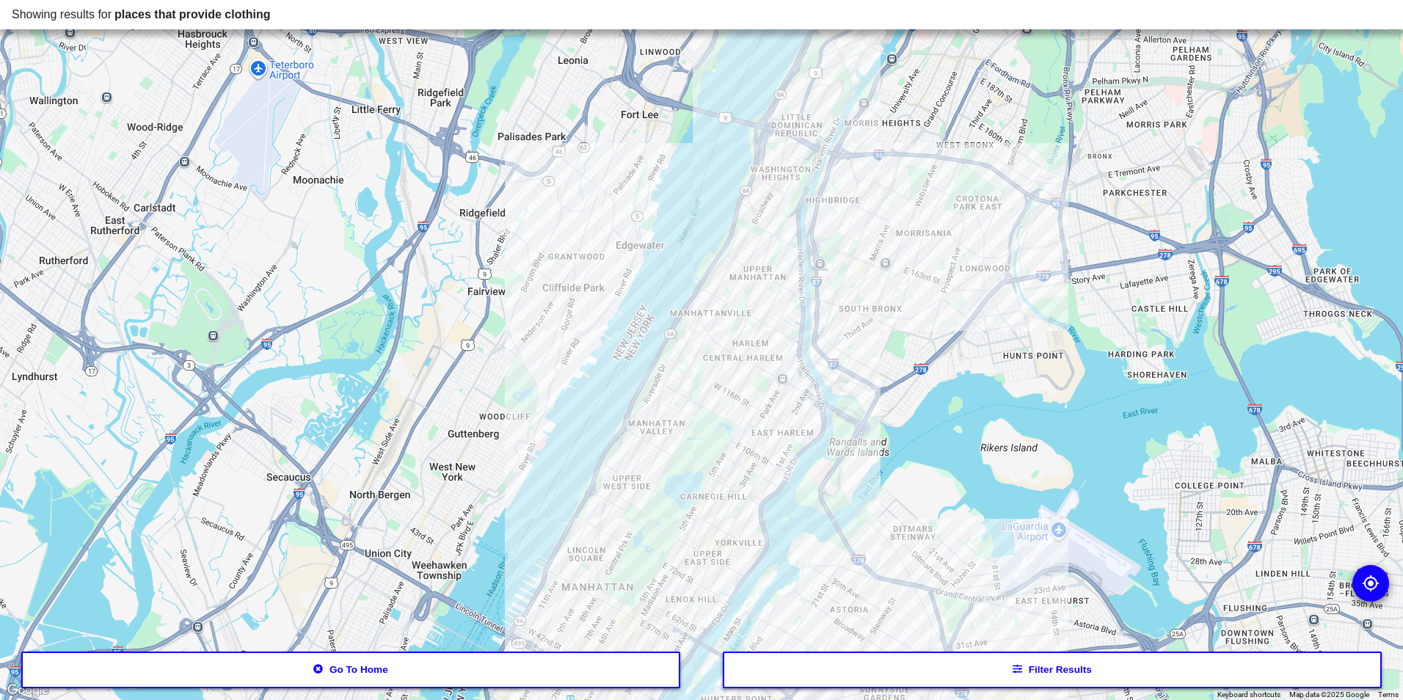
drag, startPoint x: 944, startPoint y: 319, endPoint x: 954, endPoint y: 389, distance: 70.5
click at [954, 389] on div at bounding box center [701, 350] width 1403 height 700
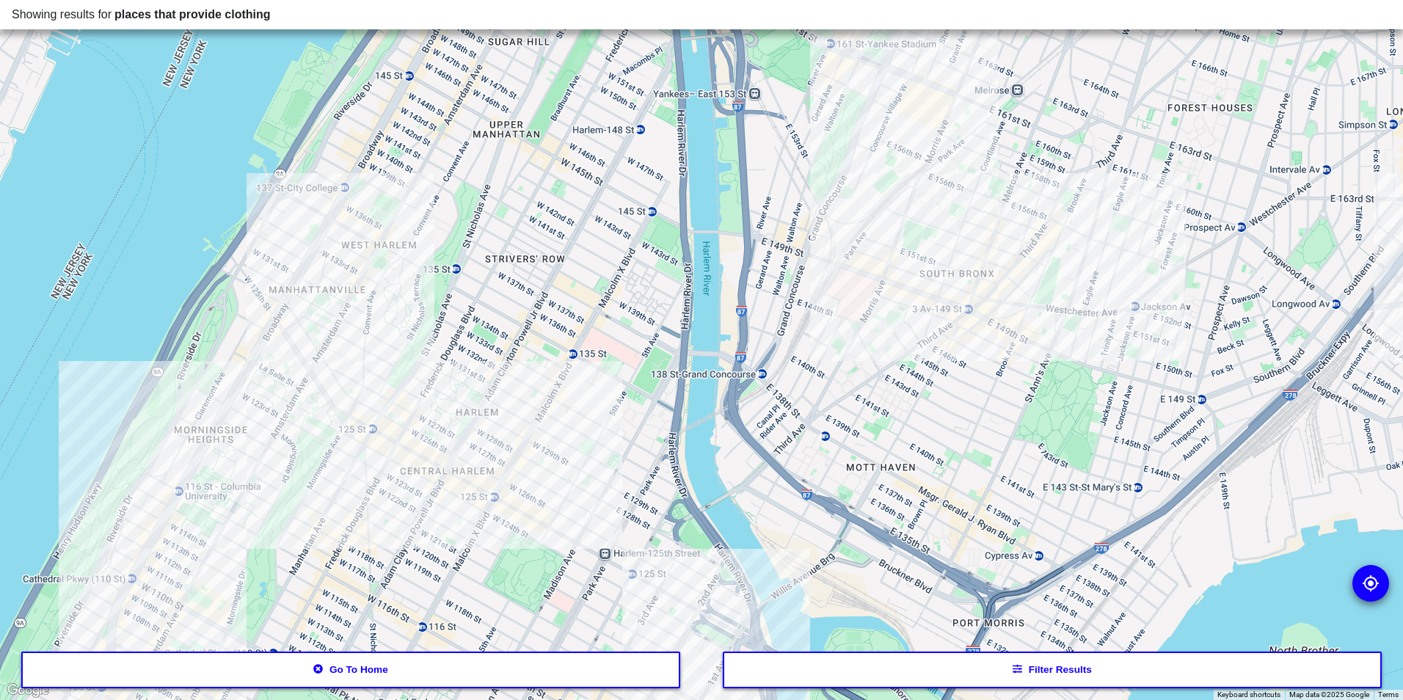
click at [566, 507] on div at bounding box center [701, 350] width 1403 height 700
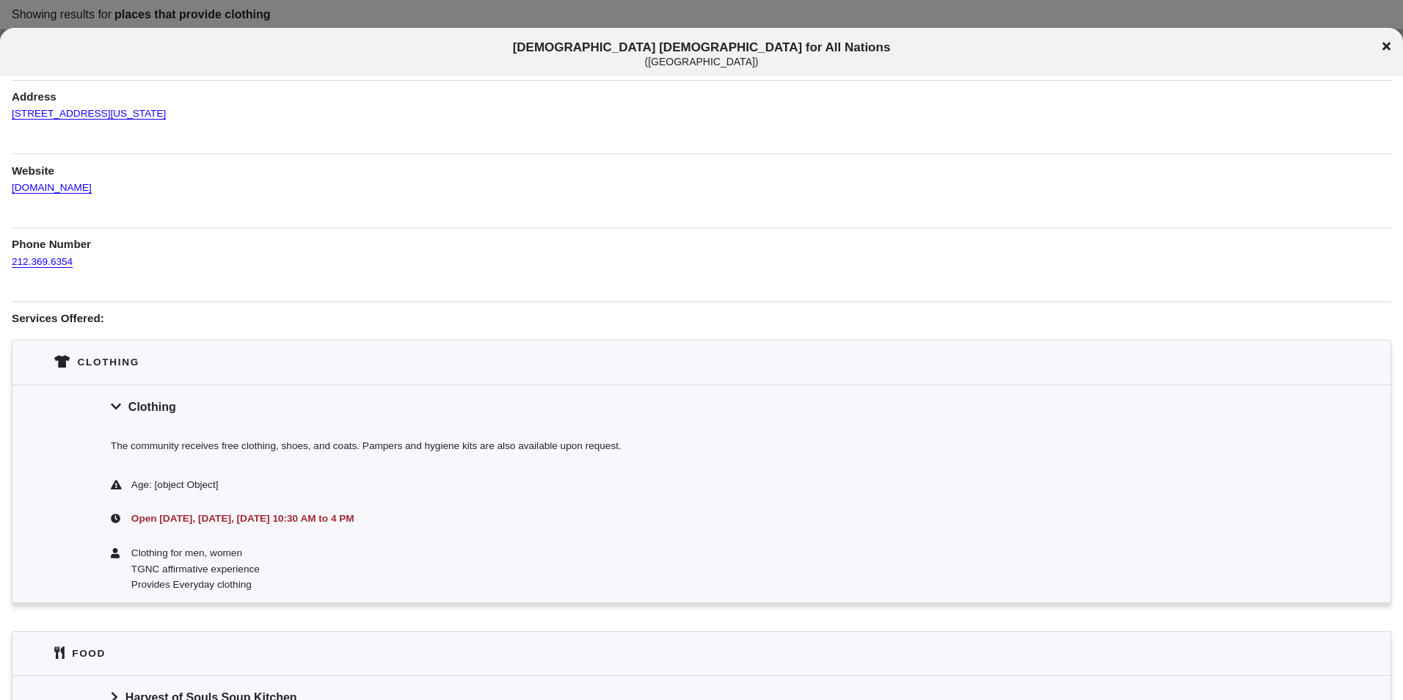
scroll to position [214, 0]
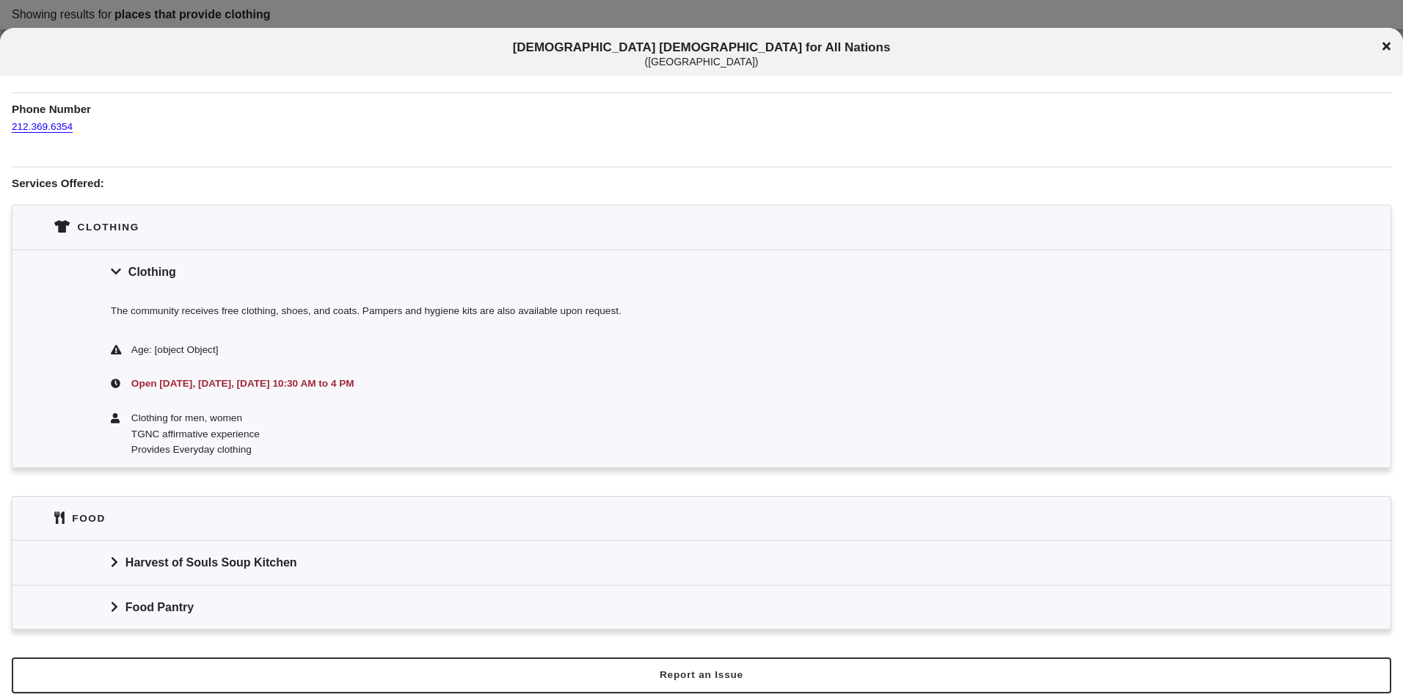
click at [387, 547] on div "Harvest of Souls Soup Kitchen" at bounding box center [701, 562] width 1378 height 44
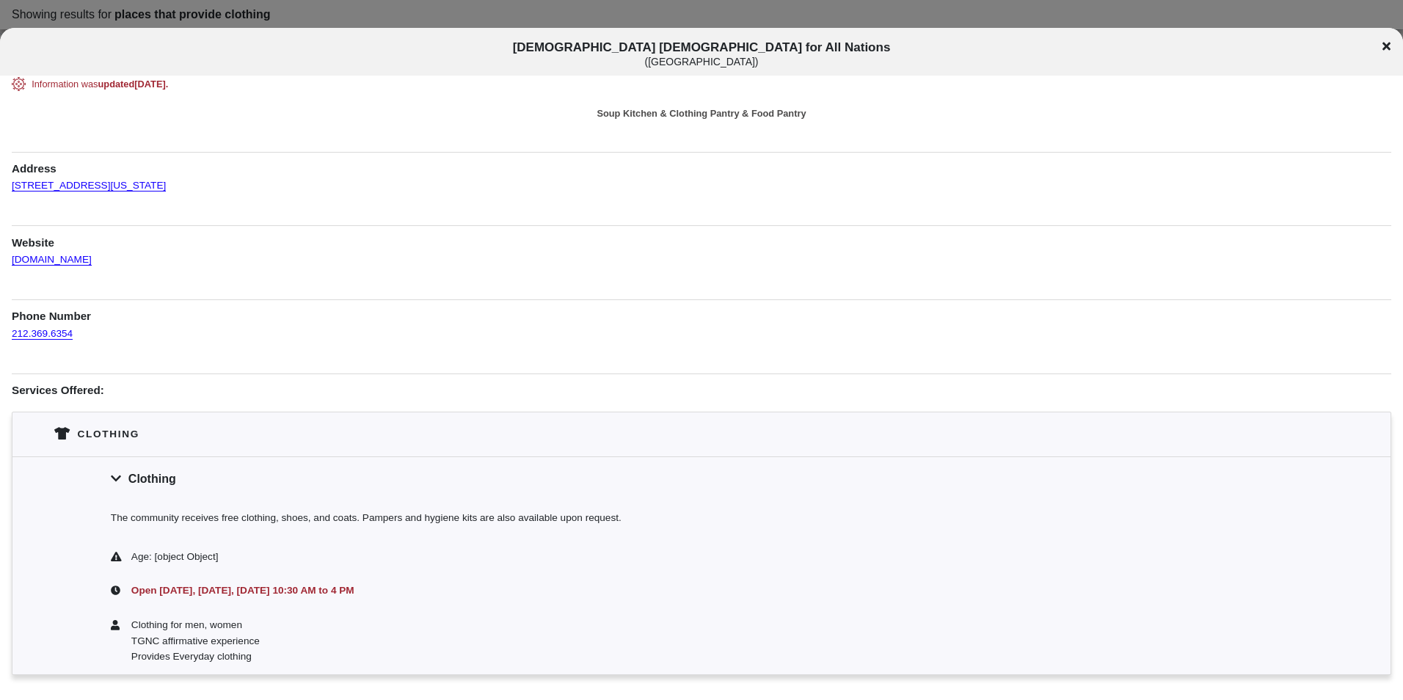
scroll to position [0, 0]
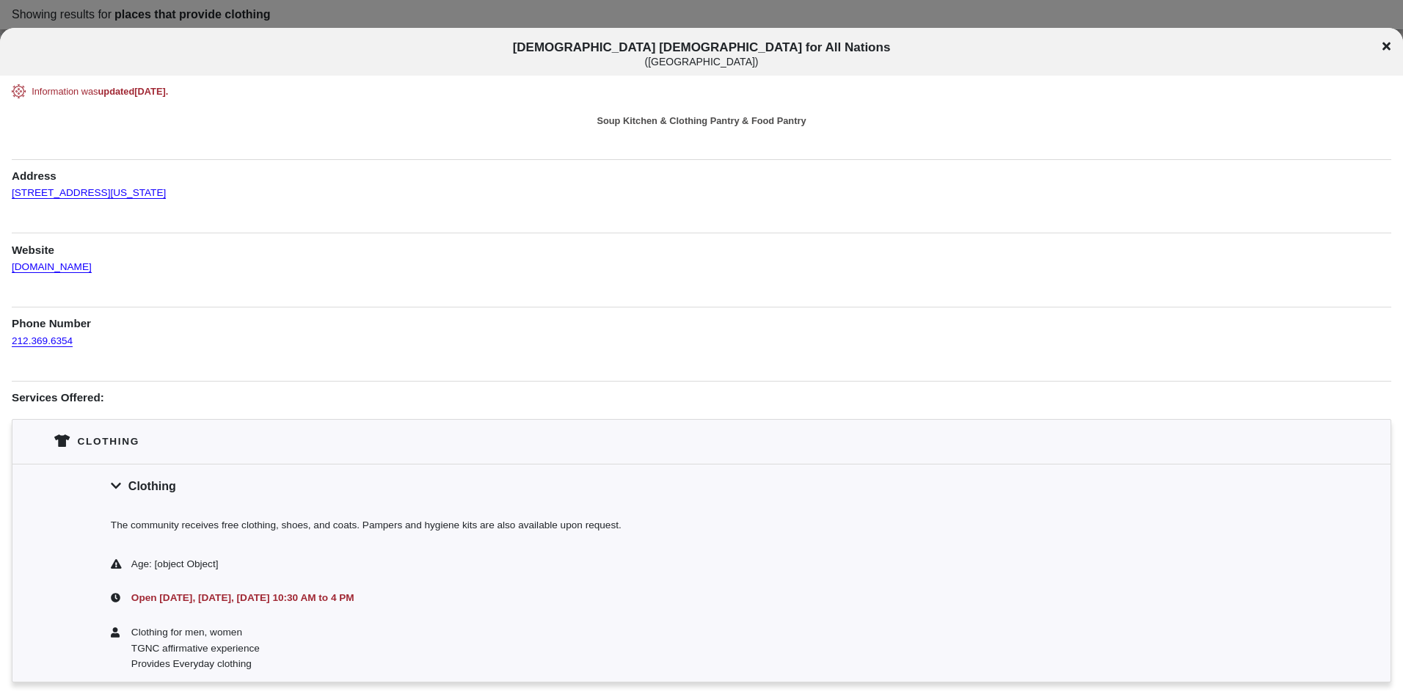
click at [740, 33] on div "[DEMOGRAPHIC_DATA] for All Nations ( [GEOGRAPHIC_DATA] )" at bounding box center [701, 52] width 1403 height 48
click at [742, 56] on div "( [GEOGRAPHIC_DATA] )" at bounding box center [702, 62] width 1164 height 12
click at [742, 48] on span "[DEMOGRAPHIC_DATA] for All Nations ( [GEOGRAPHIC_DATA] )" at bounding box center [702, 53] width 1164 height 27
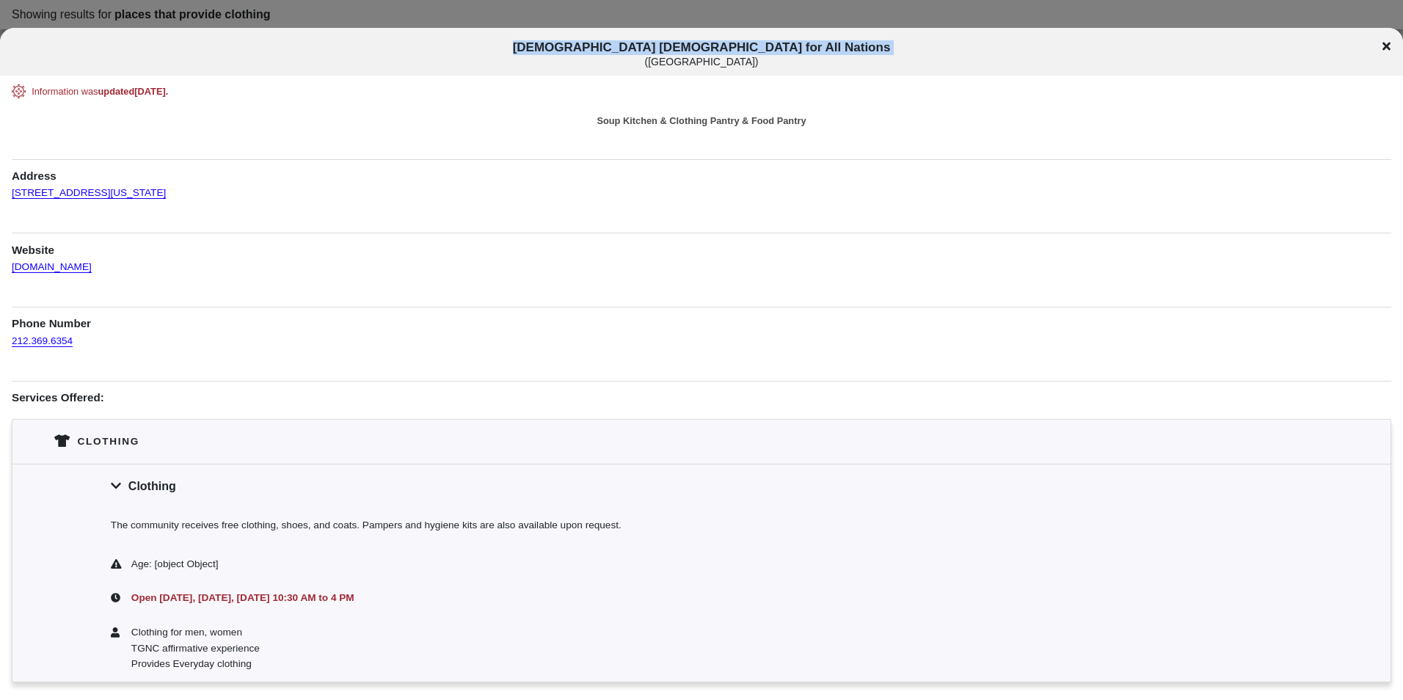
copy span "[DEMOGRAPHIC_DATA] [DEMOGRAPHIC_DATA] for All Nations"
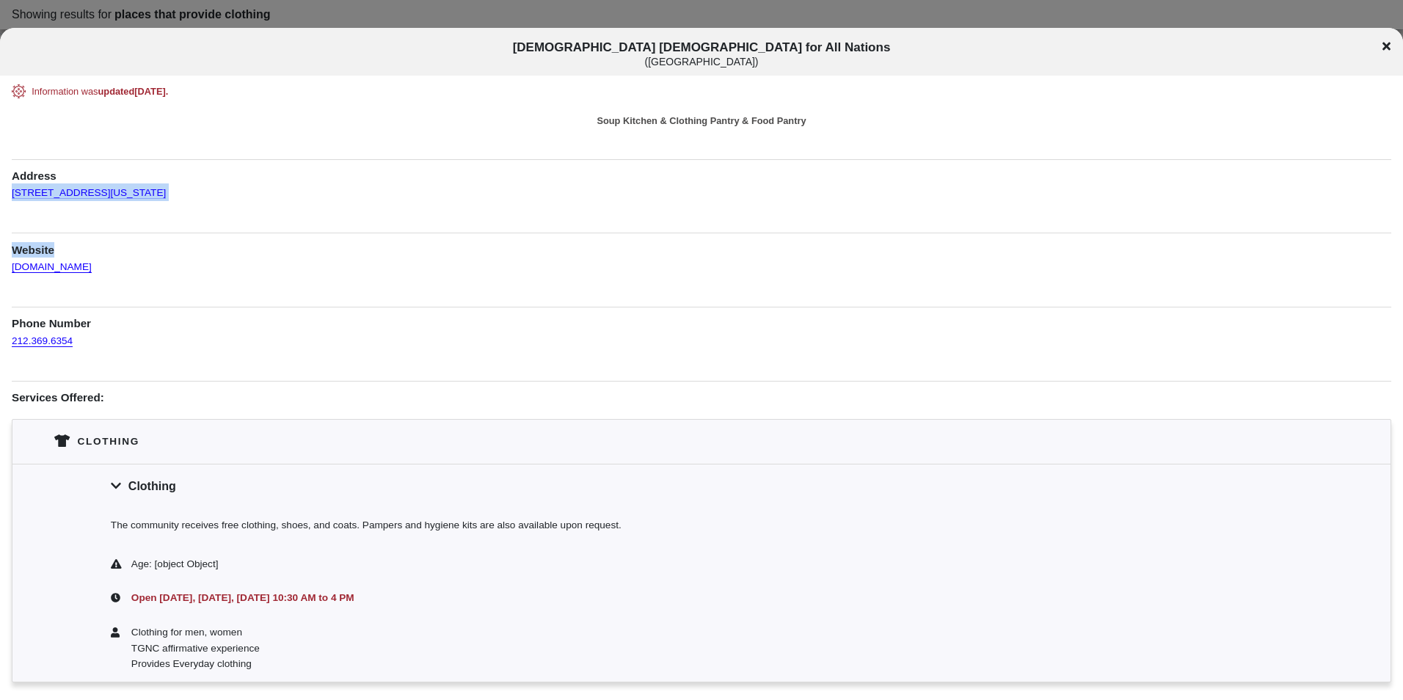
drag, startPoint x: 56, startPoint y: 196, endPoint x: 7, endPoint y: 196, distance: 49.2
click at [7, 196] on div "Information was updated [DATE] . Soup Kitchen & Clothing Pantry & Food Pantry A…" at bounding box center [701, 517] width 1403 height 867
drag, startPoint x: 7, startPoint y: 196, endPoint x: 172, endPoint y: 247, distance: 172.2
click at [171, 247] on h1 "Website" at bounding box center [701, 245] width 1379 height 25
drag, startPoint x: 176, startPoint y: 197, endPoint x: 12, endPoint y: 197, distance: 163.6
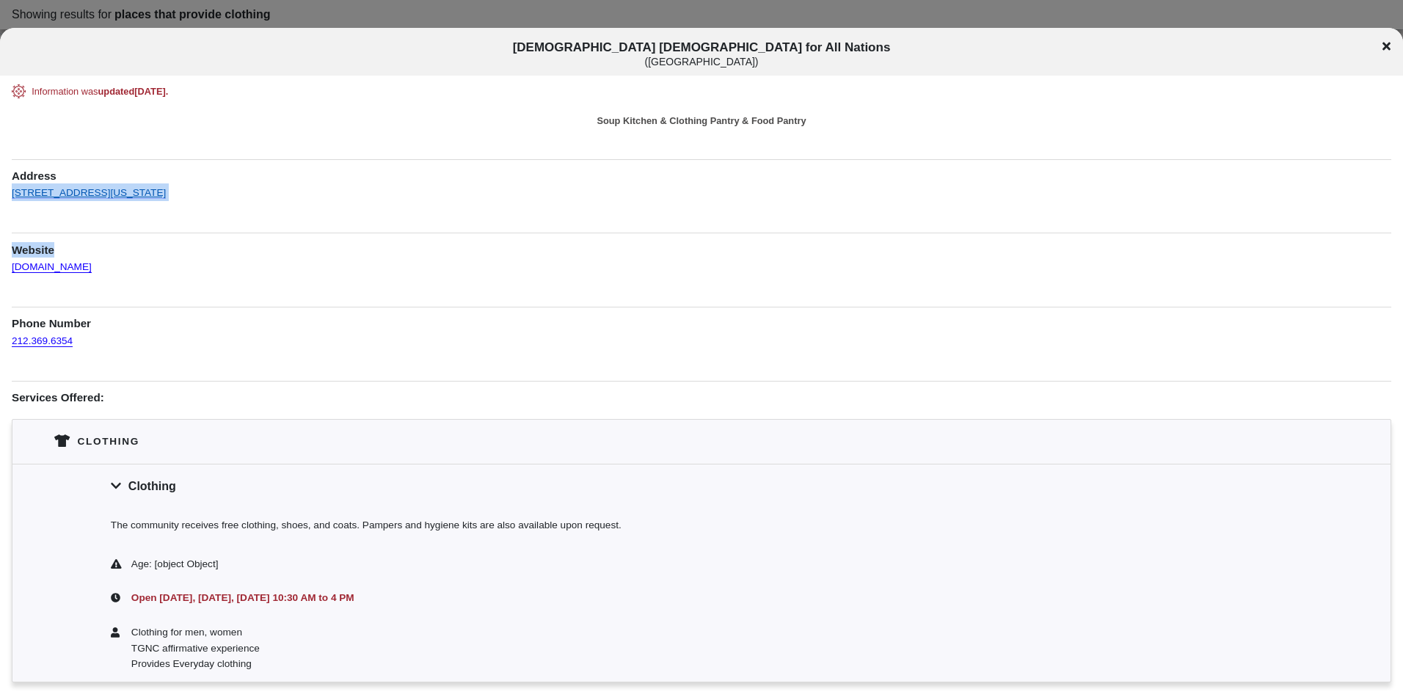
click at [12, 197] on div "Information was updated [DATE] . Soup Kitchen & Clothing Pantry & Food Pantry A…" at bounding box center [701, 517] width 1379 height 867
copy link "[STREET_ADDRESS][US_STATE]"
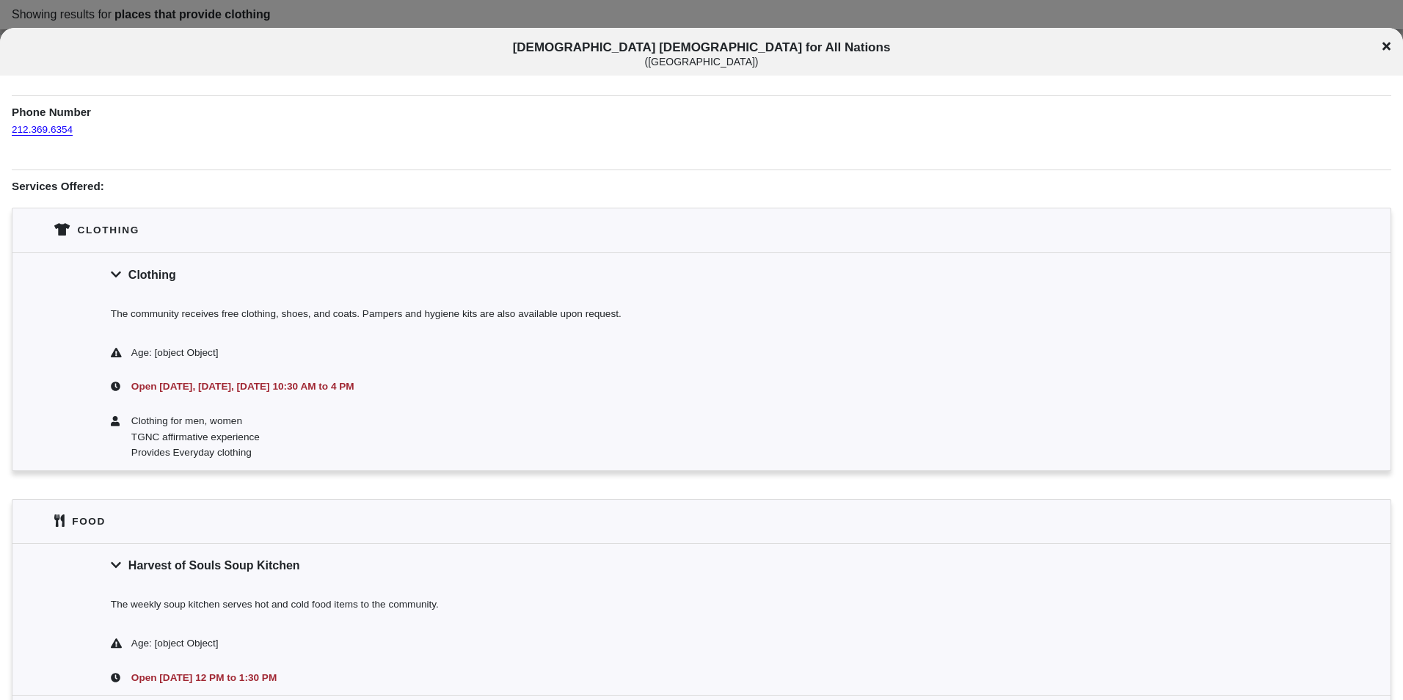
scroll to position [294, 0]
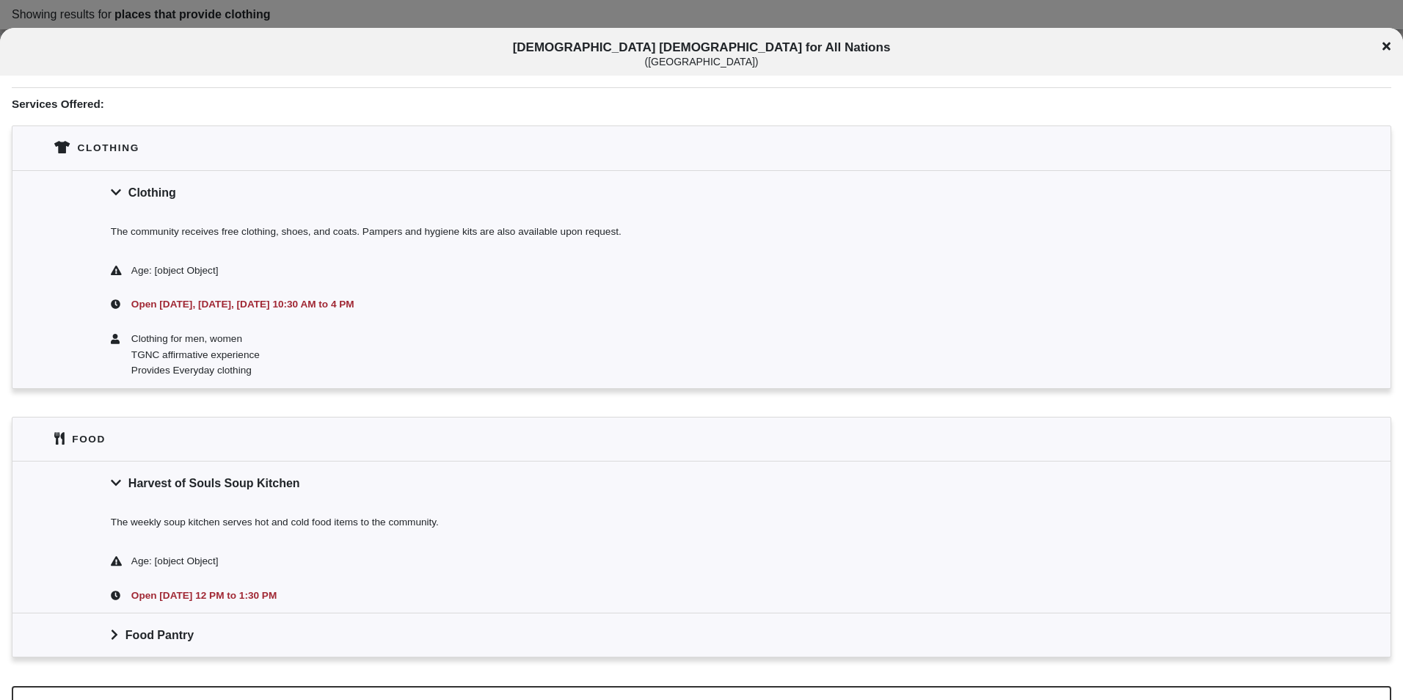
click at [346, 649] on div "Food Pantry" at bounding box center [701, 635] width 1378 height 44
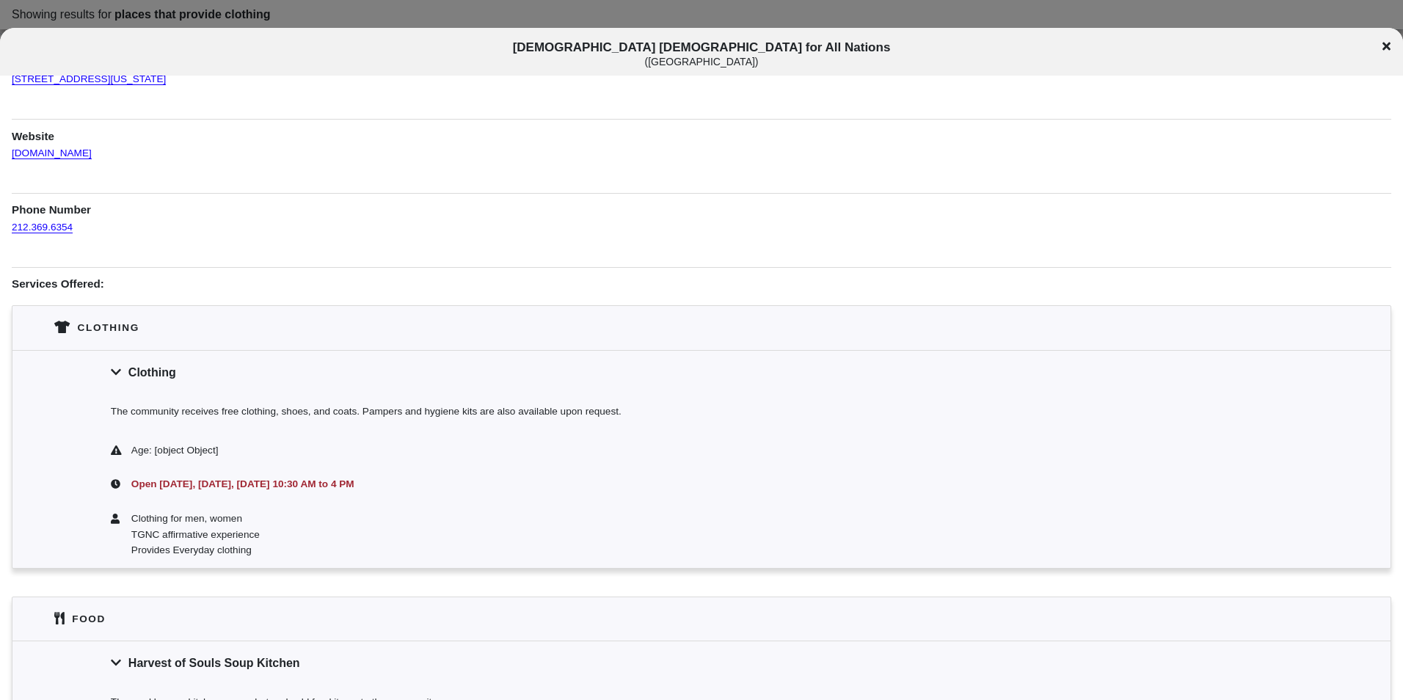
scroll to position [136, 0]
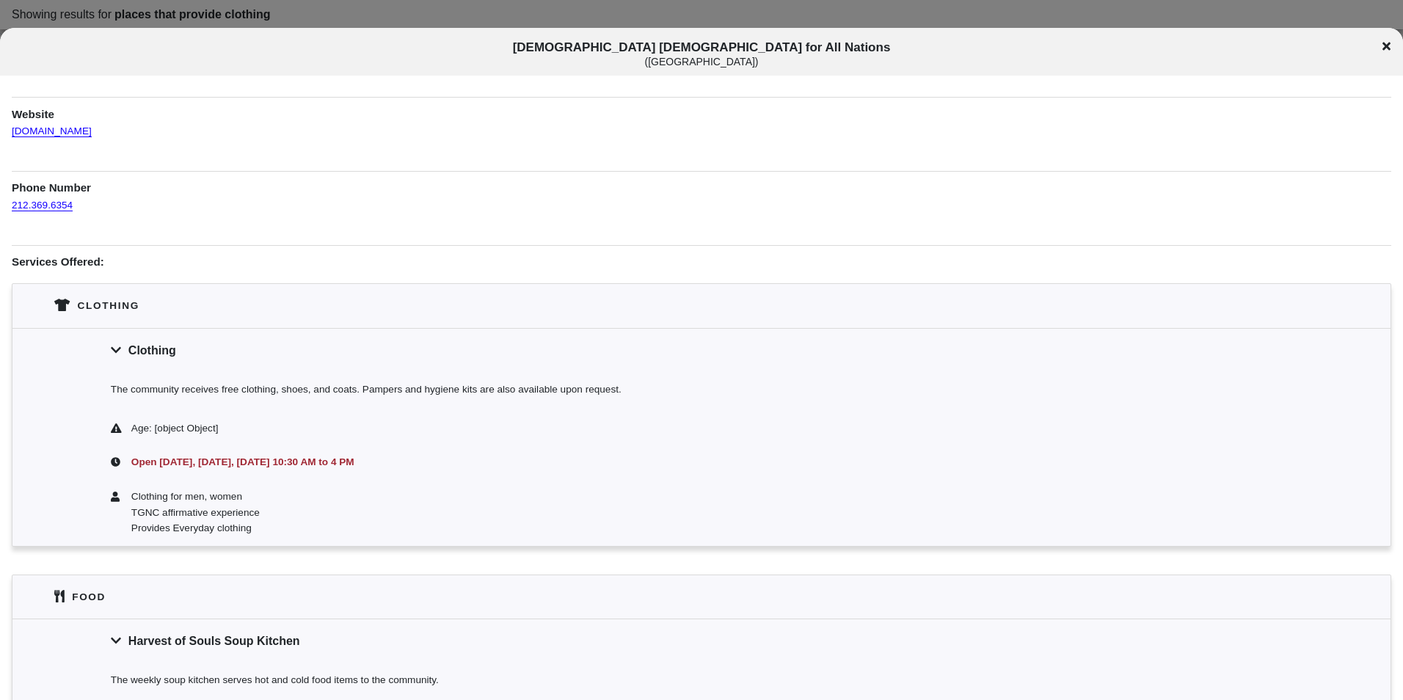
click at [357, 295] on div "Clothing" at bounding box center [701, 305] width 1378 height 43
click at [1385, 50] on icon at bounding box center [1386, 46] width 8 height 12
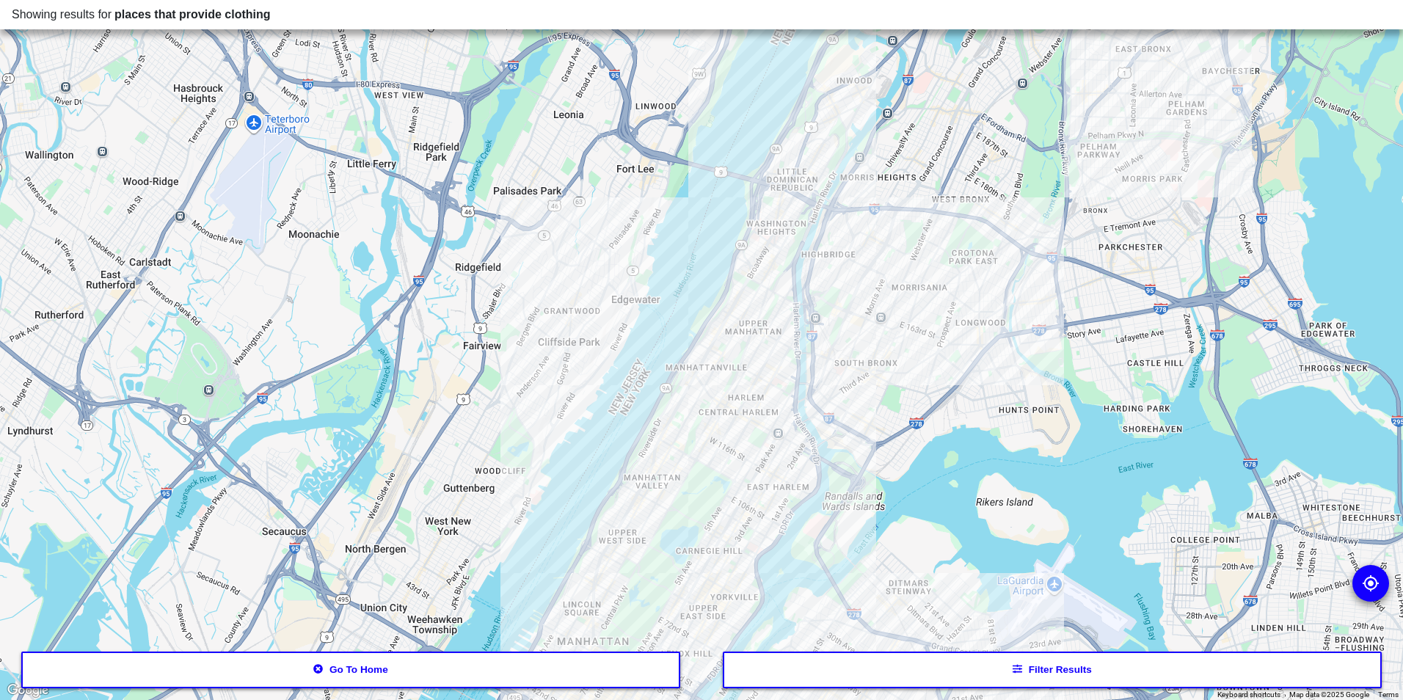
click at [624, 674] on button "Go to home" at bounding box center [351, 670] width 660 height 37
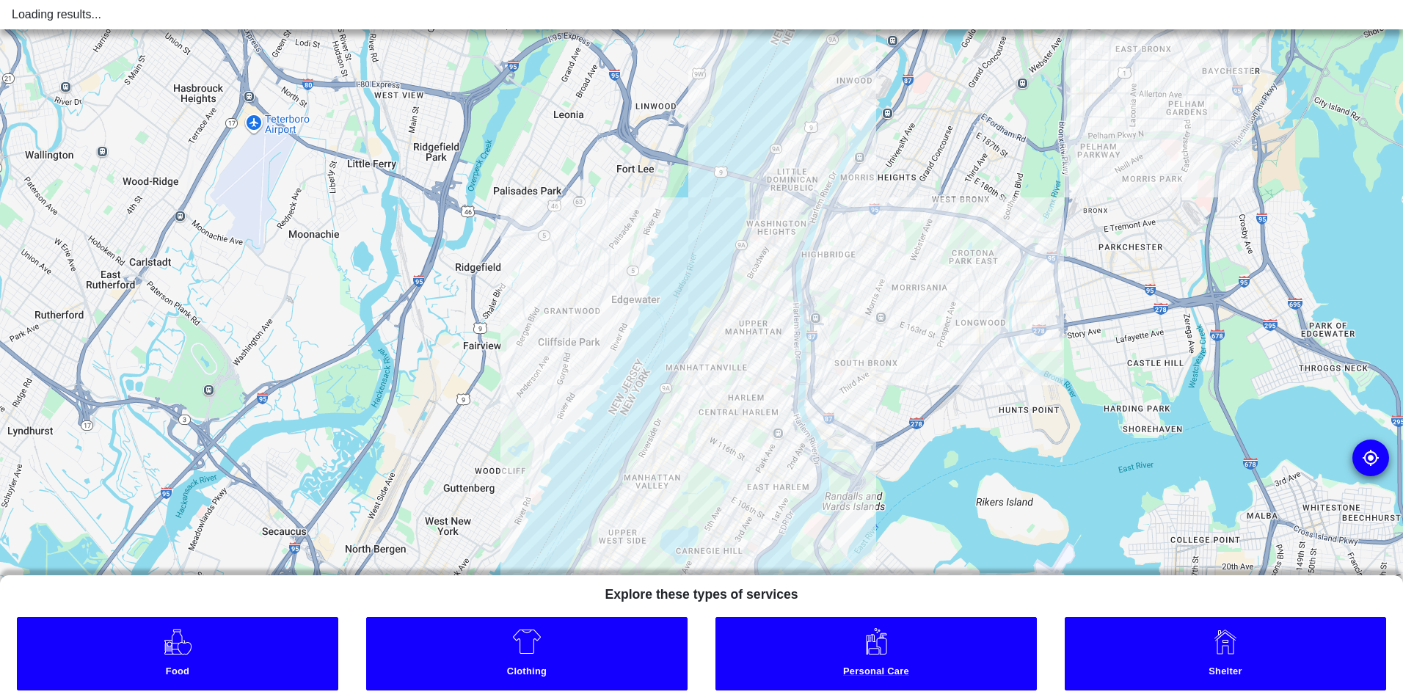
click at [981, 655] on link "Personal Care" at bounding box center [875, 653] width 321 height 73
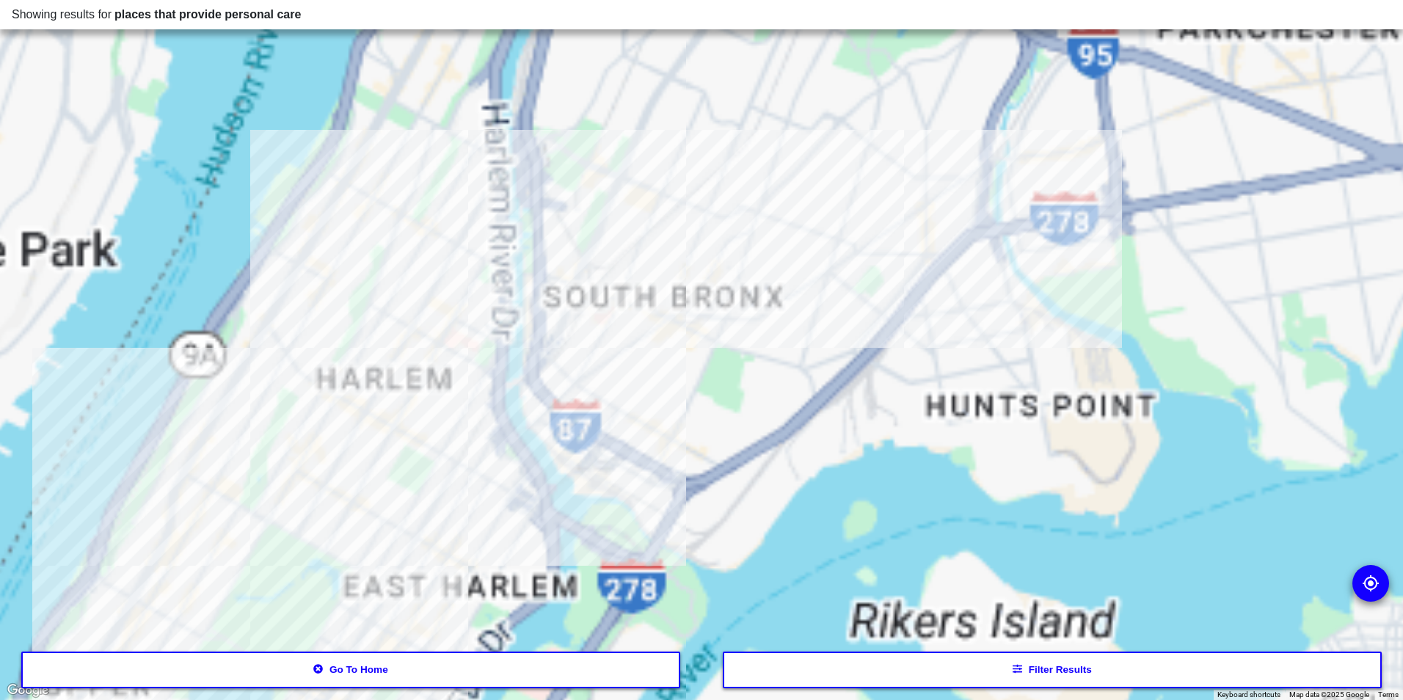
drag, startPoint x: 801, startPoint y: 329, endPoint x: 739, endPoint y: 431, distance: 119.5
click at [740, 430] on div at bounding box center [701, 350] width 1403 height 700
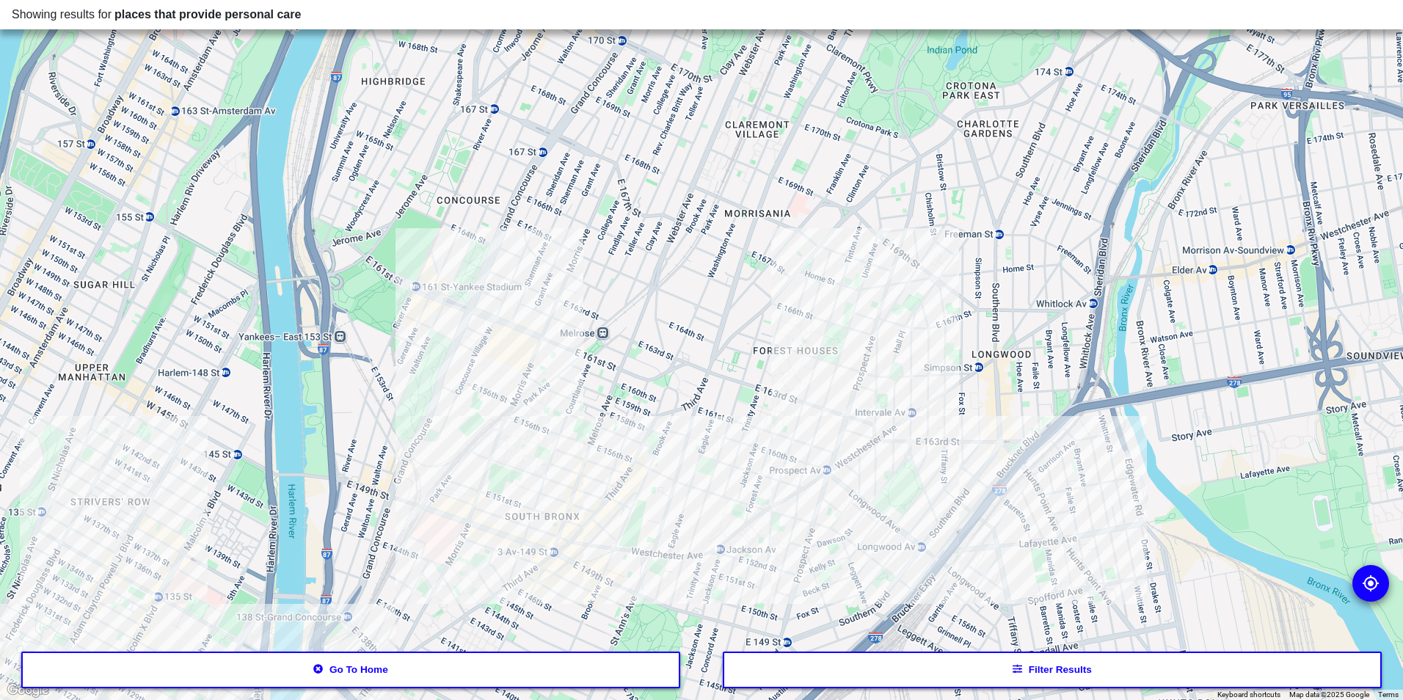
drag, startPoint x: 627, startPoint y: 335, endPoint x: 603, endPoint y: 648, distance: 313.5
click at [603, 648] on div at bounding box center [701, 350] width 1403 height 700
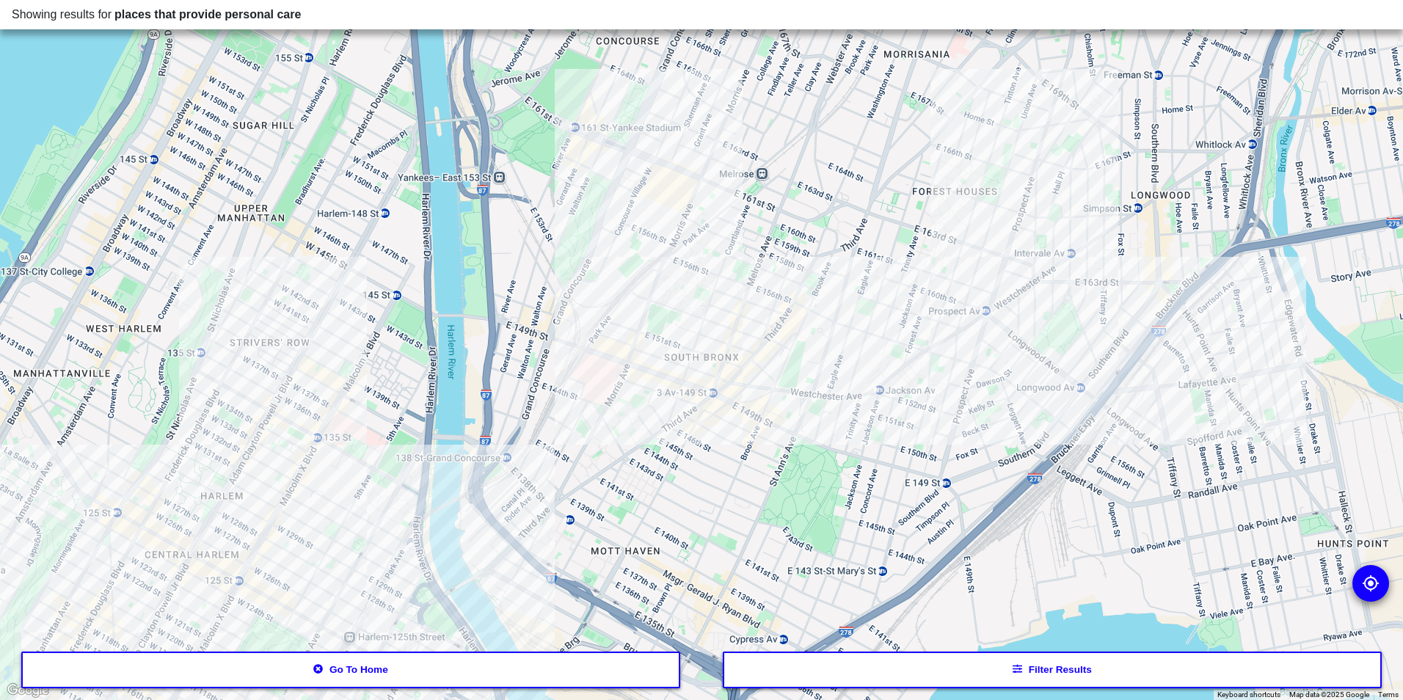
drag, startPoint x: 486, startPoint y: 432, endPoint x: 481, endPoint y: 332, distance: 100.6
click at [598, 309] on div at bounding box center [701, 350] width 1403 height 700
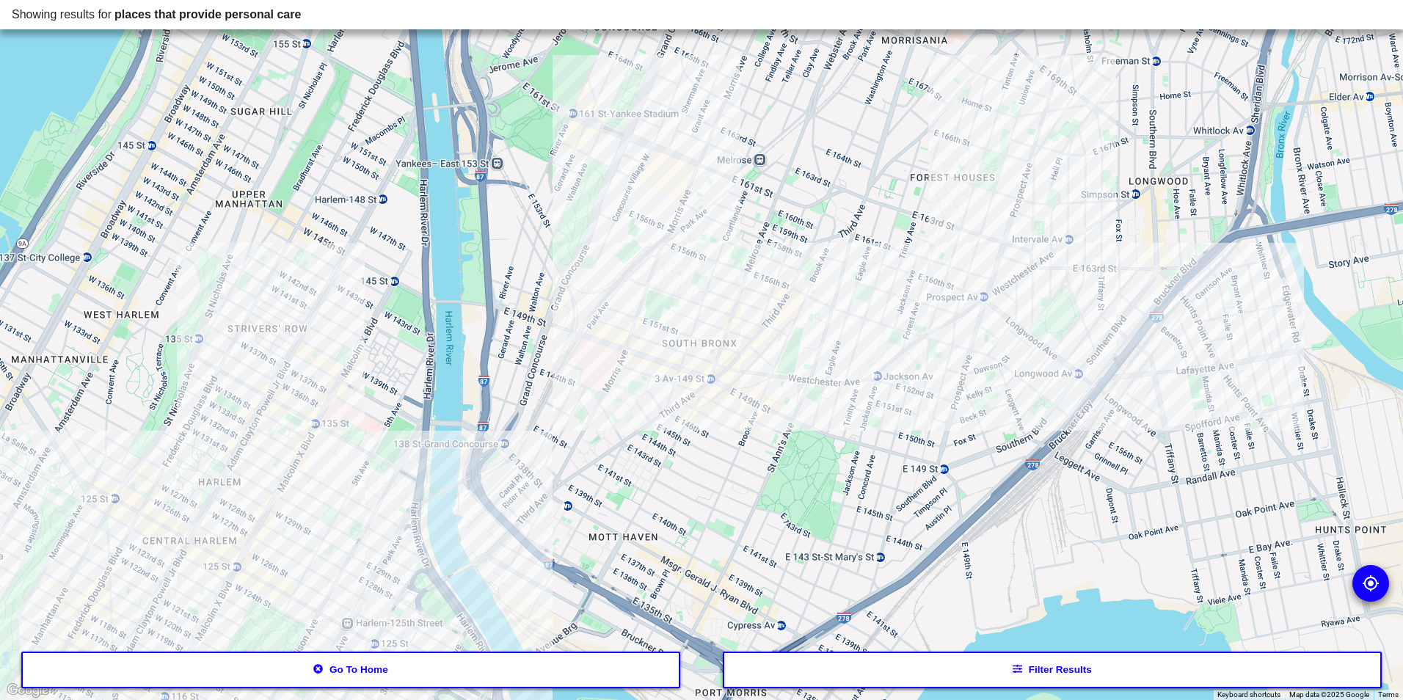
click at [339, 376] on div at bounding box center [701, 350] width 1403 height 700
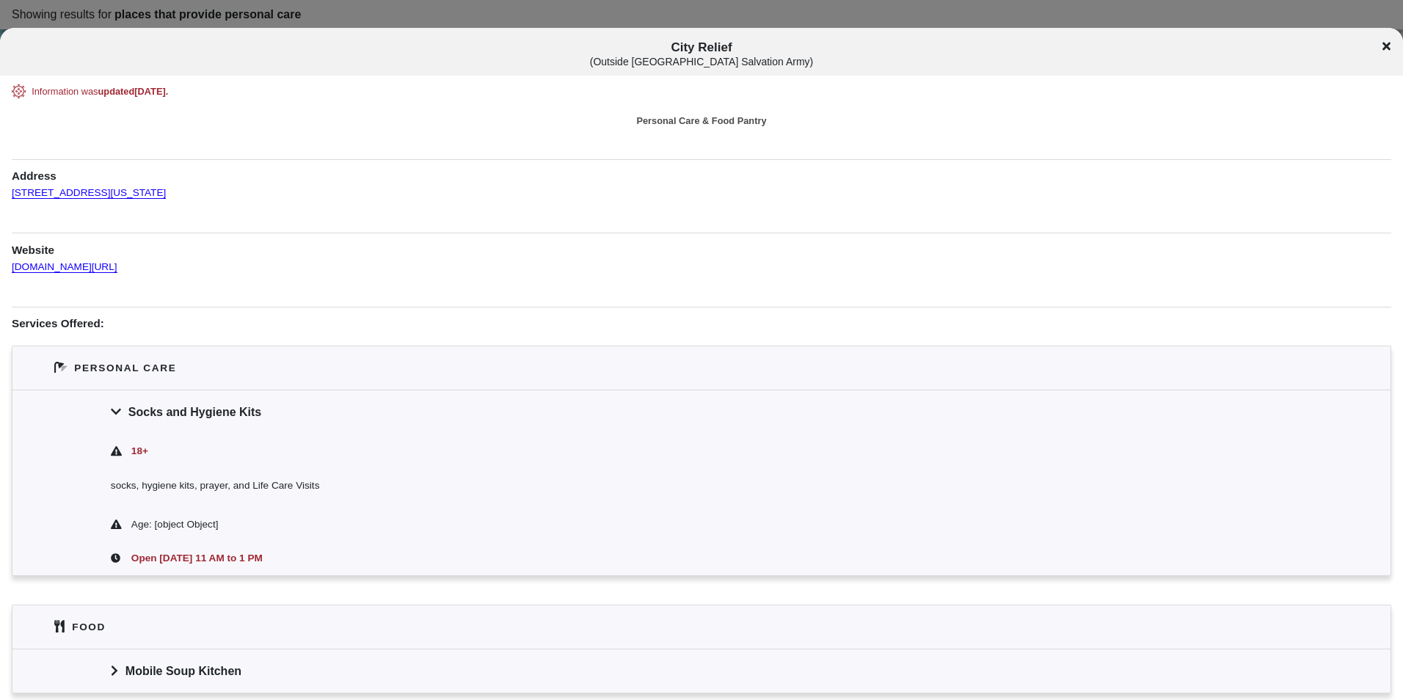
scroll to position [65, 0]
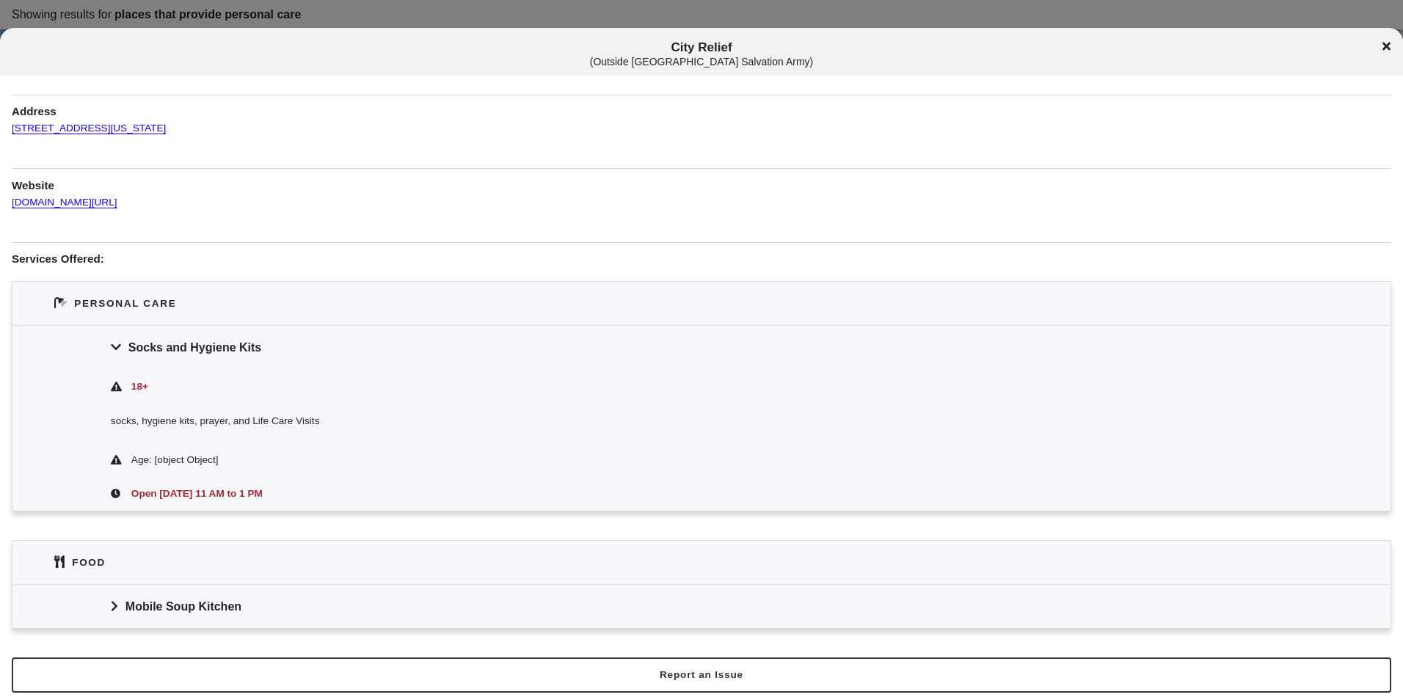
click at [246, 600] on div "Mobile Soup Kitchen" at bounding box center [701, 606] width 1378 height 44
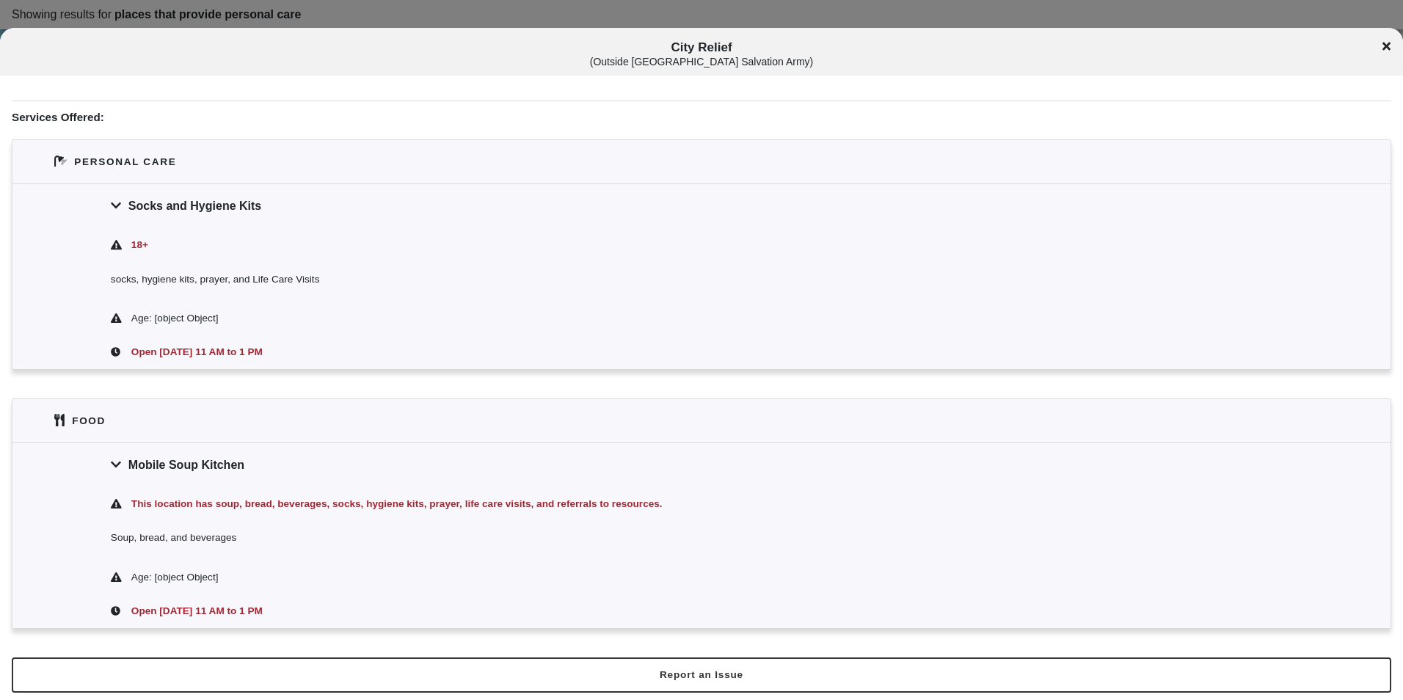
scroll to position [0, 0]
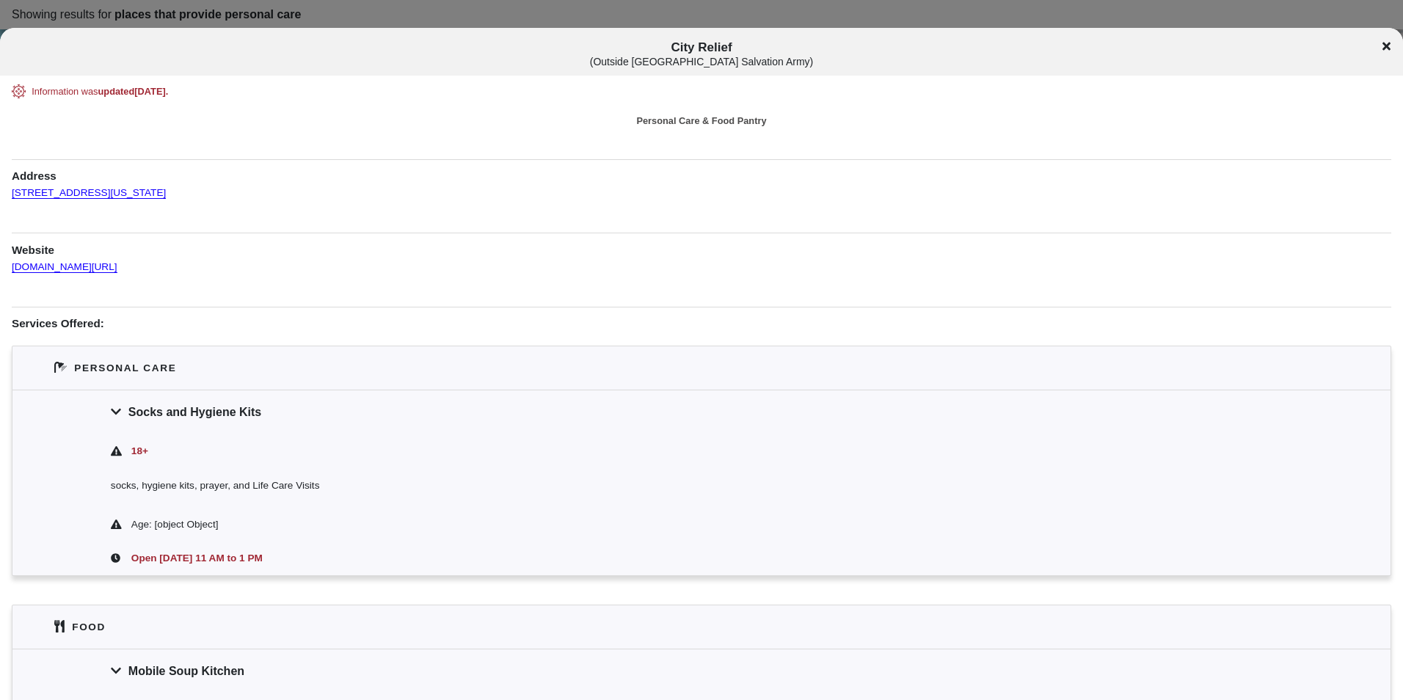
click at [1399, 43] on div "City Relief ( Outside [GEOGRAPHIC_DATA] Salvation Army )" at bounding box center [701, 53] width 1403 height 27
click at [1393, 41] on div "City Relief ( Outside [GEOGRAPHIC_DATA] Salvation Army )" at bounding box center [701, 53] width 1403 height 27
click at [1390, 41] on div "City Relief ( Outside [GEOGRAPHIC_DATA] Salvation Army )" at bounding box center [701, 53] width 1403 height 27
click at [1387, 43] on icon at bounding box center [1386, 46] width 8 height 12
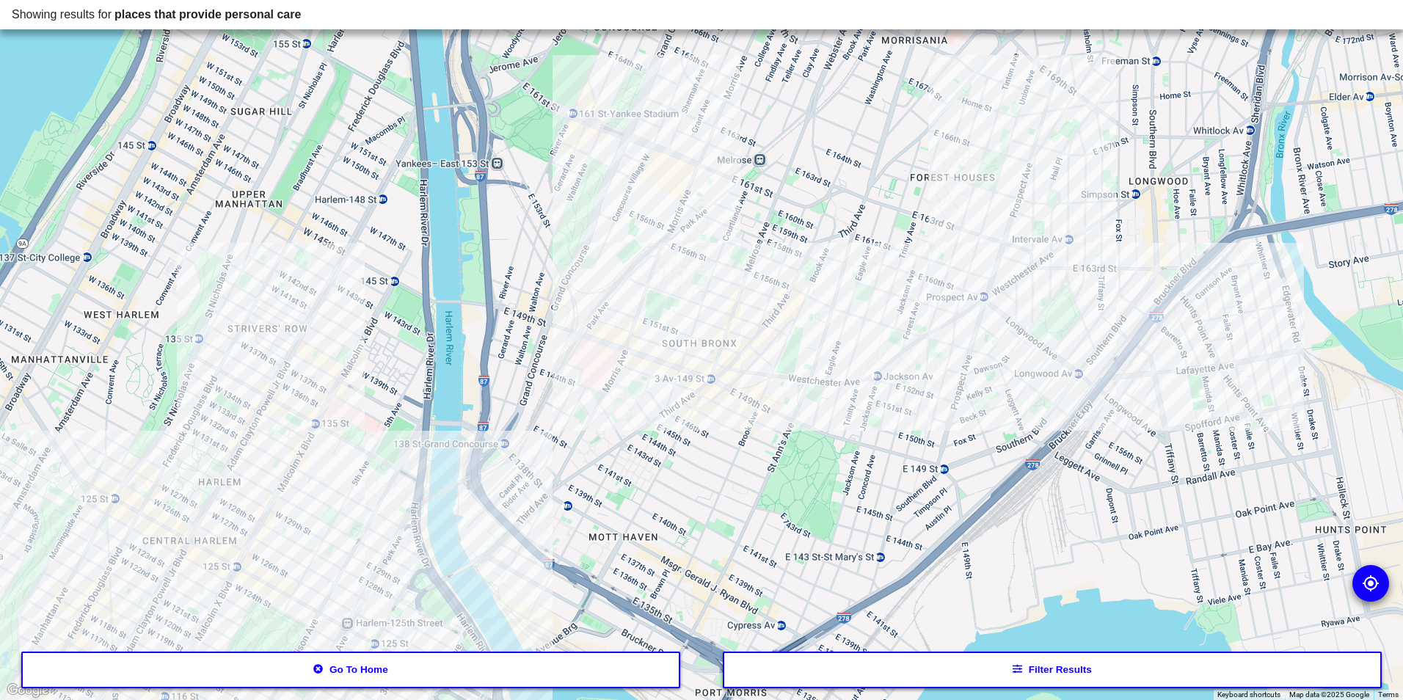
click at [759, 378] on div at bounding box center [701, 350] width 1403 height 700
click at [1024, 254] on div at bounding box center [701, 350] width 1403 height 700
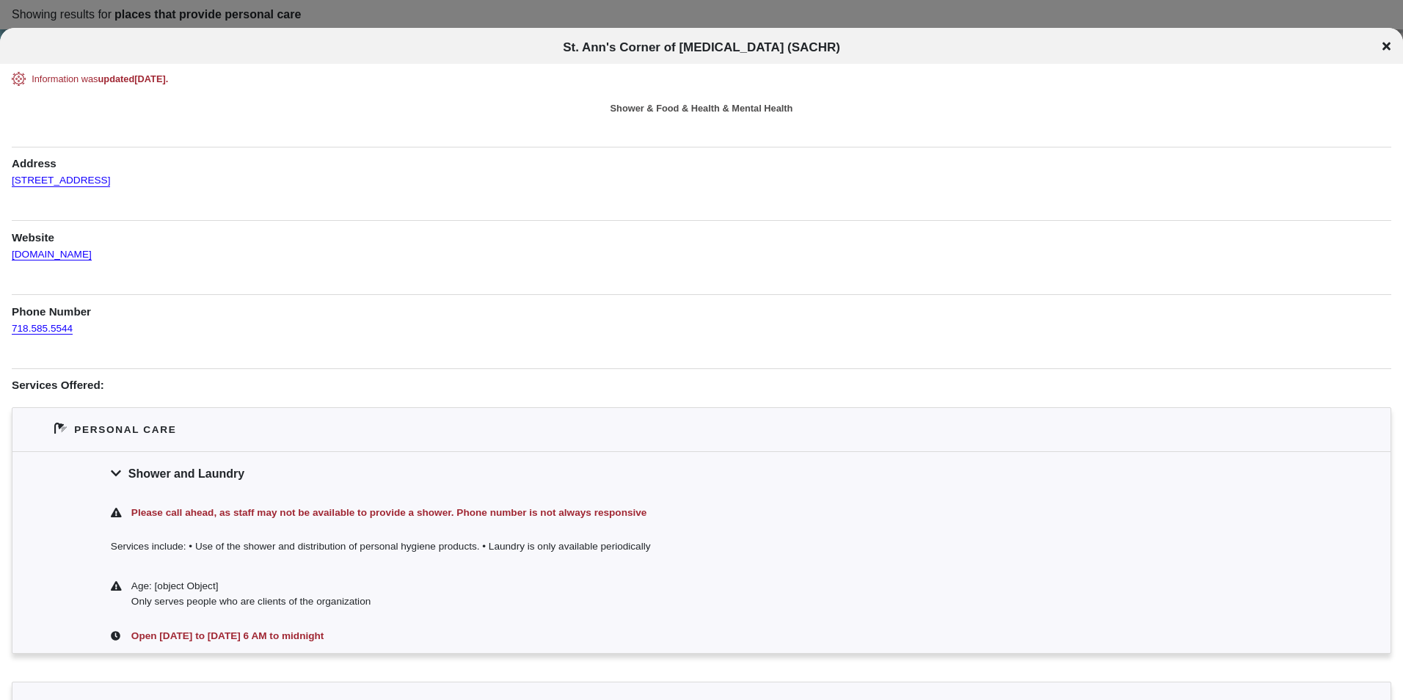
click at [1386, 40] on icon at bounding box center [1386, 46] width 8 height 12
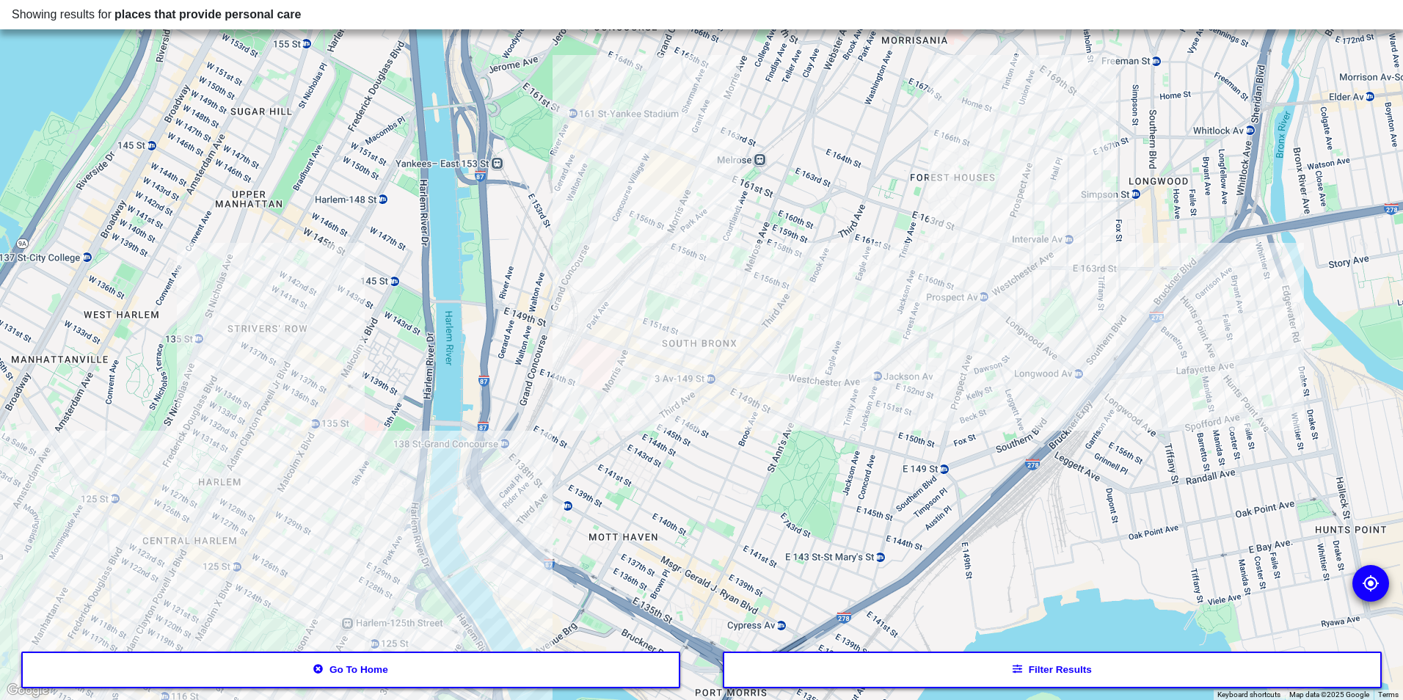
click at [657, 360] on div at bounding box center [701, 350] width 1403 height 700
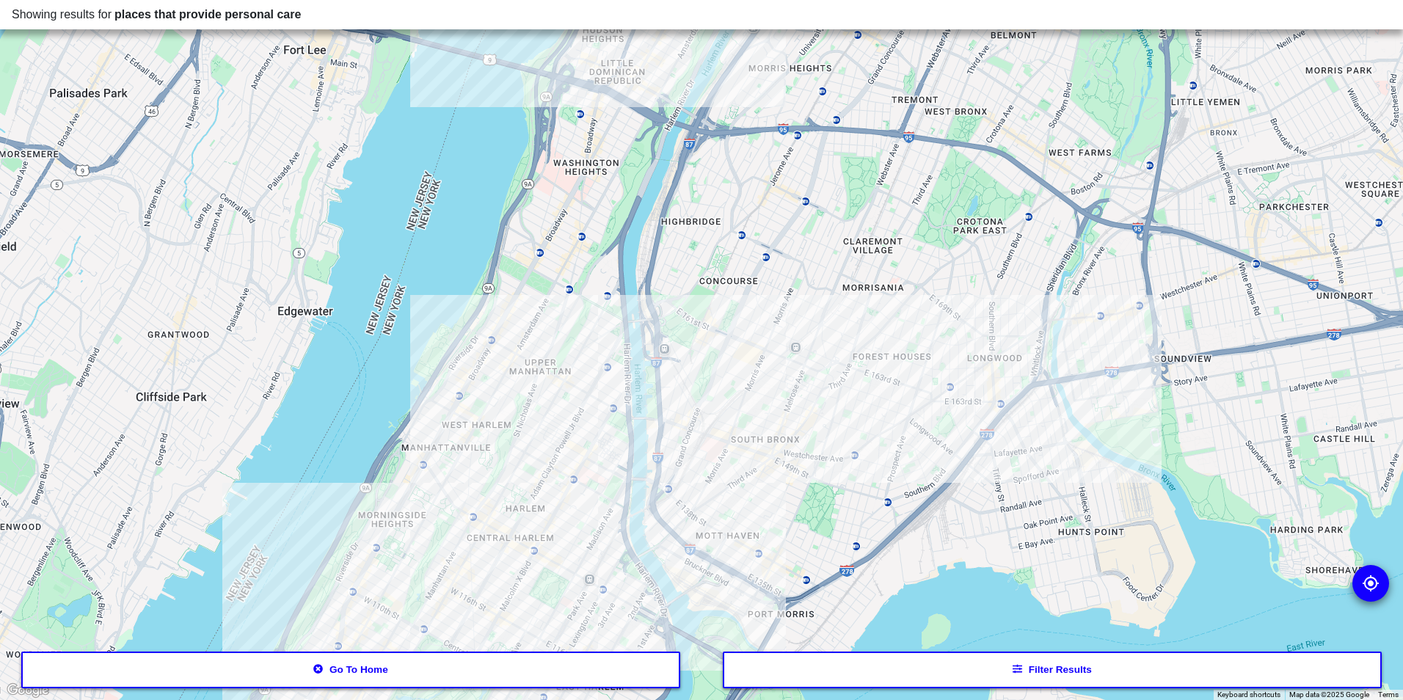
click at [932, 666] on button "Filter results" at bounding box center [1053, 670] width 660 height 37
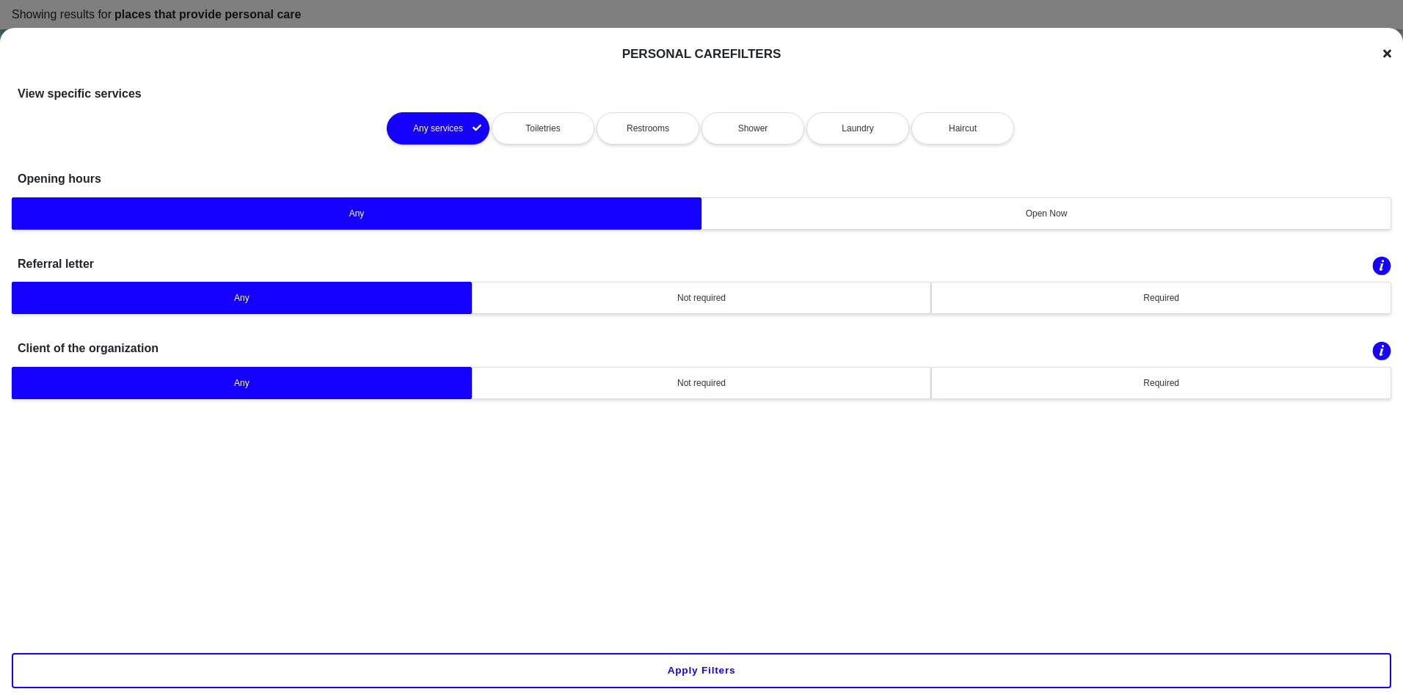
click at [1381, 54] on div "Personal Care Filters" at bounding box center [701, 54] width 1379 height 18
click at [1395, 59] on div "Personal Care Filters View specific services Any services Toiletries Restrooms …" at bounding box center [701, 378] width 1403 height 700
click at [1385, 53] on icon at bounding box center [1387, 54] width 8 height 12
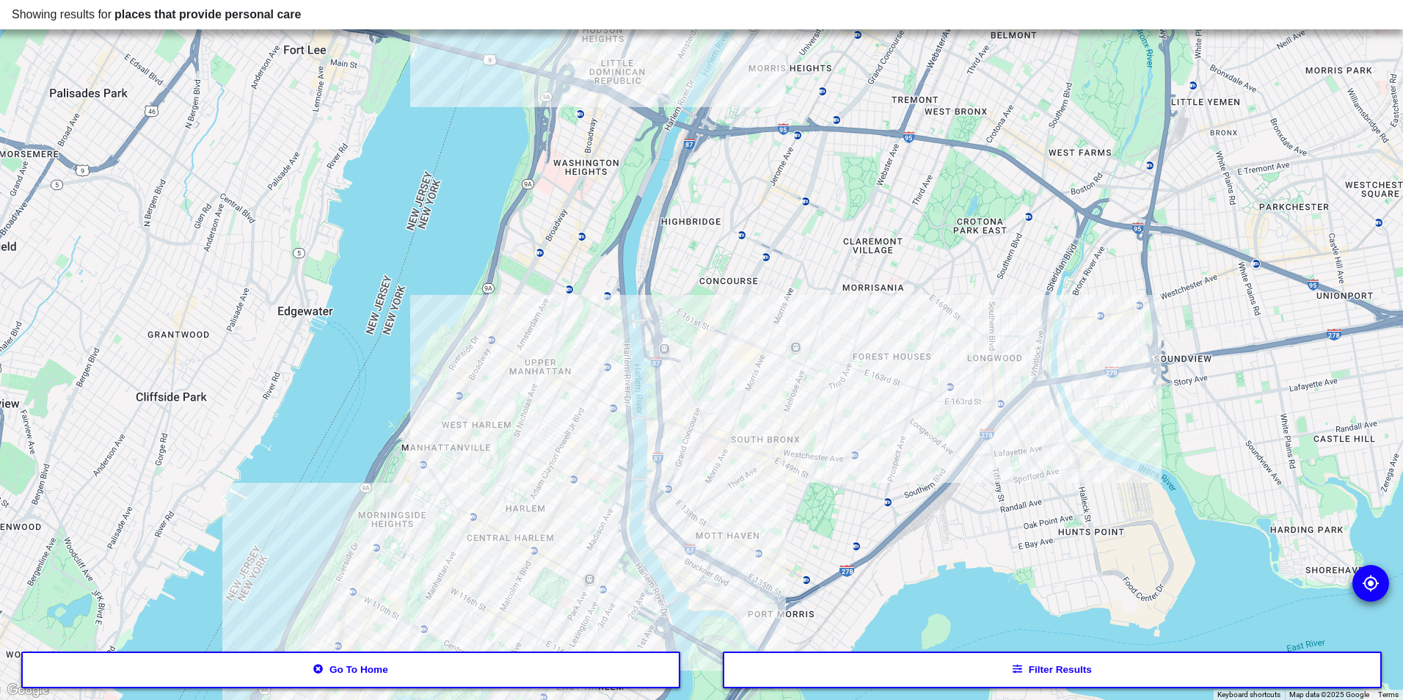
click at [737, 335] on div at bounding box center [701, 350] width 1403 height 700
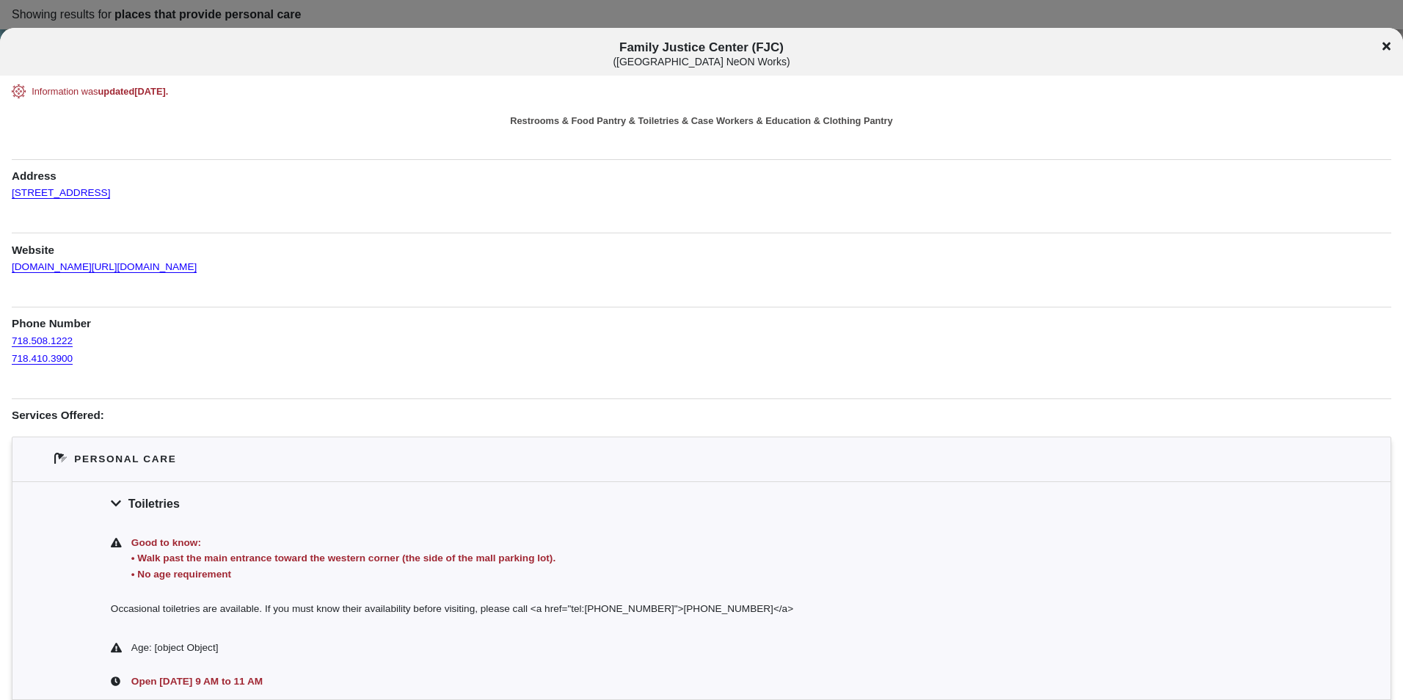
click at [1390, 46] on icon at bounding box center [1386, 46] width 8 height 12
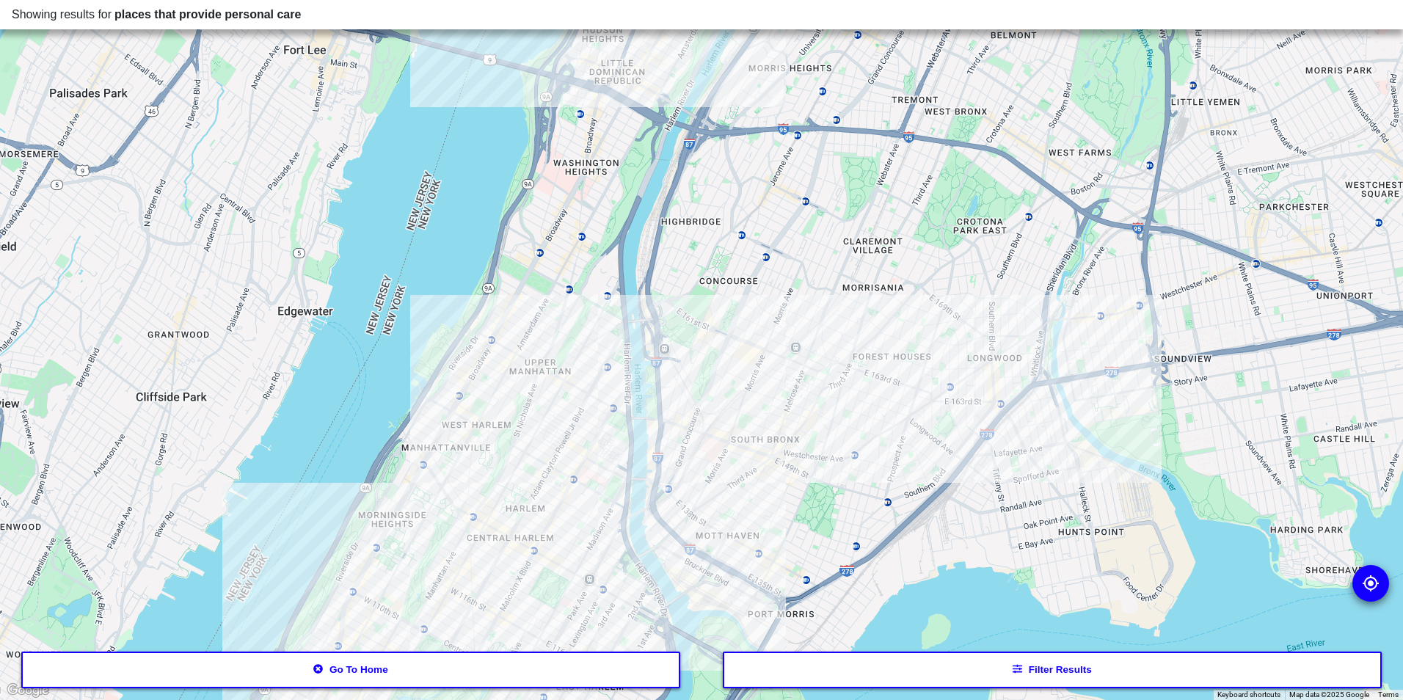
click at [580, 456] on div at bounding box center [701, 350] width 1403 height 700
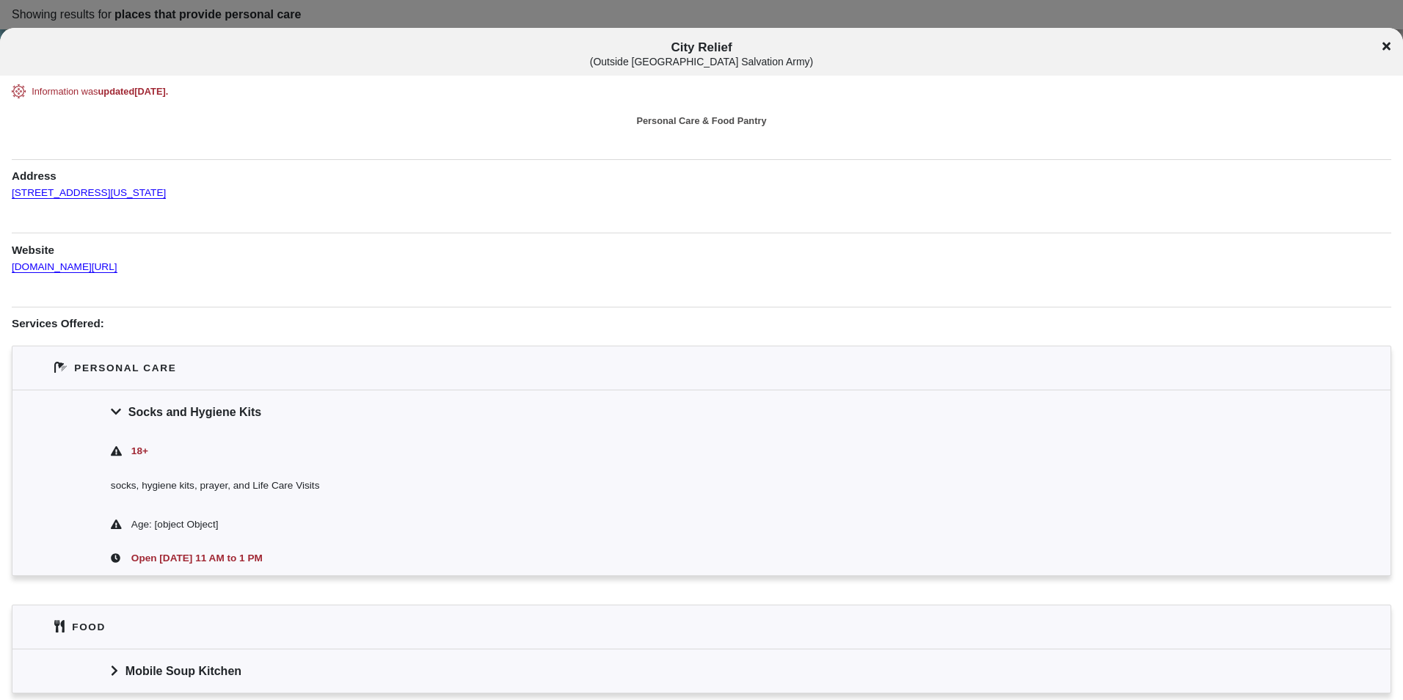
scroll to position [65, 0]
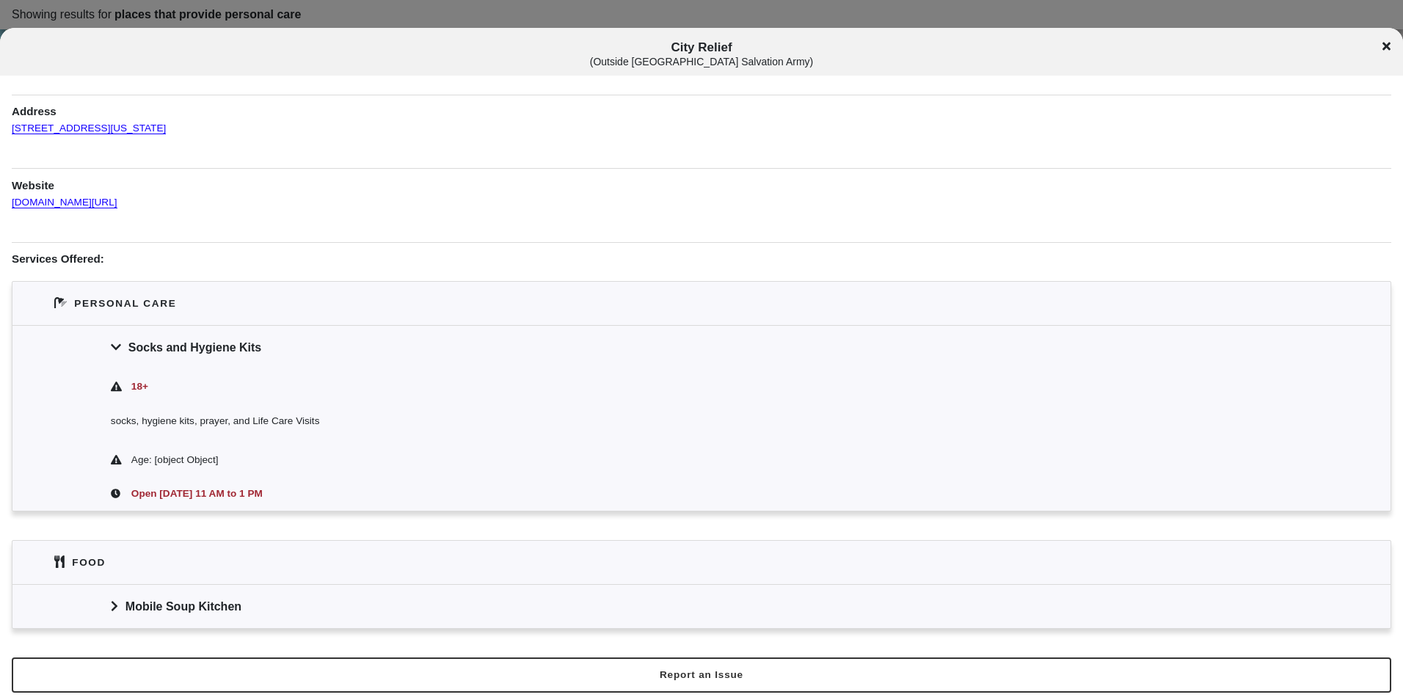
click at [709, 50] on span "City Relief ( Outside [GEOGRAPHIC_DATA] Salvation Army )" at bounding box center [702, 53] width 1164 height 27
copy span "City Relief"
click at [716, 210] on div "Website [DOMAIN_NAME][URL]" at bounding box center [701, 189] width 1379 height 43
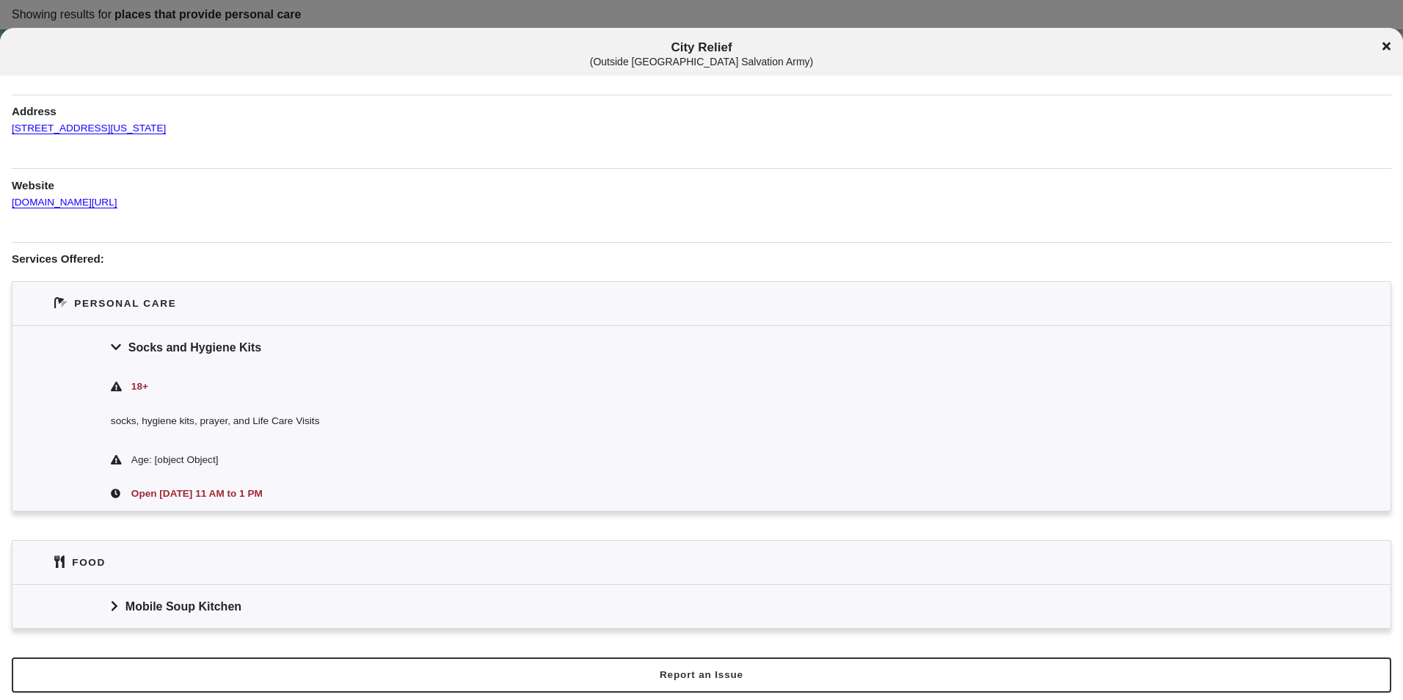
click at [1389, 46] on icon at bounding box center [1386, 46] width 8 height 12
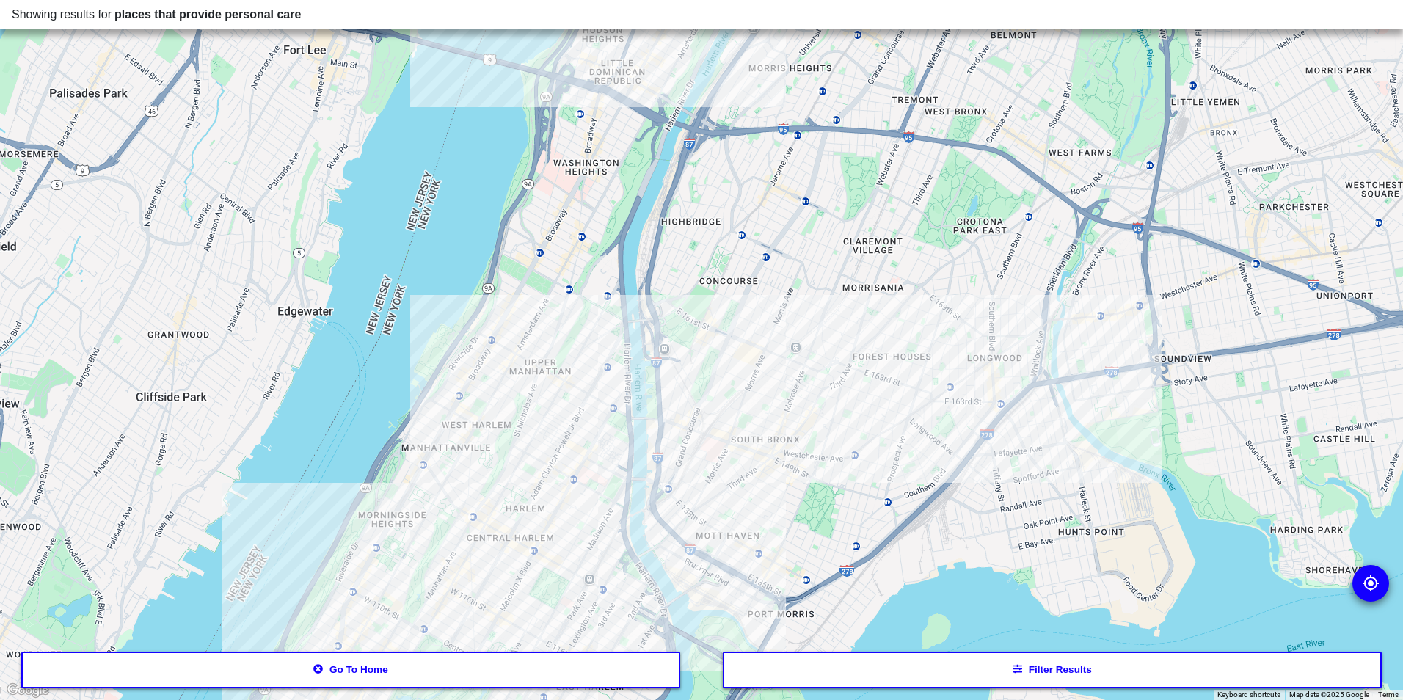
click at [586, 460] on div at bounding box center [701, 350] width 1403 height 700
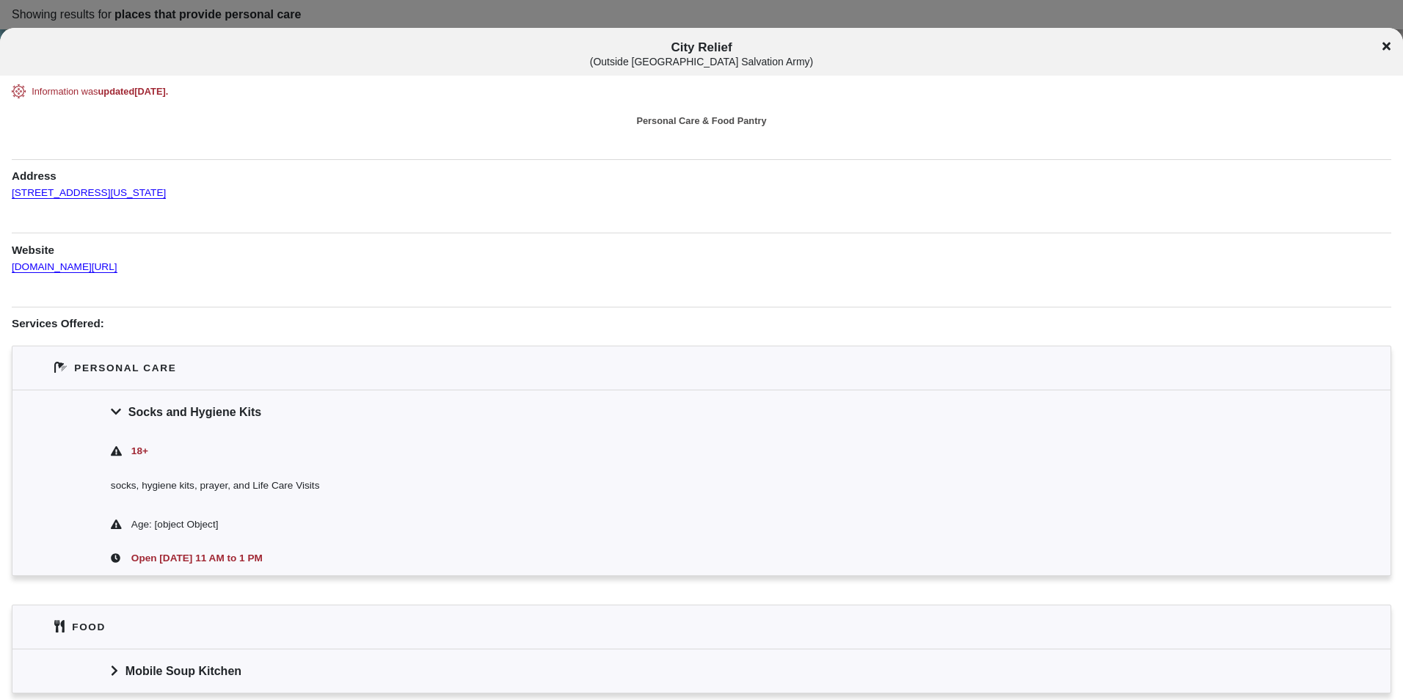
click at [1391, 45] on div "City Relief ( Outside [GEOGRAPHIC_DATA] Salvation Army )" at bounding box center [701, 53] width 1403 height 27
